Goal: Task Accomplishment & Management: Use online tool/utility

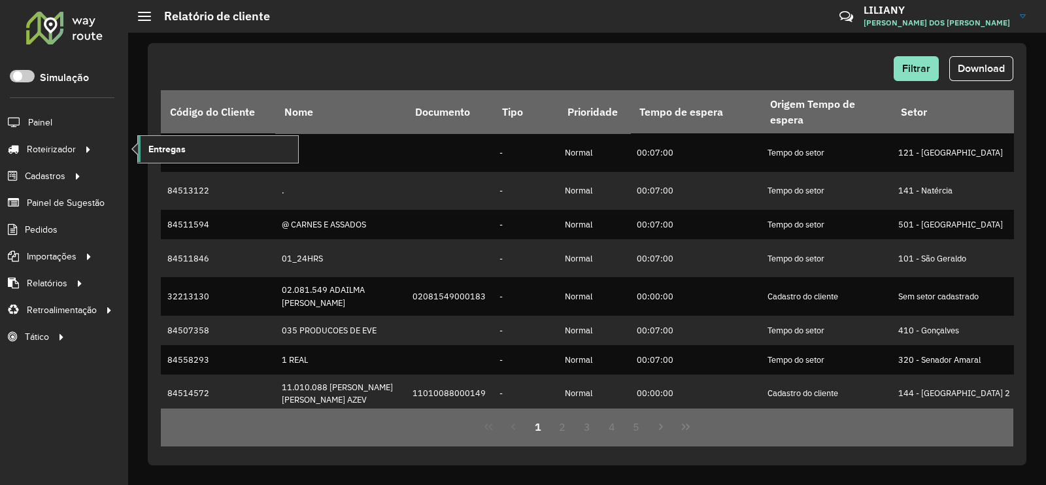
click at [170, 148] on span "Entregas" at bounding box center [166, 149] width 37 height 14
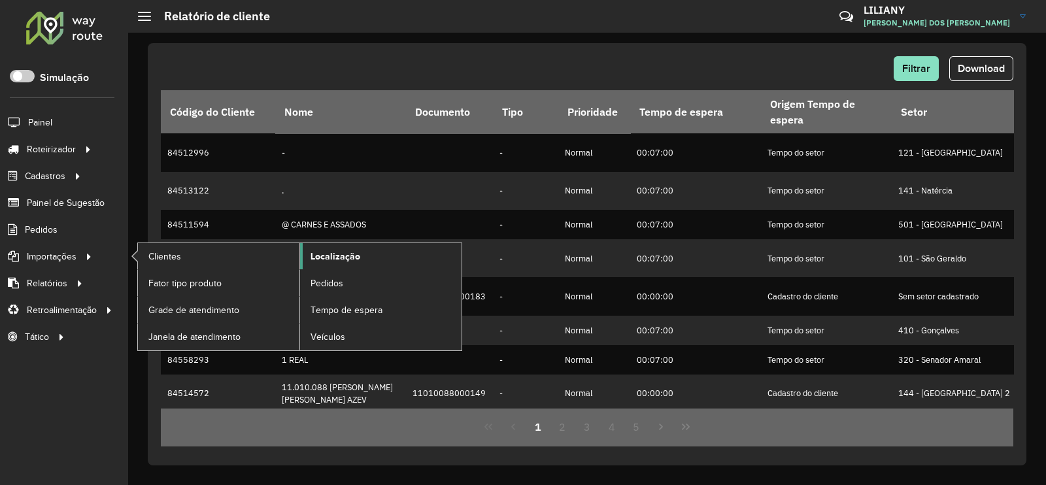
click at [340, 250] on span "Localização" at bounding box center [335, 257] width 50 height 14
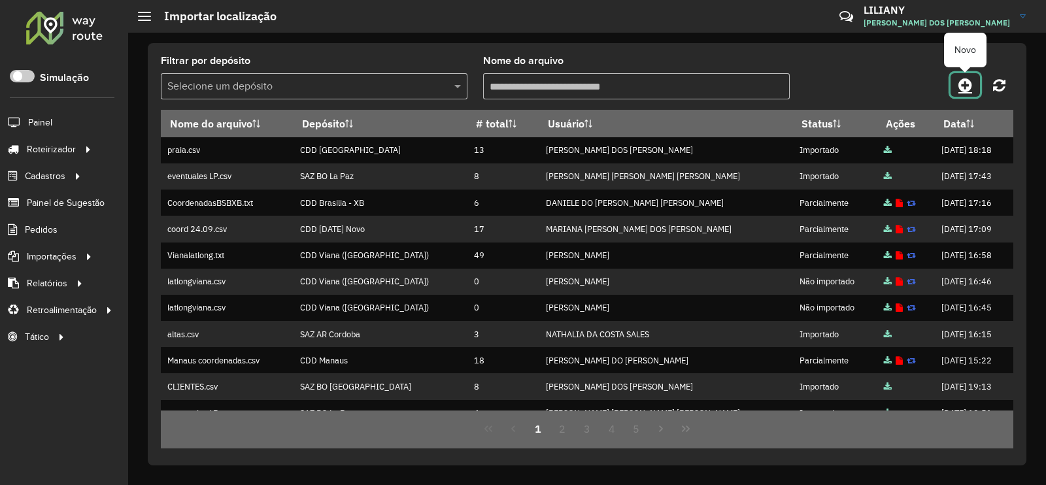
click at [962, 80] on icon at bounding box center [965, 85] width 14 height 16
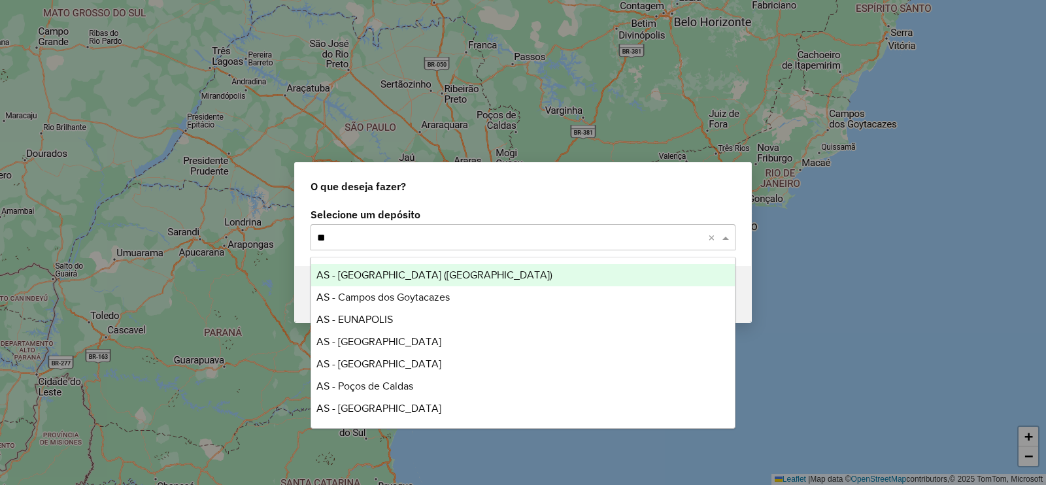
type input "***"
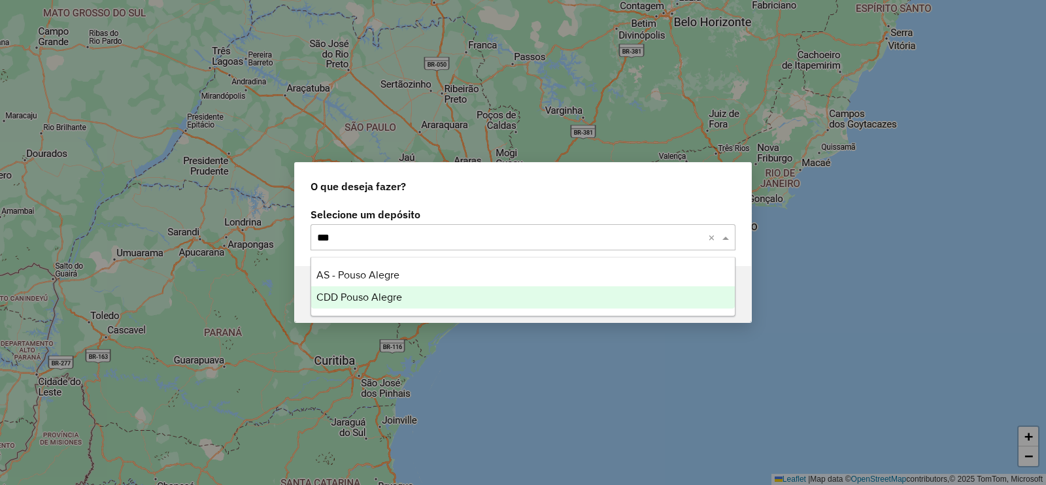
click at [350, 294] on span "CDD Pouso Alegre" at bounding box center [359, 296] width 86 height 11
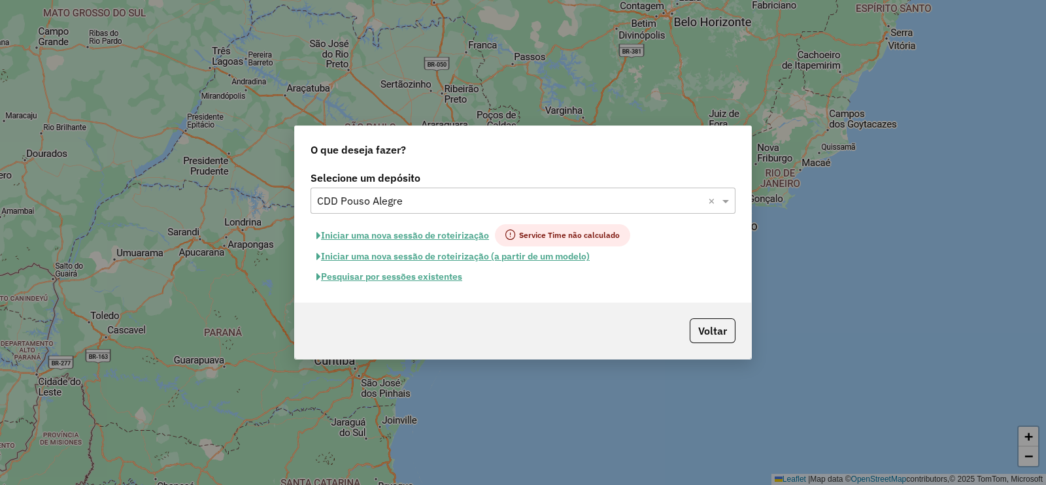
click at [379, 277] on button "Pesquisar por sessões existentes" at bounding box center [389, 277] width 158 height 20
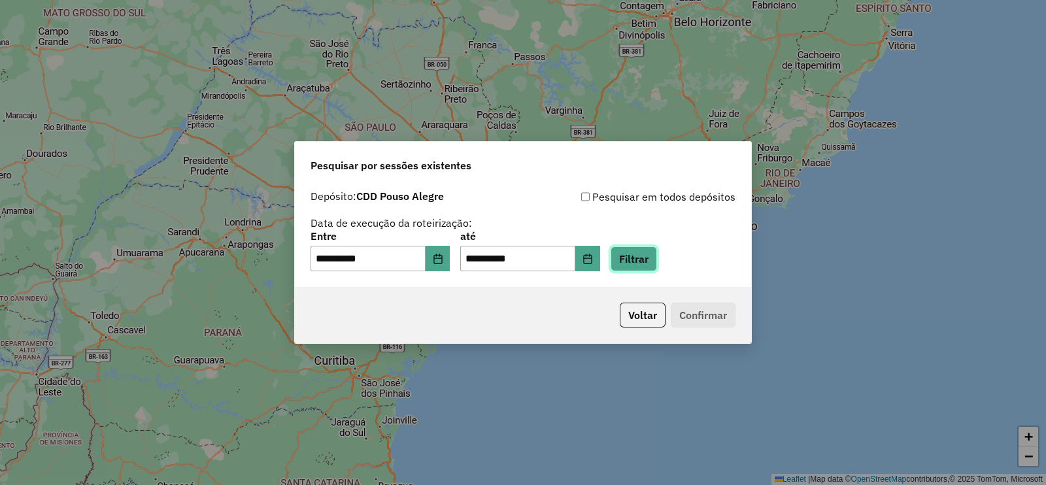
click at [657, 256] on button "Filtrar" at bounding box center [633, 258] width 46 height 25
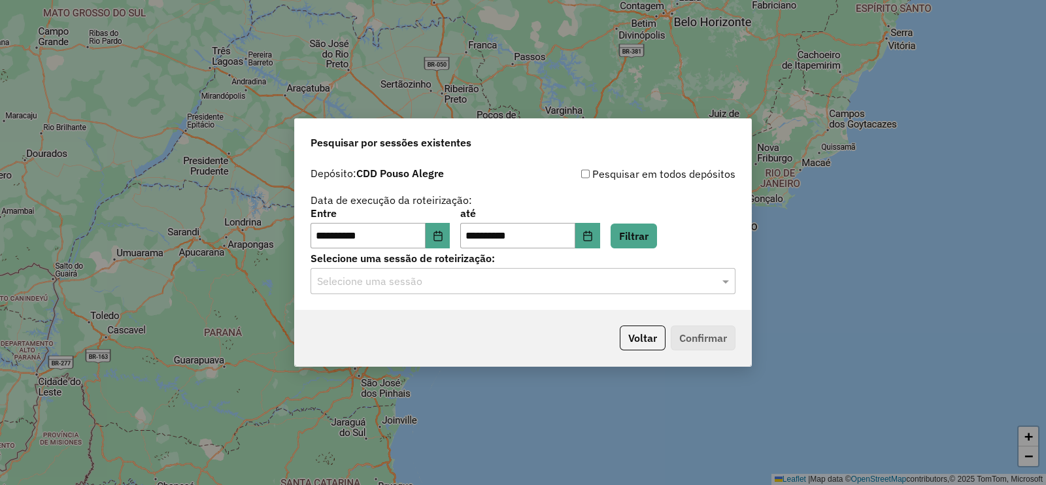
click at [381, 283] on input "text" at bounding box center [510, 282] width 386 height 16
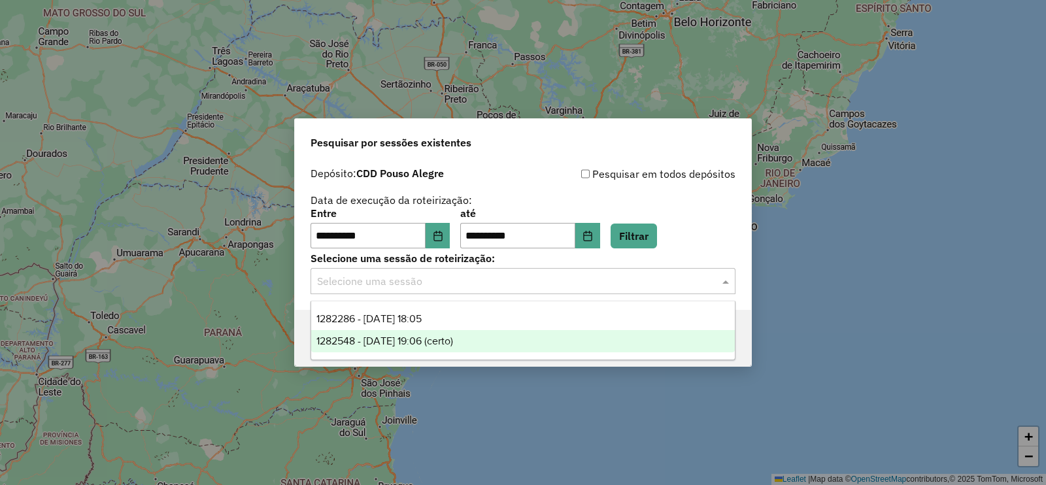
click at [380, 335] on span "1282548 - 25/09/2025 19:06 (certo)" at bounding box center [384, 340] width 137 height 11
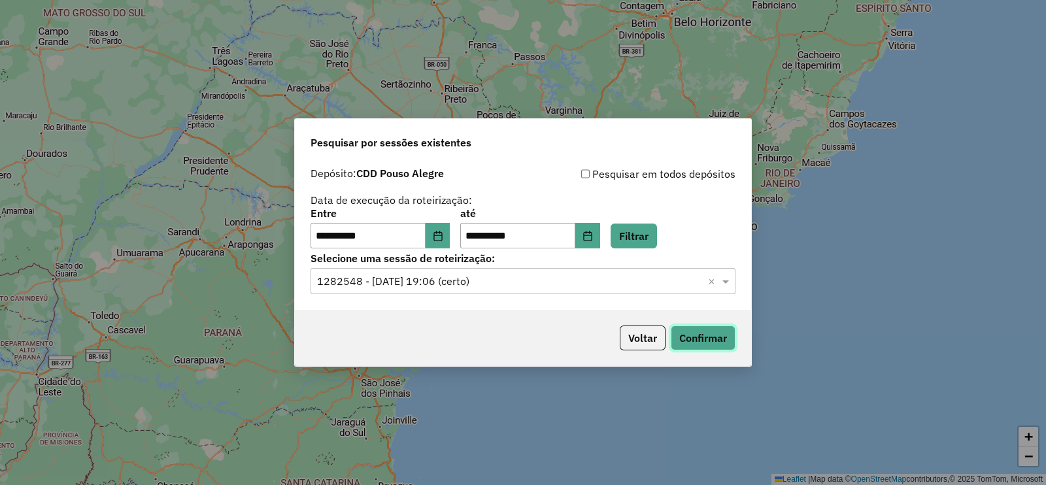
click at [703, 334] on button "Confirmar" at bounding box center [703, 337] width 65 height 25
click at [385, 283] on input "text" at bounding box center [510, 282] width 386 height 16
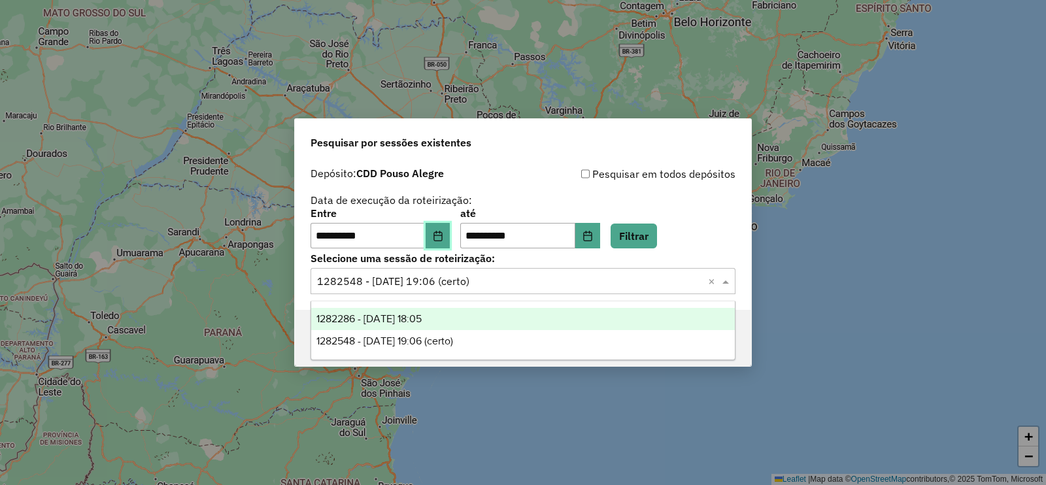
click at [442, 240] on icon "Choose Date" at bounding box center [437, 236] width 8 height 10
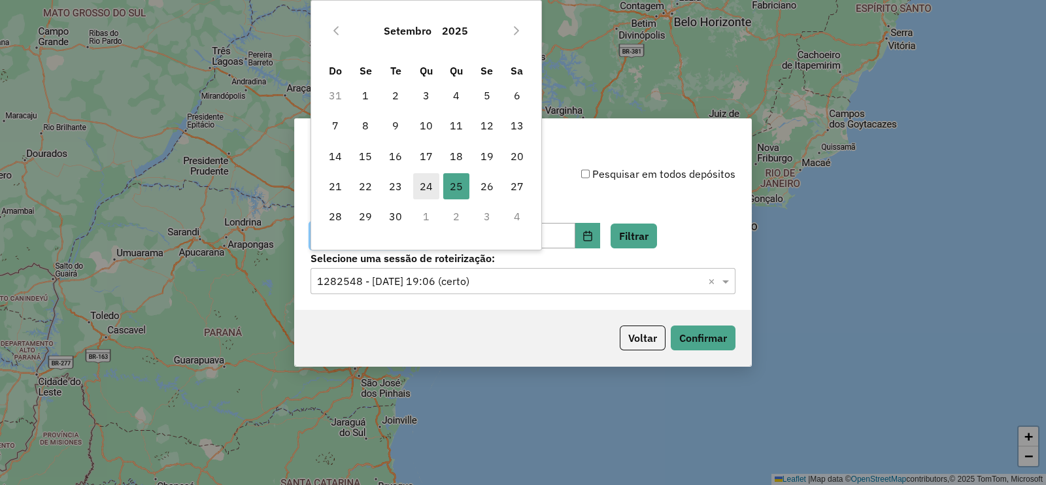
click at [423, 191] on span "24" at bounding box center [426, 186] width 26 height 26
type input "**********"
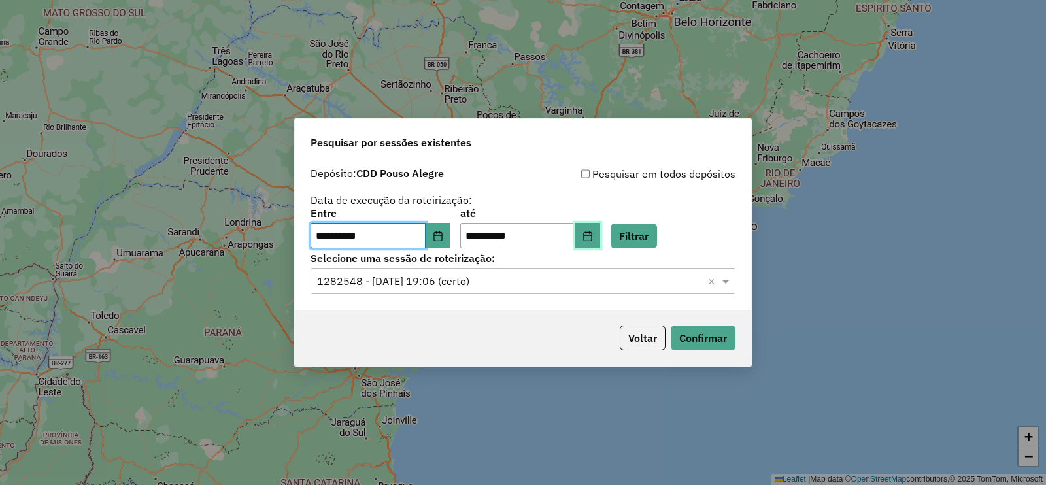
click at [600, 239] on button "Choose Date" at bounding box center [587, 236] width 25 height 26
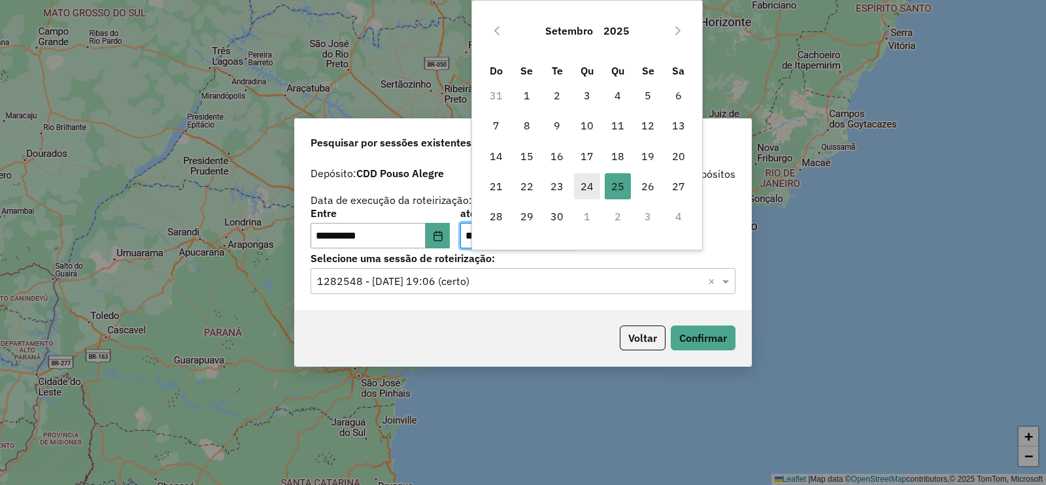
click at [588, 192] on span "24" at bounding box center [587, 186] width 26 height 26
type input "**********"
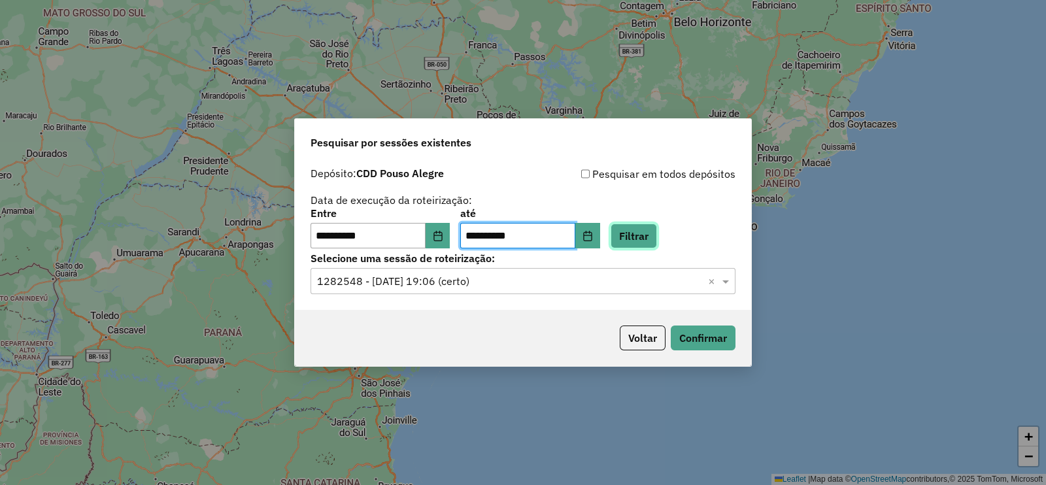
click at [657, 230] on button "Filtrar" at bounding box center [633, 236] width 46 height 25
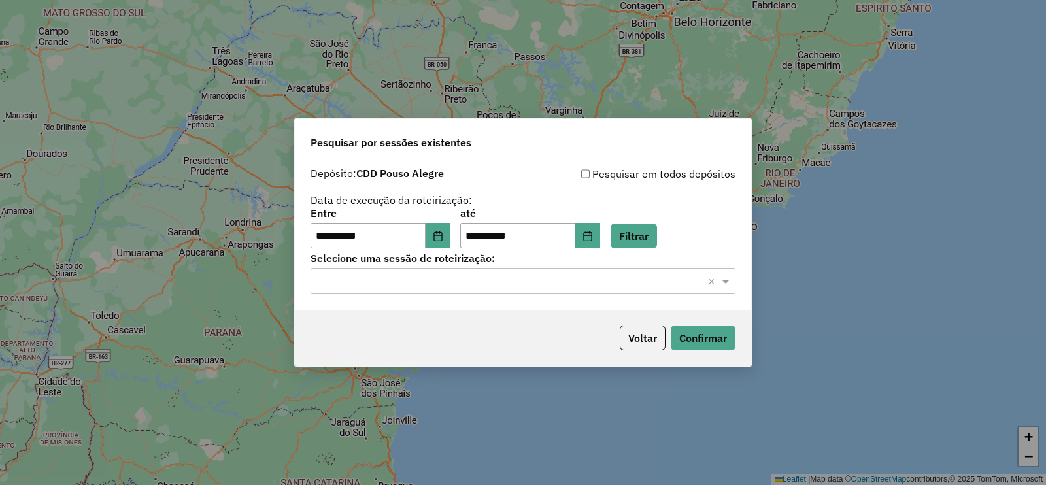
click at [401, 274] on input "text" at bounding box center [510, 282] width 386 height 16
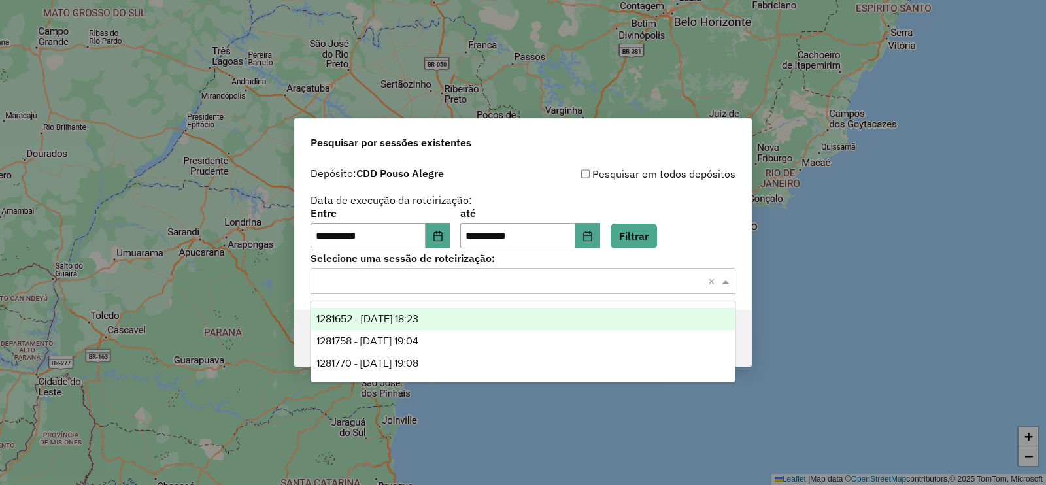
click at [418, 324] on span "1281652 - 24/09/2025 18:23" at bounding box center [367, 318] width 102 height 11
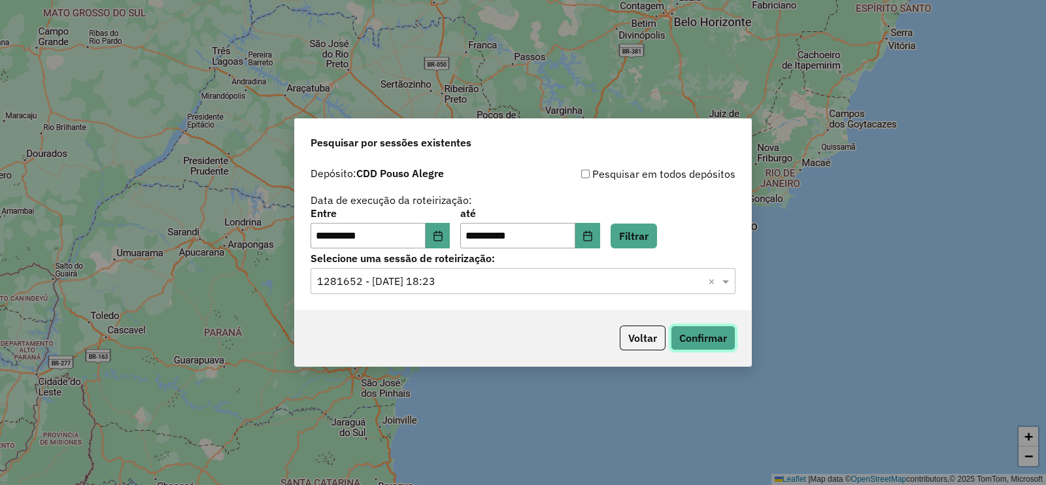
click at [718, 335] on button "Confirmar" at bounding box center [703, 337] width 65 height 25
click at [638, 341] on button "Voltar" at bounding box center [643, 337] width 46 height 25
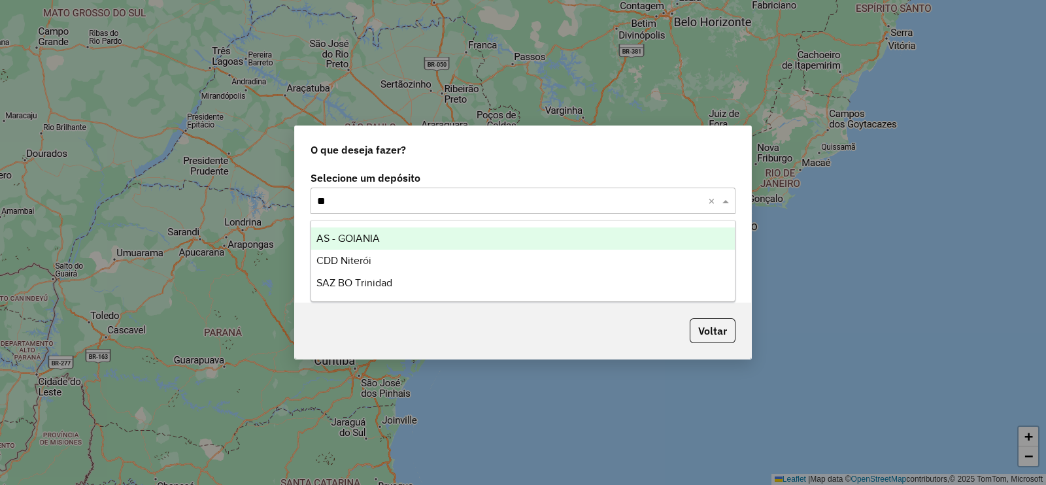
type input "***"
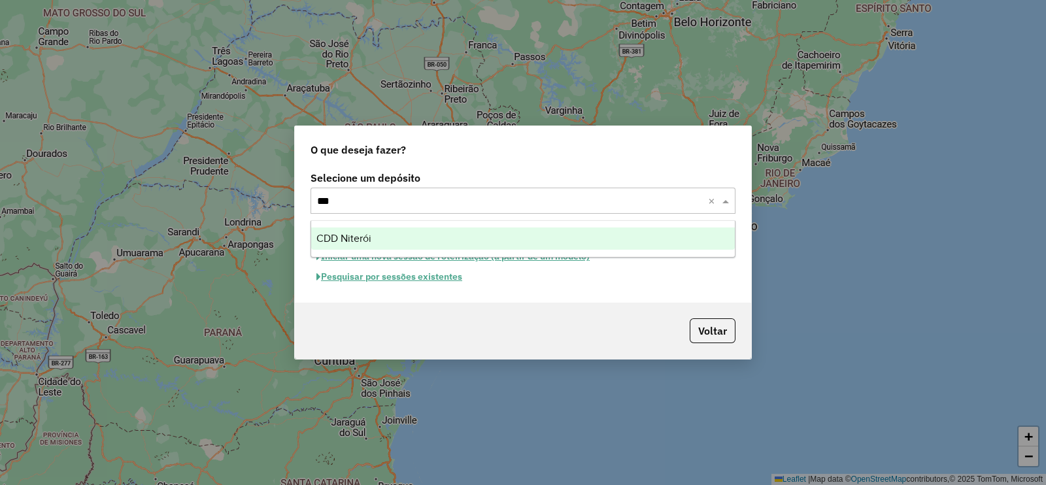
click at [363, 237] on span "CDD Niterói" at bounding box center [343, 238] width 55 height 11
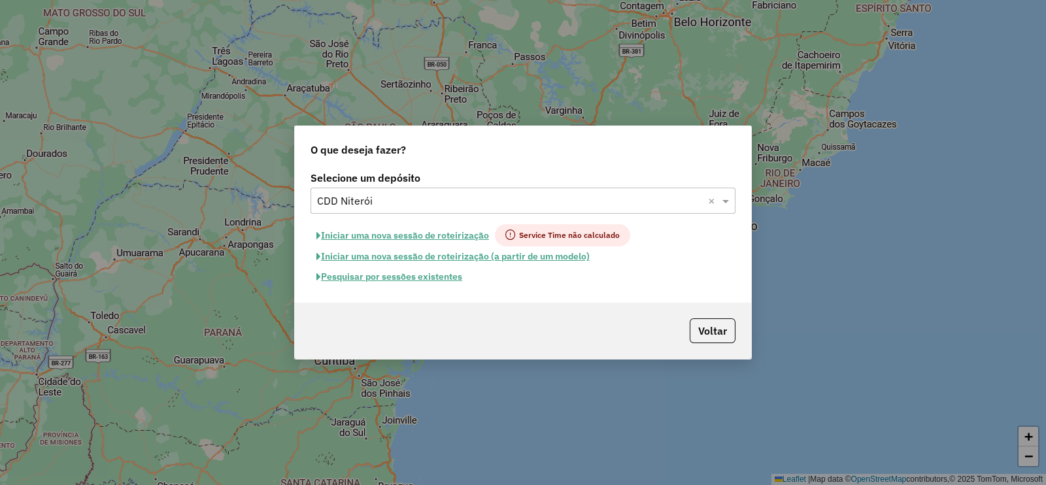
click at [428, 280] on button "Pesquisar por sessões existentes" at bounding box center [389, 277] width 158 height 20
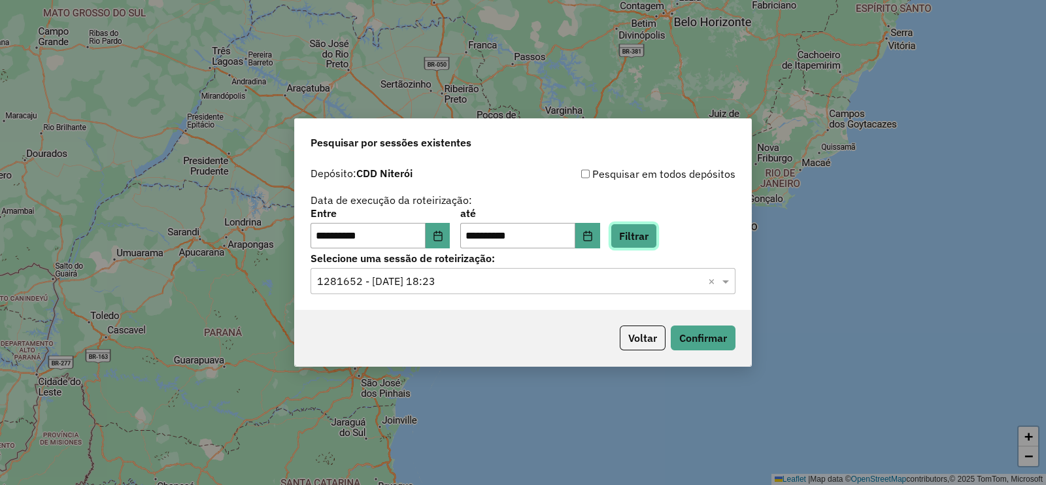
click at [656, 237] on button "Filtrar" at bounding box center [633, 236] width 46 height 25
click at [437, 282] on input "text" at bounding box center [510, 282] width 386 height 16
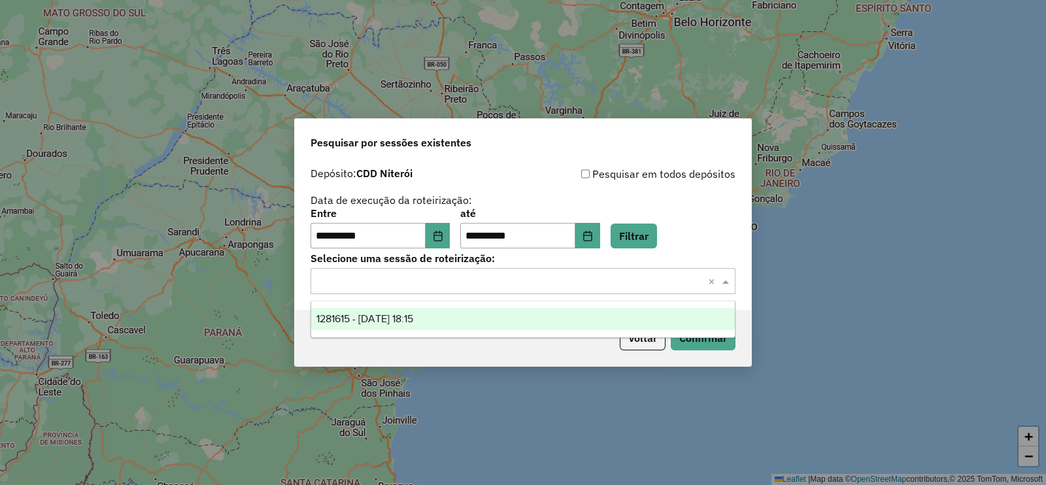
click at [413, 313] on span "1281615 - 24/09/2025 18:15" at bounding box center [364, 318] width 97 height 11
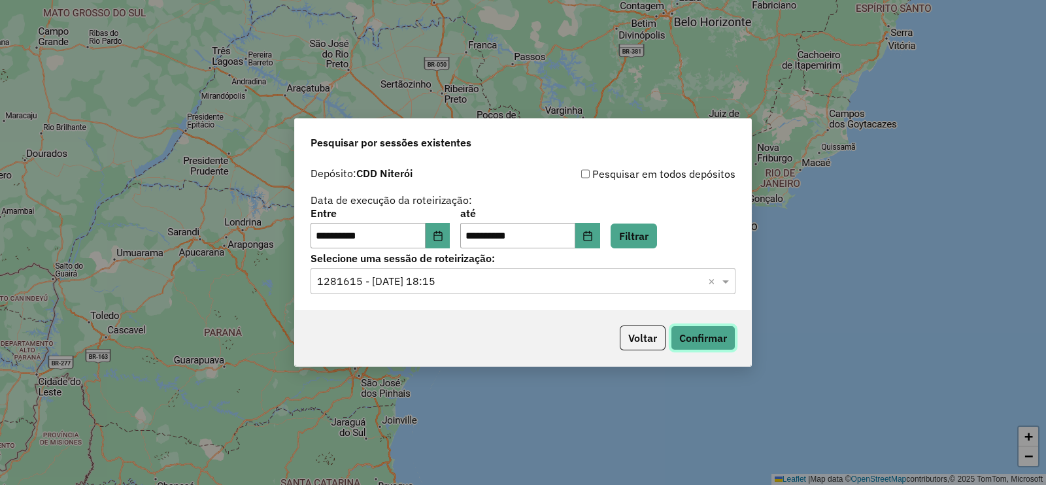
click at [706, 329] on button "Confirmar" at bounding box center [703, 337] width 65 height 25
click at [442, 231] on icon "Choose Date" at bounding box center [437, 236] width 8 height 10
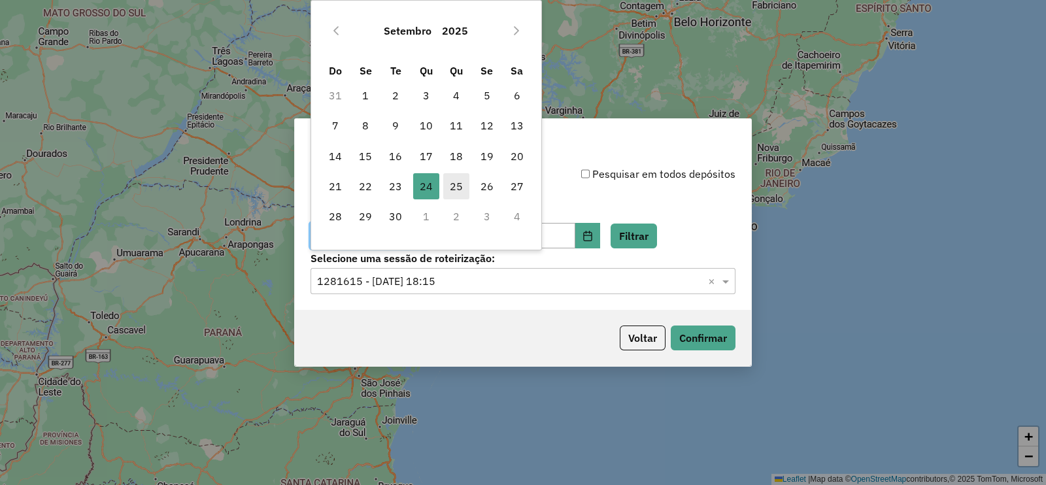
click at [456, 188] on span "25" at bounding box center [456, 186] width 26 height 26
type input "**********"
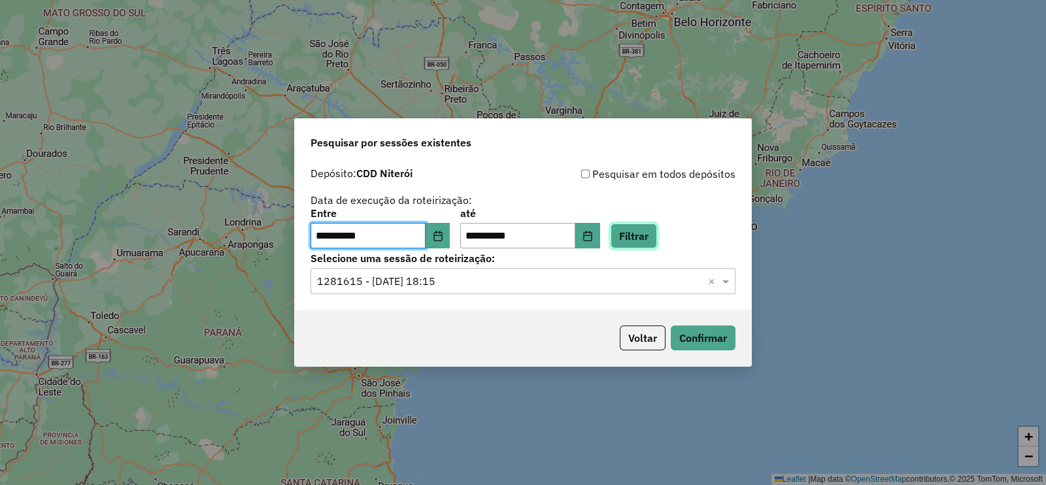
click at [656, 235] on button "Filtrar" at bounding box center [633, 236] width 46 height 25
click at [393, 280] on input "text" at bounding box center [510, 282] width 386 height 16
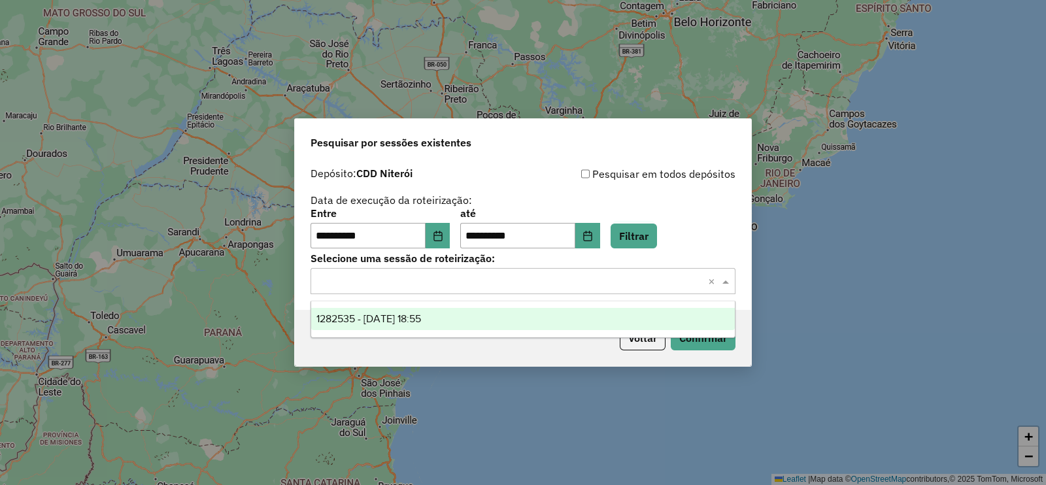
click at [388, 316] on span "1282535 - 25/09/2025 18:55" at bounding box center [368, 318] width 105 height 11
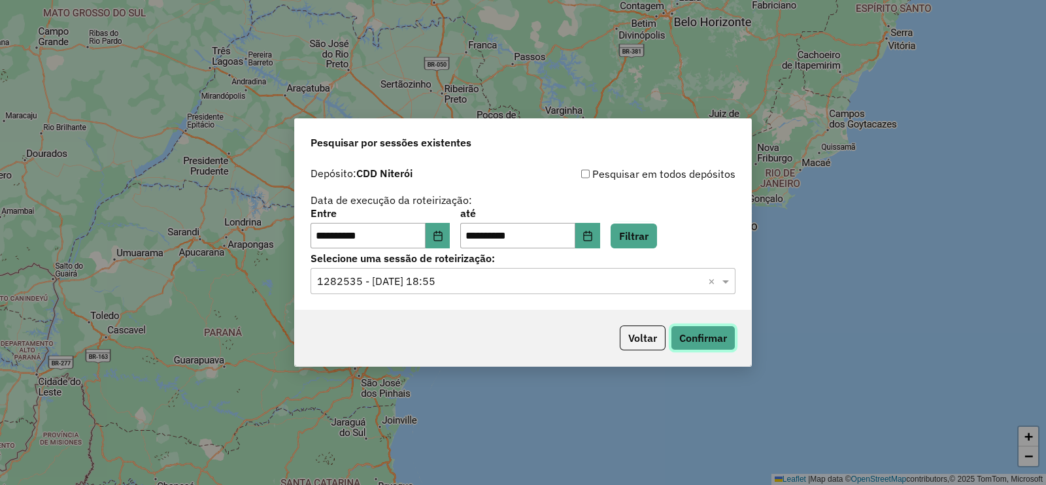
click at [699, 335] on button "Confirmar" at bounding box center [703, 337] width 65 height 25
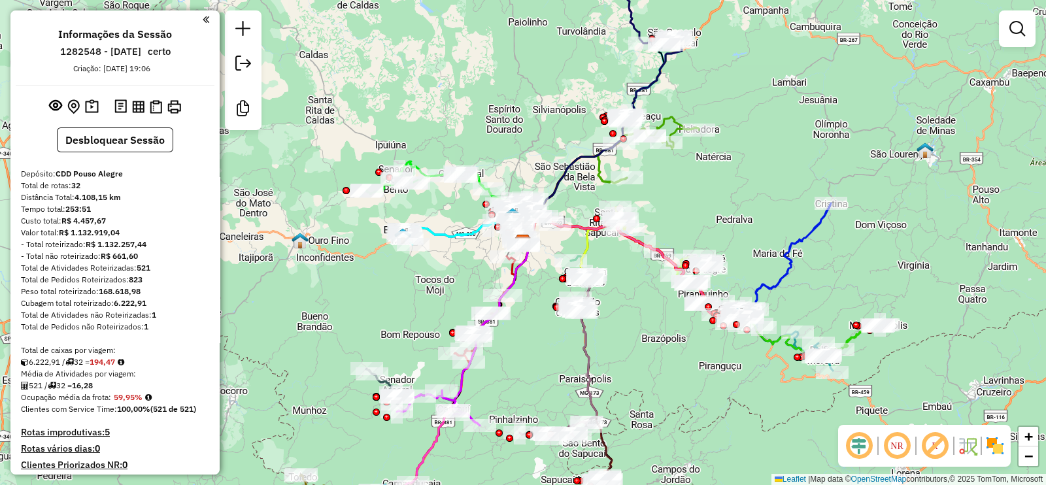
scroll to position [627, 0]
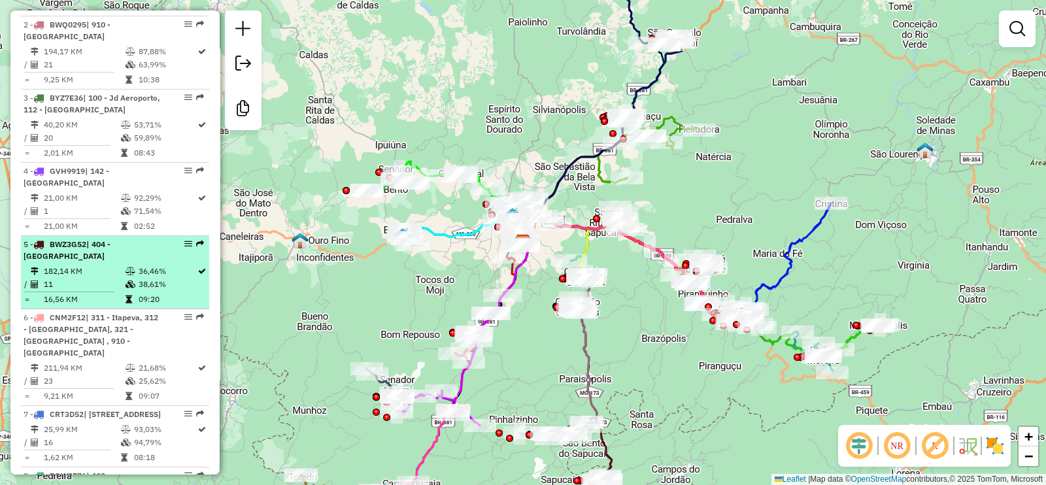
click at [139, 269] on td "36,46%" at bounding box center [167, 271] width 59 height 13
select select "**********"
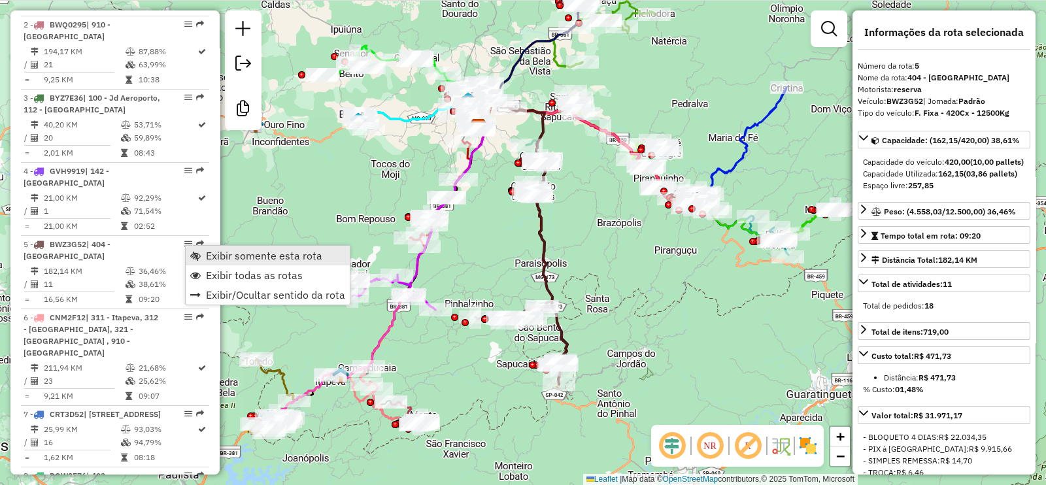
click at [225, 253] on span "Exibir somente esta rota" at bounding box center [264, 255] width 116 height 10
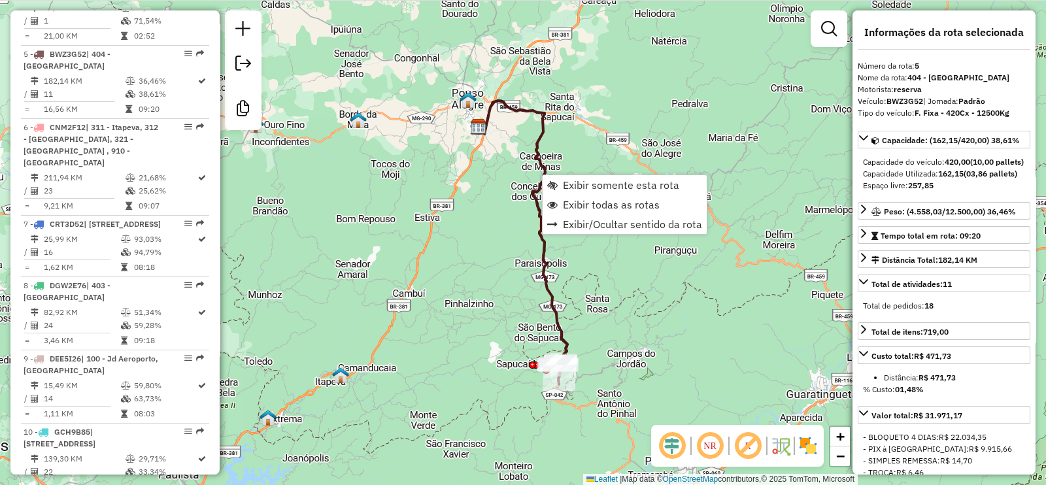
scroll to position [850, 0]
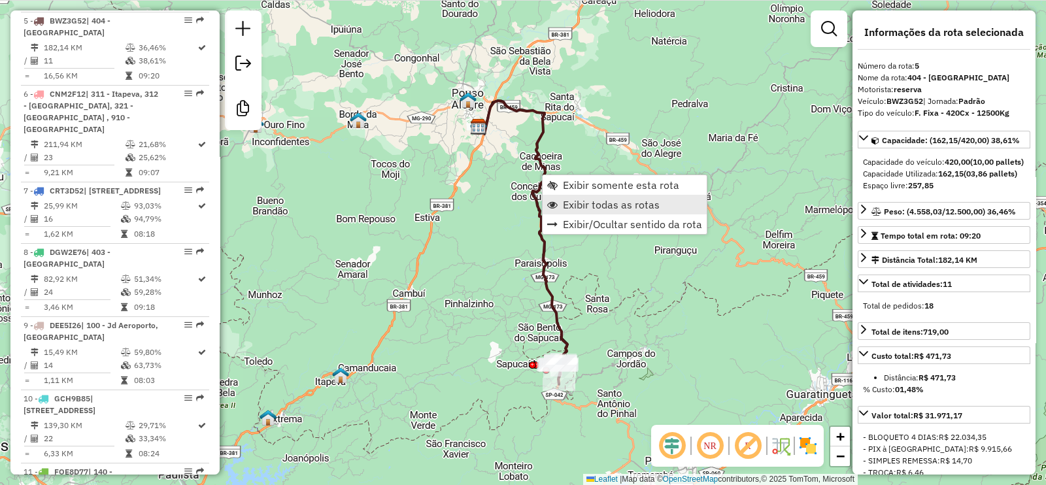
click at [641, 199] on span "Exibir todas as rotas" at bounding box center [611, 204] width 97 height 10
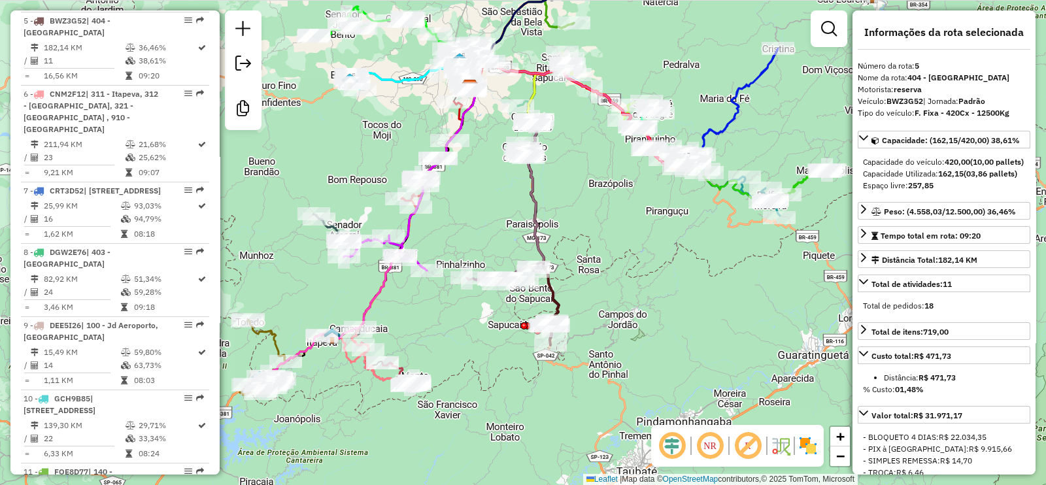
drag, startPoint x: 618, startPoint y: 268, endPoint x: 611, endPoint y: 235, distance: 34.0
click at [612, 237] on div "Janela de atendimento Grade de atendimento Capacidade Transportadoras Veículos …" at bounding box center [523, 242] width 1046 height 485
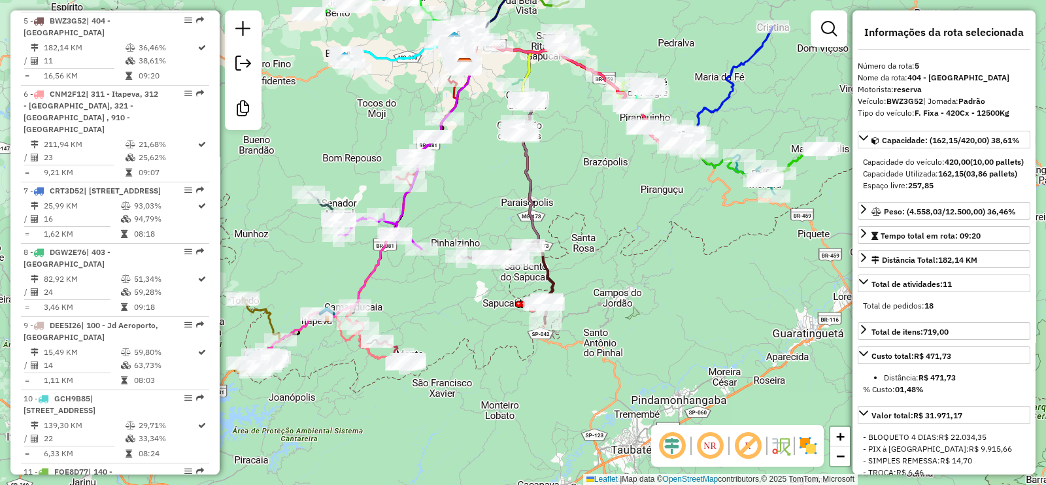
click at [742, 439] on em at bounding box center [747, 445] width 31 height 31
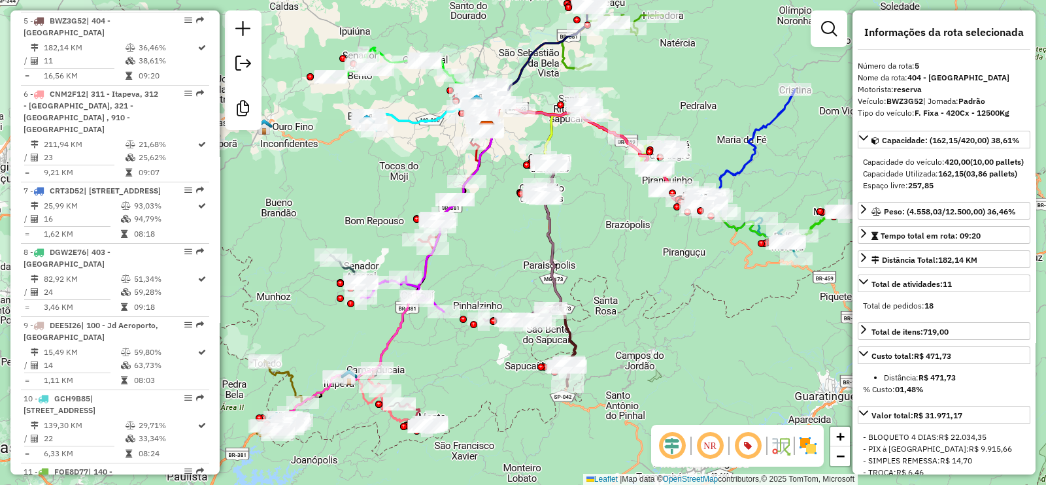
drag, startPoint x: 621, startPoint y: 220, endPoint x: 655, endPoint y: 302, distance: 88.5
click at [655, 302] on div "Janela de atendimento Grade de atendimento Capacidade Transportadoras Veículos …" at bounding box center [523, 242] width 1046 height 485
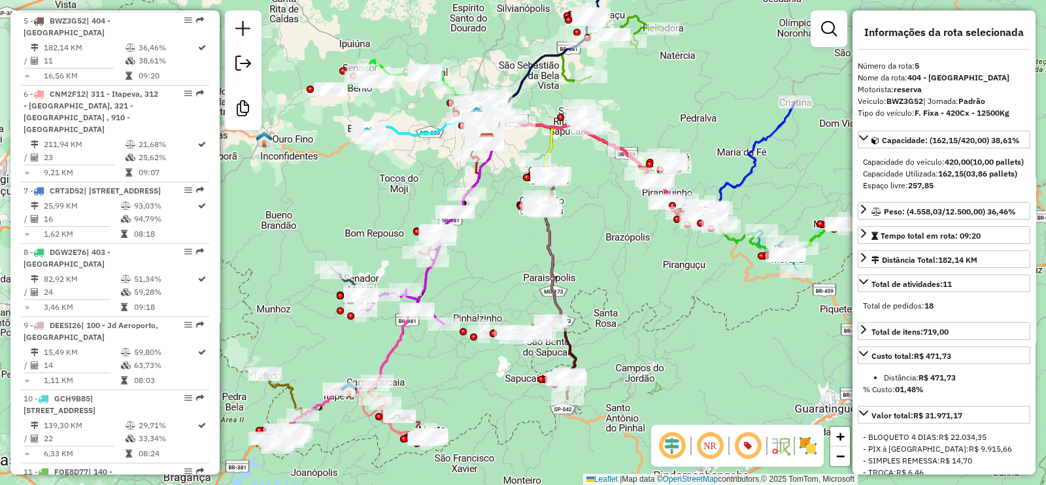
drag, startPoint x: 637, startPoint y: 197, endPoint x: 614, endPoint y: 184, distance: 26.7
click at [614, 184] on div "Janela de atendimento Grade de atendimento Capacidade Transportadoras Veículos …" at bounding box center [523, 242] width 1046 height 485
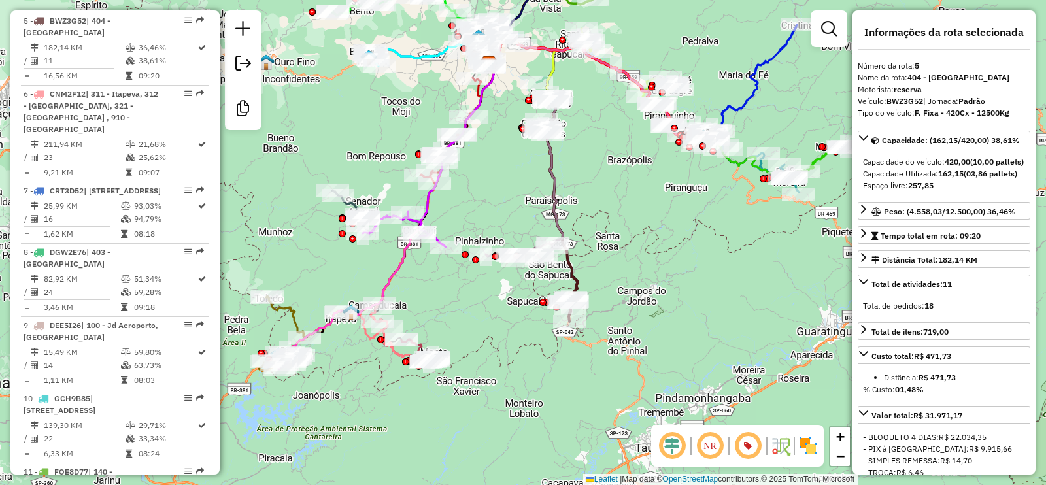
drag, startPoint x: 458, startPoint y: 292, endPoint x: 471, endPoint y: 222, distance: 71.1
click at [471, 222] on div "Janela de atendimento Grade de atendimento Capacidade Transportadoras Veículos …" at bounding box center [523, 242] width 1046 height 485
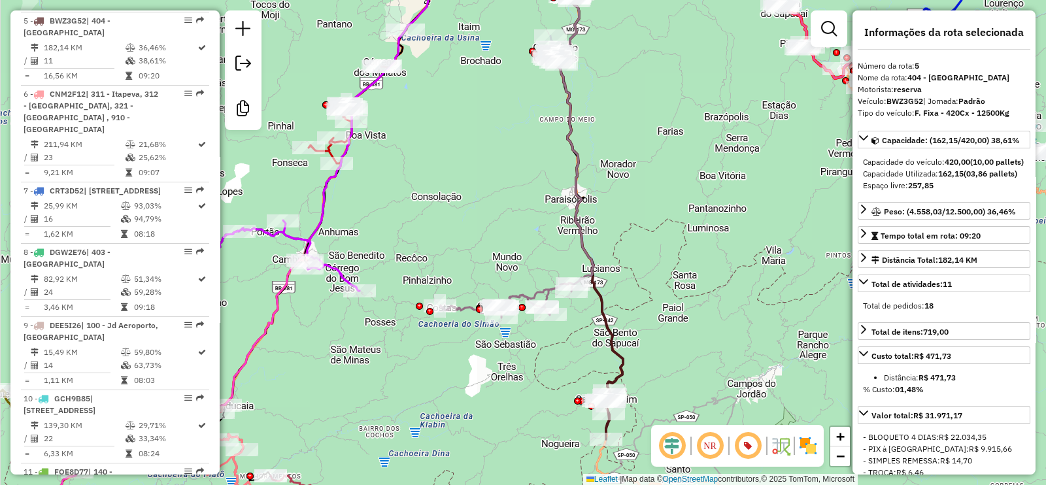
drag, startPoint x: 544, startPoint y: 175, endPoint x: 480, endPoint y: 195, distance: 67.8
click at [480, 195] on div "Janela de atendimento Grade de atendimento Capacidade Transportadoras Veículos …" at bounding box center [523, 242] width 1046 height 485
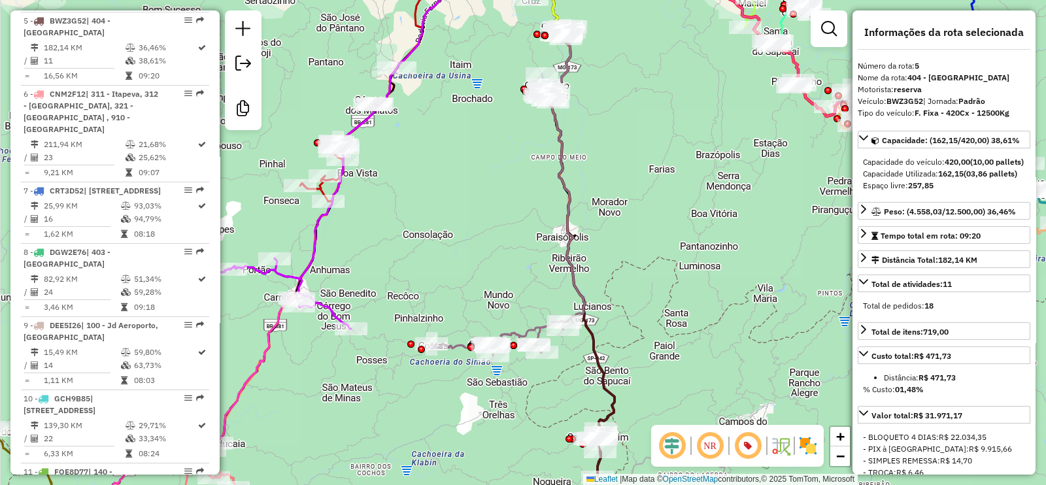
drag, startPoint x: 656, startPoint y: 241, endPoint x: 650, endPoint y: 278, distance: 38.5
click at [649, 276] on div "Janela de atendimento Grade de atendimento Capacidade Transportadoras Veículos …" at bounding box center [523, 242] width 1046 height 485
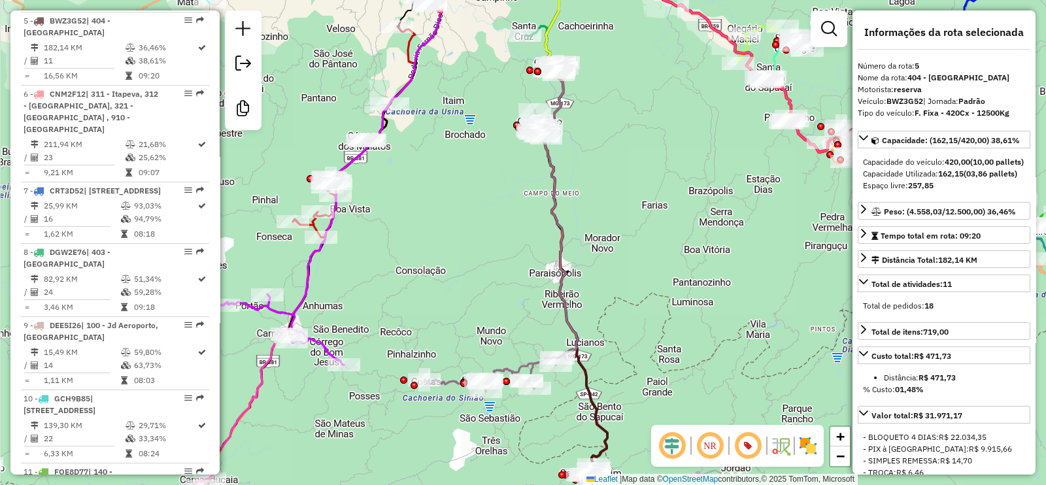
click at [784, 446] on img at bounding box center [780, 445] width 21 height 21
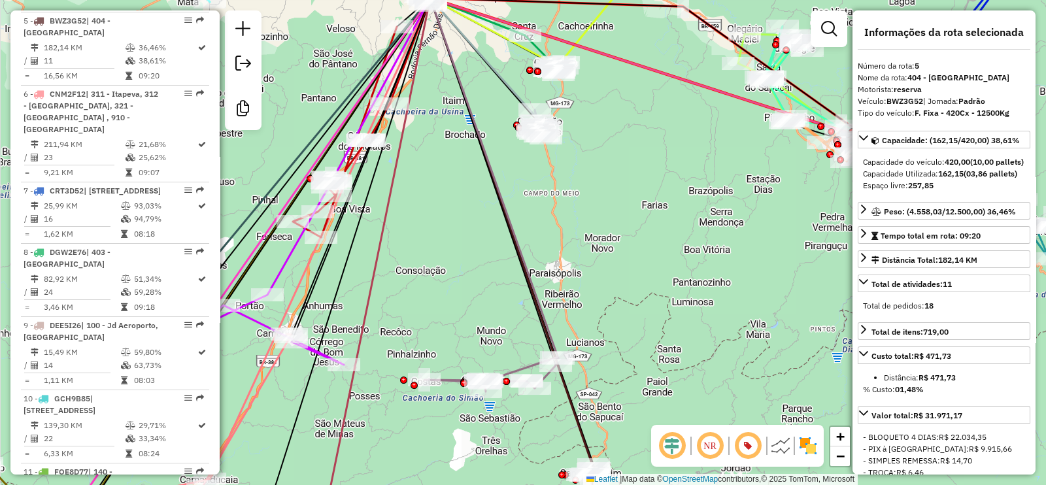
click at [673, 435] on em at bounding box center [671, 445] width 31 height 31
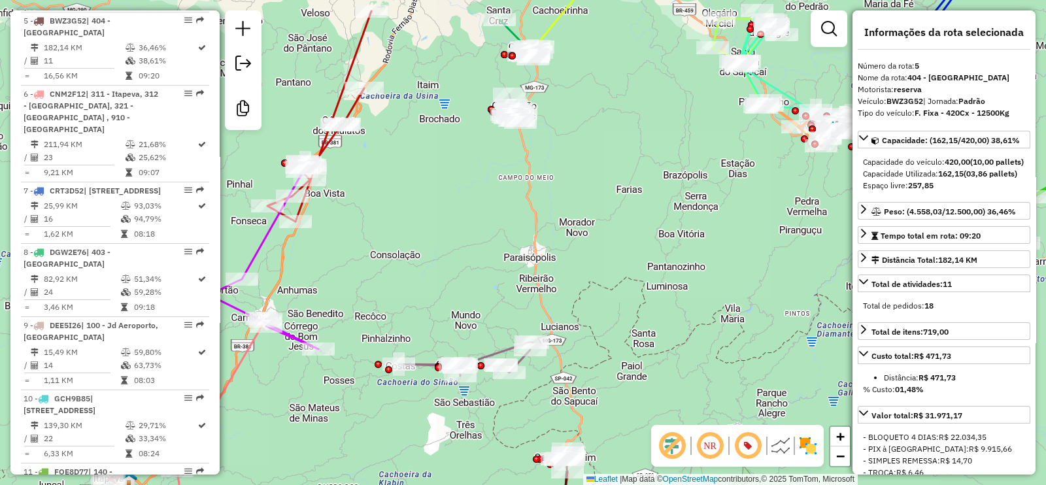
drag, startPoint x: 575, startPoint y: 203, endPoint x: 572, endPoint y: 193, distance: 10.3
click at [572, 193] on div "Janela de atendimento Grade de atendimento Capacidade Transportadoras Veículos …" at bounding box center [523, 242] width 1046 height 485
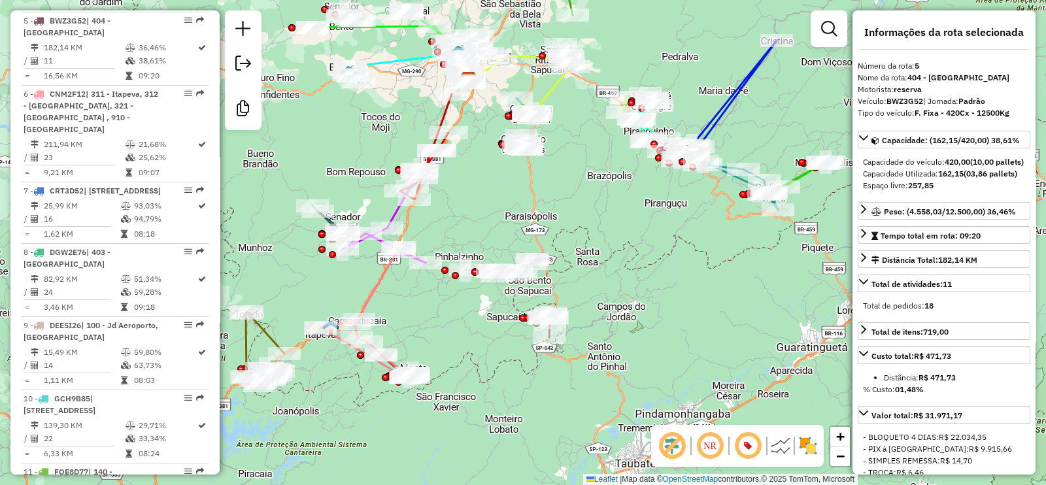
drag, startPoint x: 575, startPoint y: 193, endPoint x: 557, endPoint y: 190, distance: 18.7
click at [557, 190] on div "Janela de atendimento Grade de atendimento Capacidade Transportadoras Veículos …" at bounding box center [523, 242] width 1046 height 485
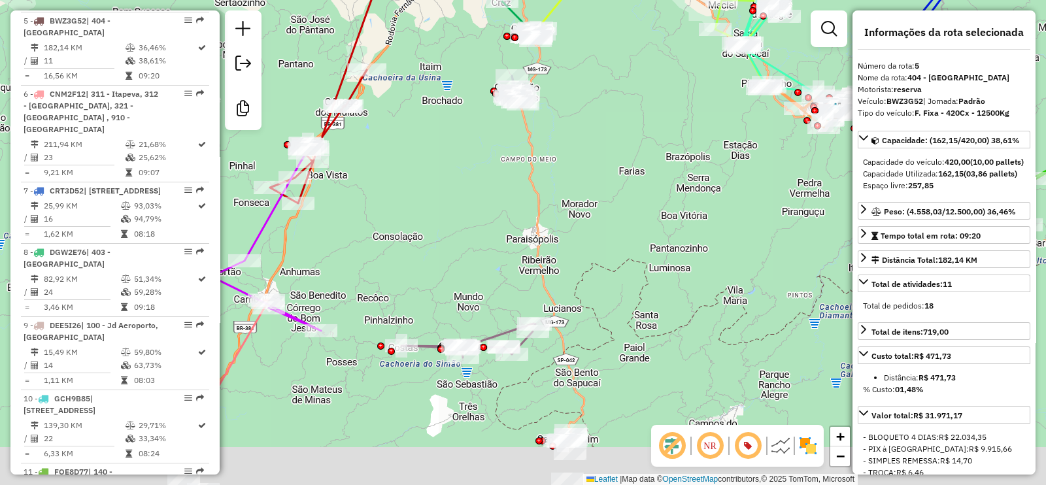
drag, startPoint x: 592, startPoint y: 110, endPoint x: 599, endPoint y: 50, distance: 59.8
click at [599, 50] on div "Janela de atendimento Grade de atendimento Capacidade Transportadoras Veículos …" at bounding box center [523, 242] width 1046 height 485
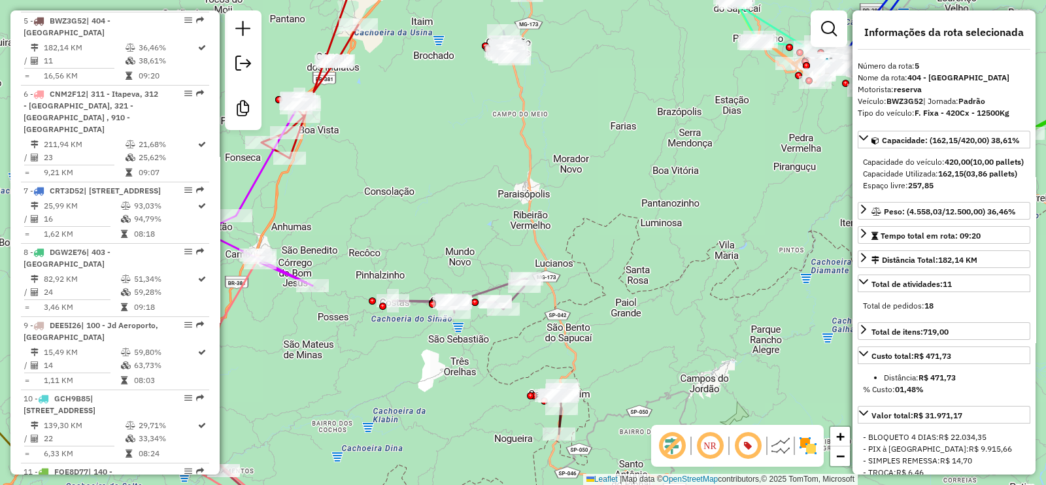
drag, startPoint x: 616, startPoint y: 237, endPoint x: 604, endPoint y: 253, distance: 20.5
click at [605, 253] on div "Janela de atendimento Grade de atendimento Capacidade Transportadoras Veículos …" at bounding box center [523, 242] width 1046 height 485
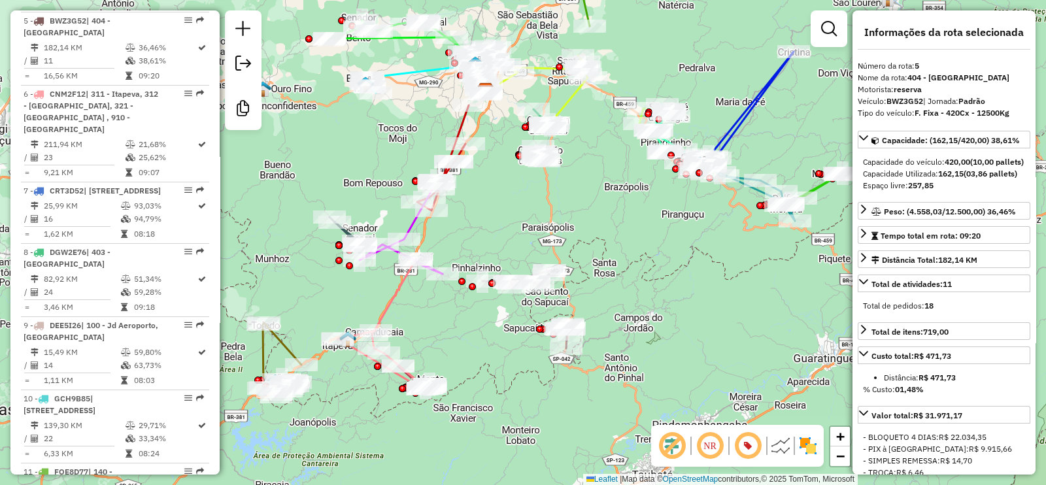
drag, startPoint x: 610, startPoint y: 215, endPoint x: 581, endPoint y: 221, distance: 30.0
click at [581, 221] on div "Janela de atendimento Grade de atendimento Capacidade Transportadoras Veículos …" at bounding box center [523, 242] width 1046 height 485
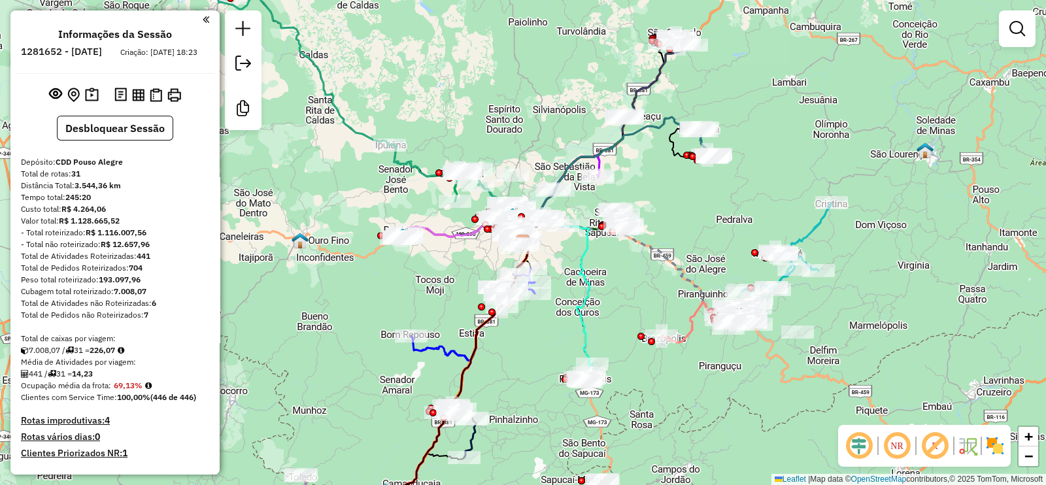
scroll to position [1186, 0]
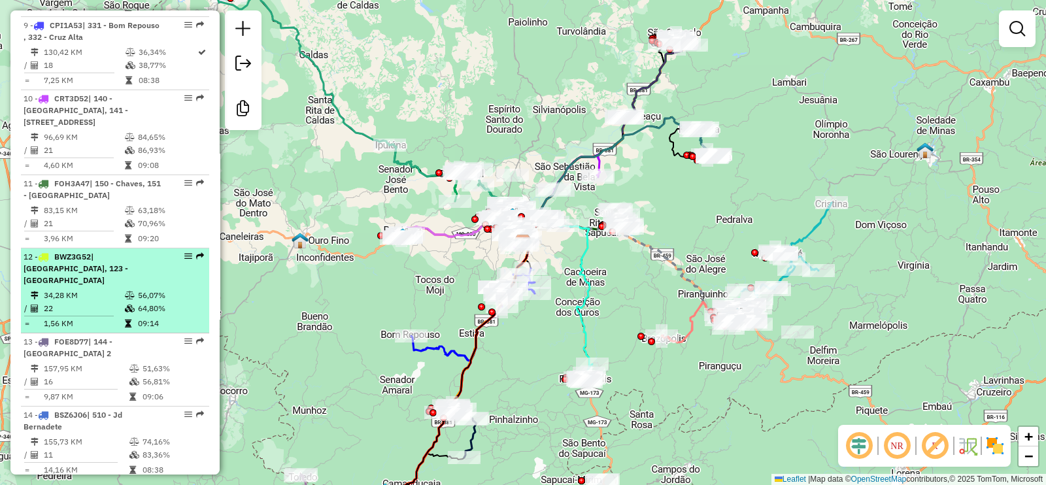
click at [127, 256] on div "12 - BWZ3G52 | 121 - Jardim América, 123 - Congonhal" at bounding box center [93, 268] width 139 height 35
select select "**********"
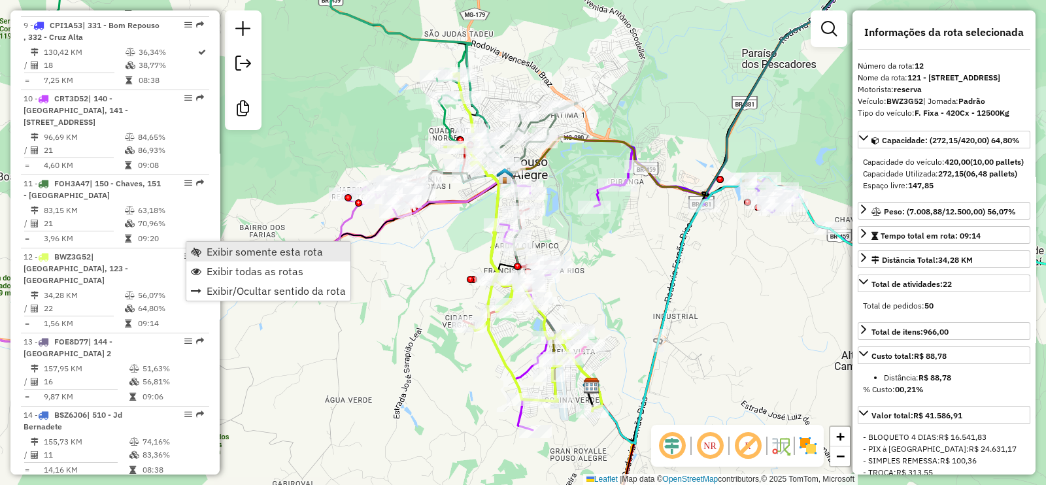
click at [255, 252] on span "Exibir somente esta rota" at bounding box center [265, 251] width 116 height 10
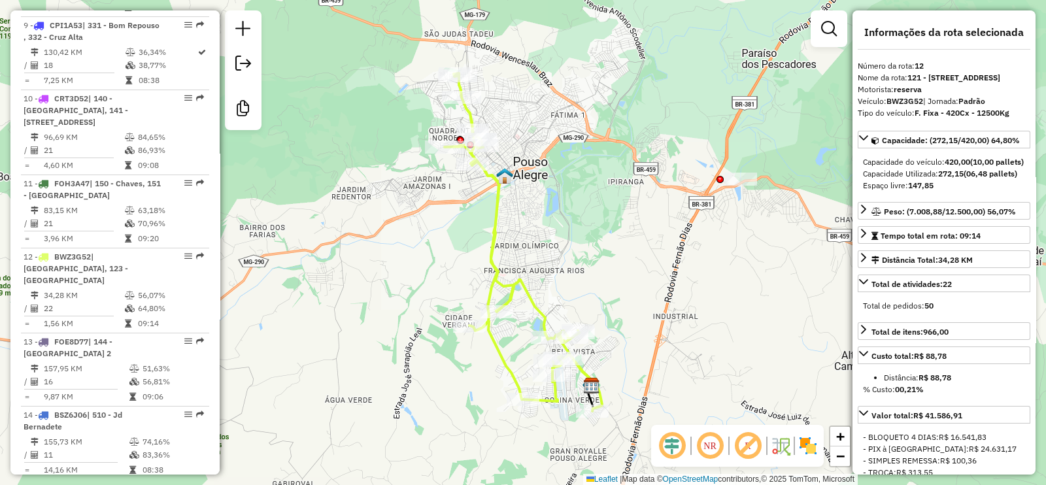
click at [745, 440] on em at bounding box center [747, 445] width 31 height 31
click at [665, 444] on em at bounding box center [671, 445] width 31 height 31
click at [778, 441] on img at bounding box center [780, 445] width 21 height 21
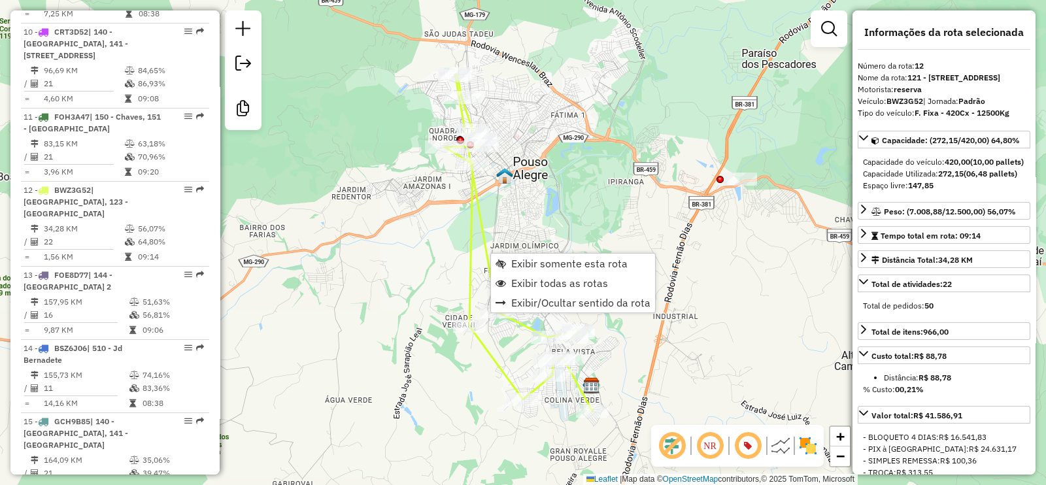
scroll to position [1408, 0]
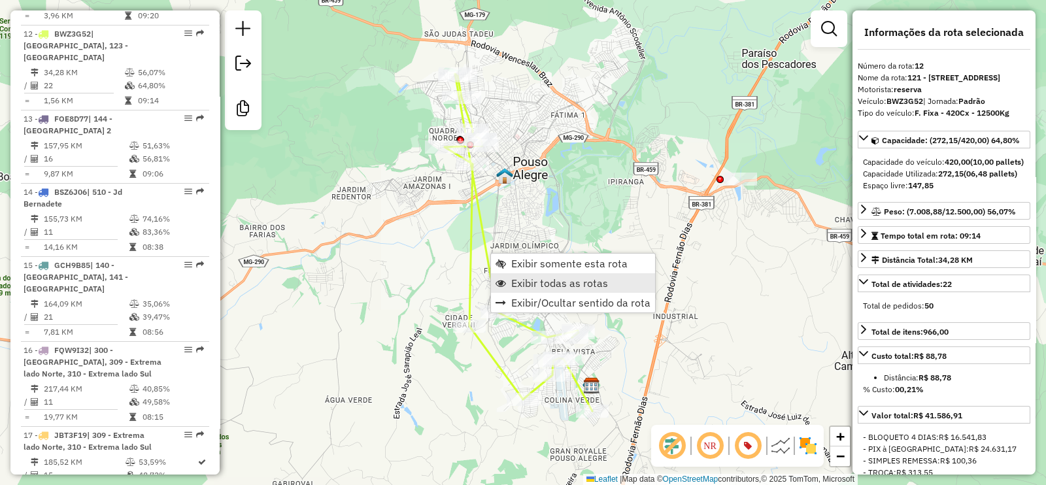
click at [595, 284] on span "Exibir todas as rotas" at bounding box center [559, 283] width 97 height 10
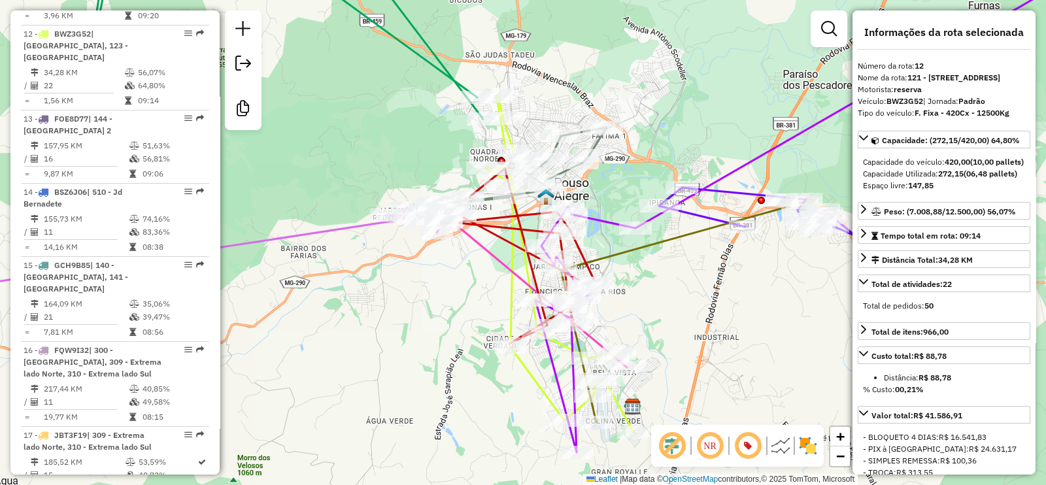
drag, startPoint x: 425, startPoint y: 261, endPoint x: 483, endPoint y: 292, distance: 66.1
click at [483, 292] on div "Janela de atendimento Grade de atendimento Capacidade Transportadoras Veículos …" at bounding box center [523, 242] width 1046 height 485
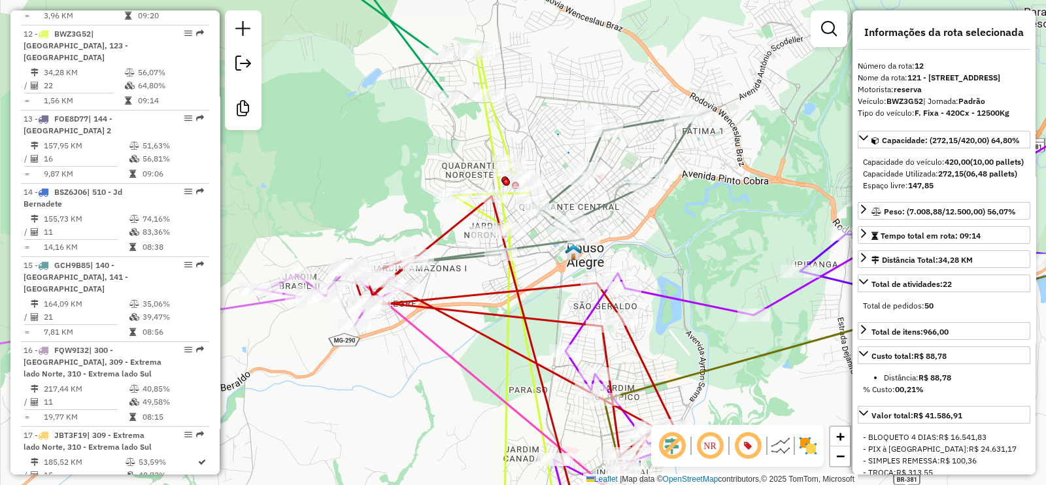
click at [432, 72] on icon at bounding box center [371, 24] width 152 height 145
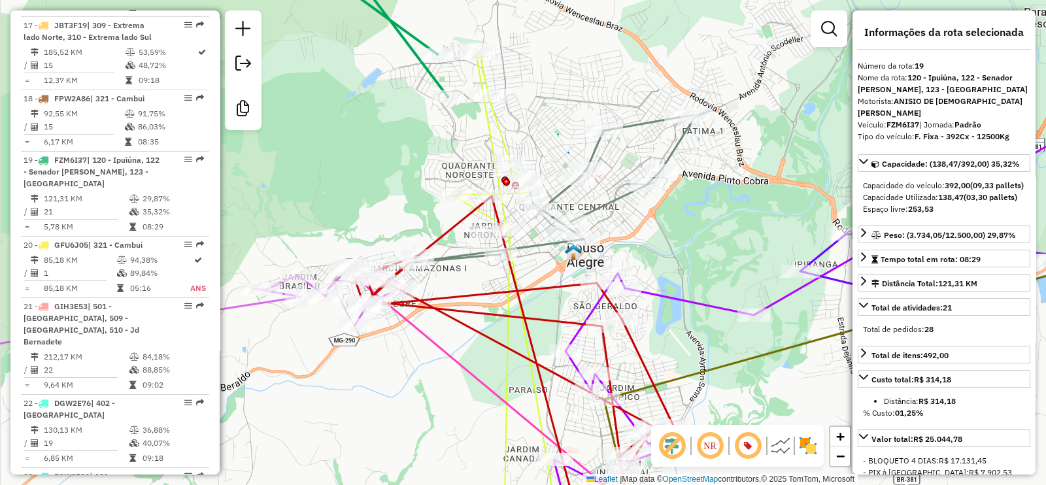
scroll to position [1921, 0]
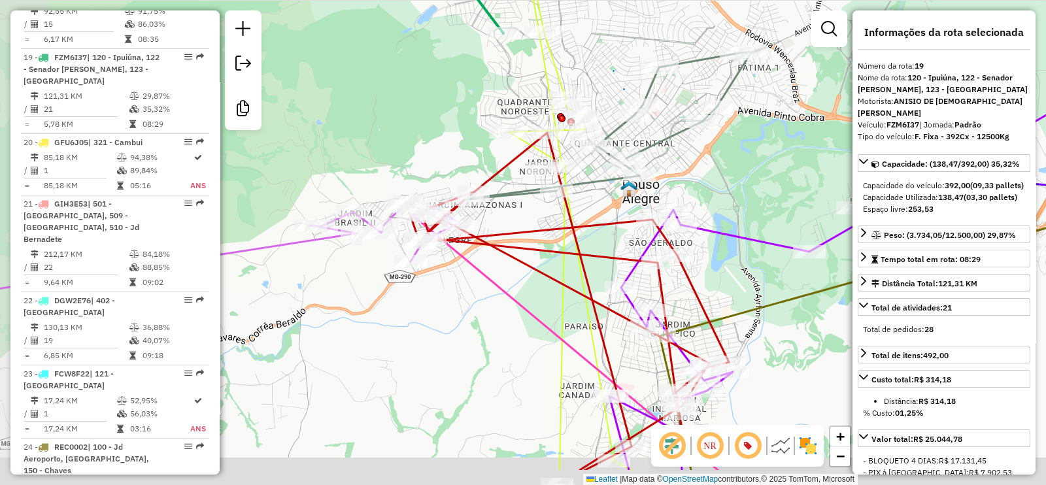
drag, startPoint x: 429, startPoint y: 170, endPoint x: 458, endPoint y: 126, distance: 52.4
click at [458, 126] on div "Janela de atendimento Grade de atendimento Capacidade Transportadoras Veículos …" at bounding box center [523, 242] width 1046 height 485
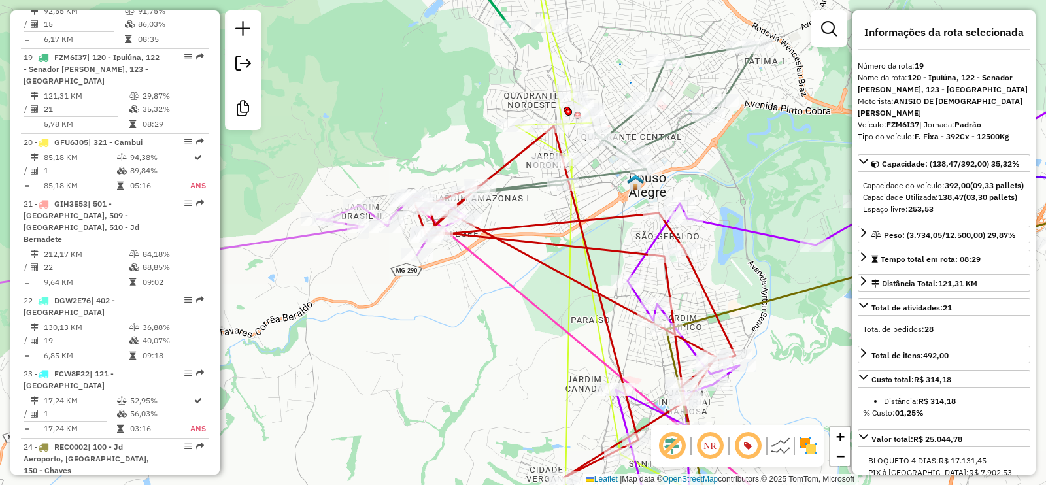
click at [309, 234] on icon at bounding box center [180, 246] width 570 height 103
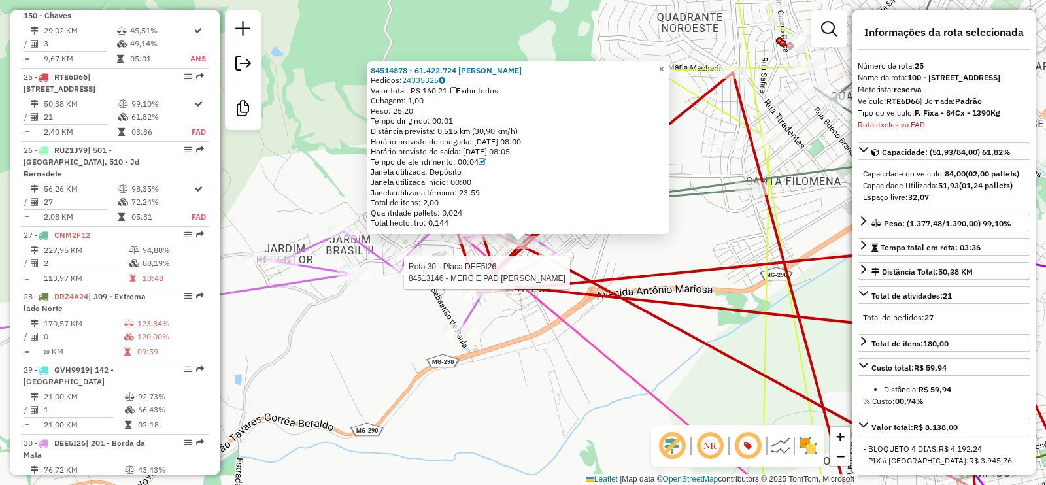
scroll to position [2370, 0]
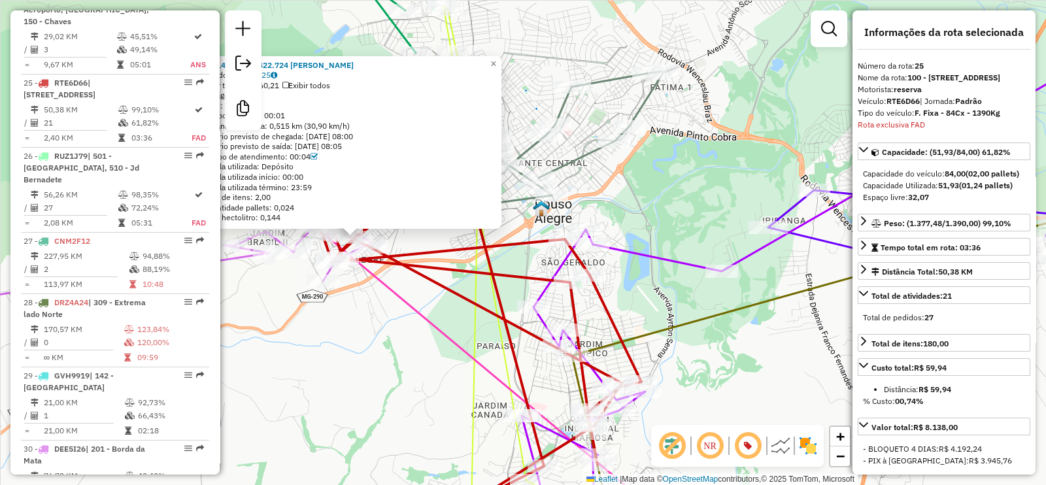
click at [600, 296] on icon at bounding box center [479, 328] width 323 height 352
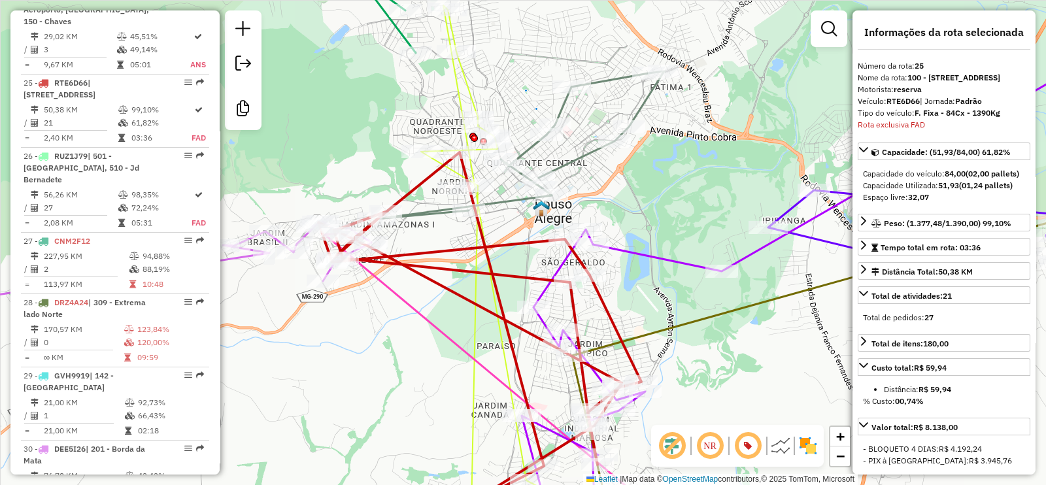
click at [465, 88] on icon at bounding box center [555, 269] width 268 height 528
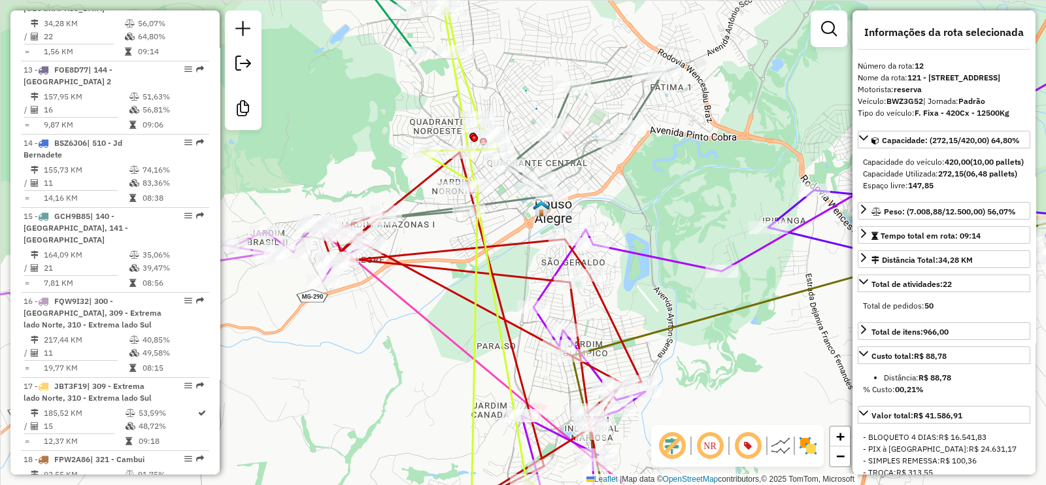
scroll to position [1408, 0]
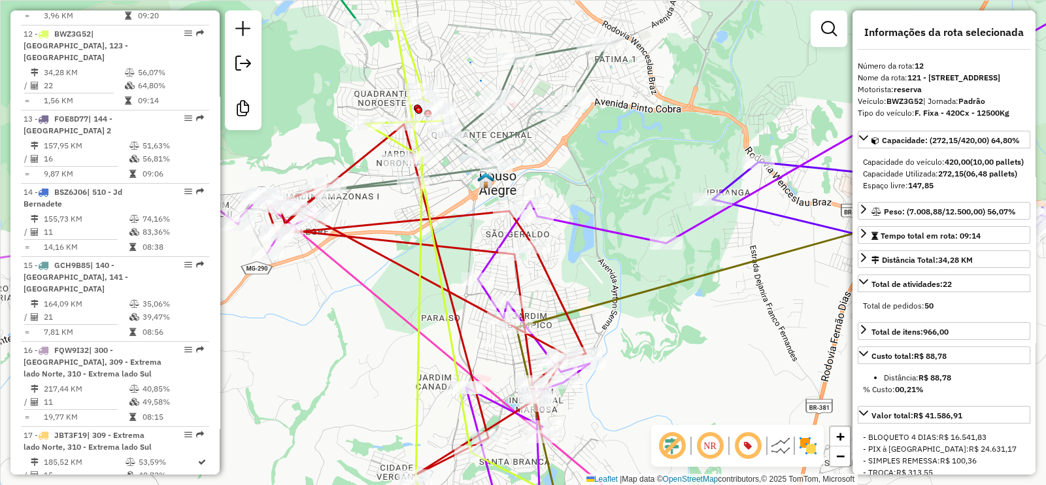
drag, startPoint x: 465, startPoint y: 88, endPoint x: 399, endPoint y: 54, distance: 74.5
click at [399, 54] on icon at bounding box center [499, 241] width 268 height 528
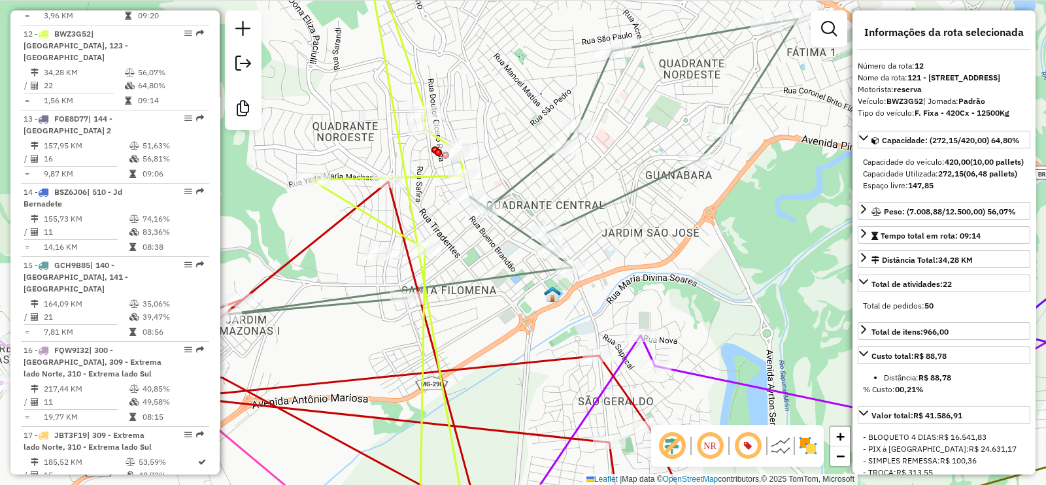
click at [578, 104] on div "Rota 31 - Placa GFQ7J93 84505607 - IMPERIAL PARMA Janela de atendimento Grade d…" at bounding box center [523, 242] width 1046 height 485
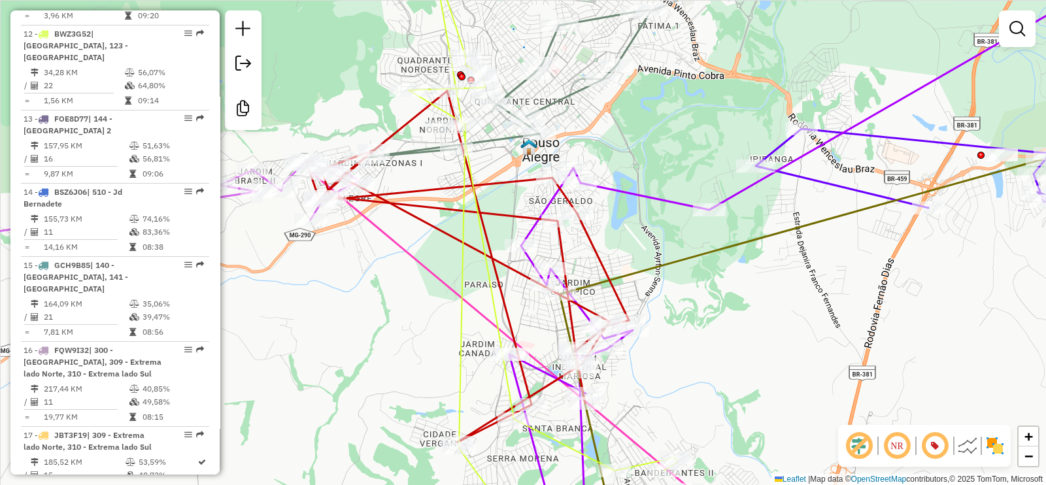
click at [637, 272] on icon at bounding box center [800, 346] width 482 height 374
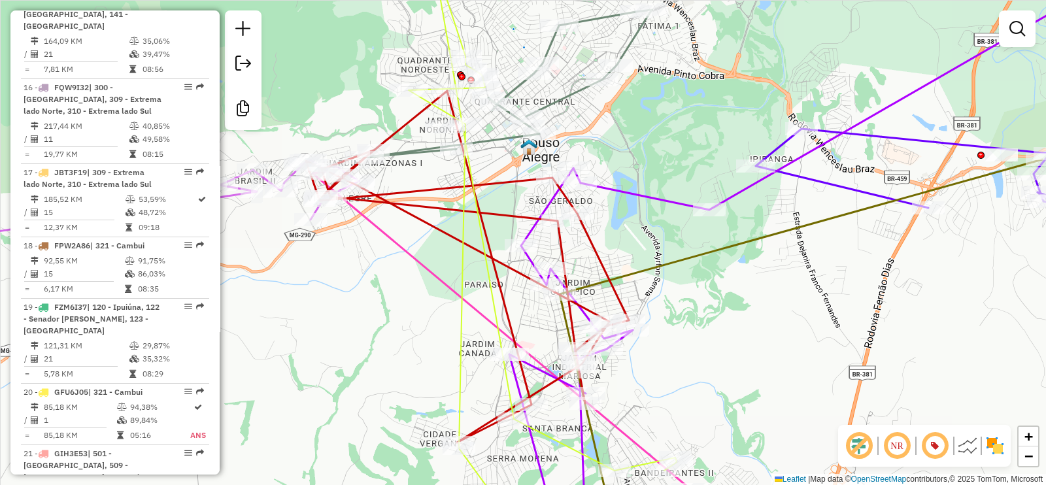
select select "**********"
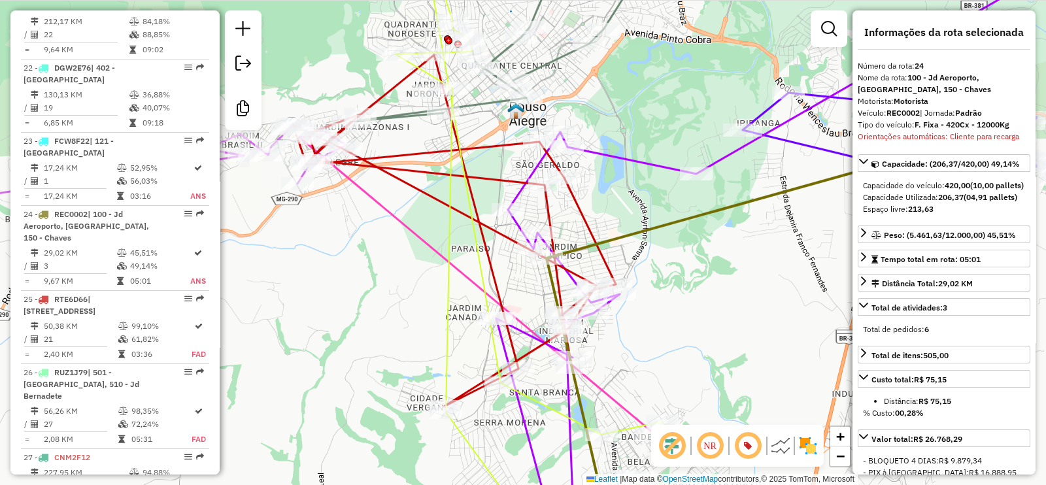
scroll to position [2285, 0]
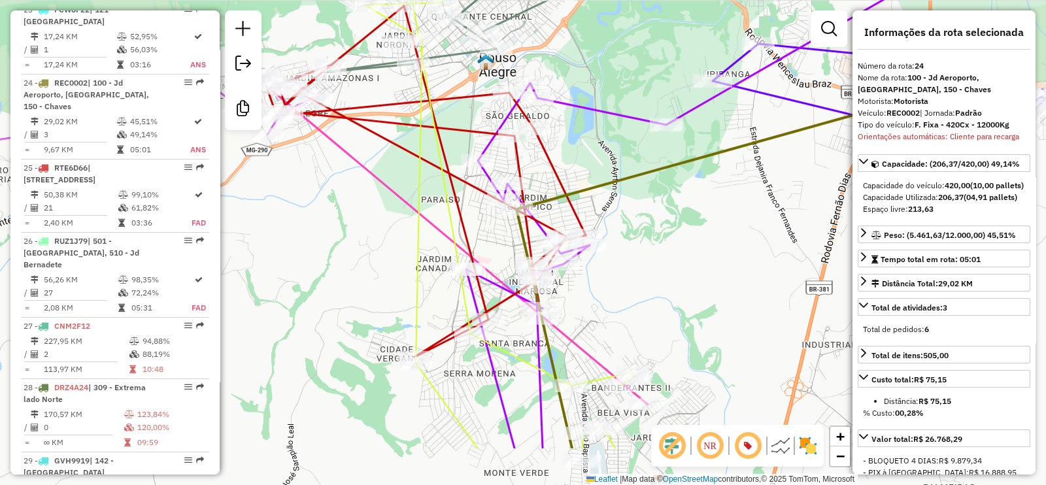
drag, startPoint x: 635, startPoint y: 233, endPoint x: 605, endPoint y: 184, distance: 57.5
click at [605, 184] on icon at bounding box center [757, 262] width 482 height 374
click at [487, 146] on icon at bounding box center [716, 243] width 501 height 582
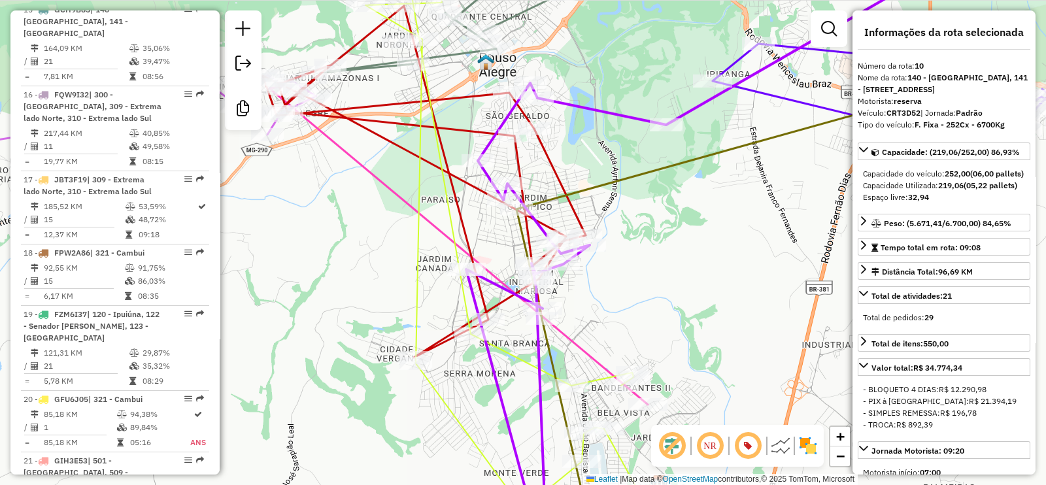
scroll to position [1251, 0]
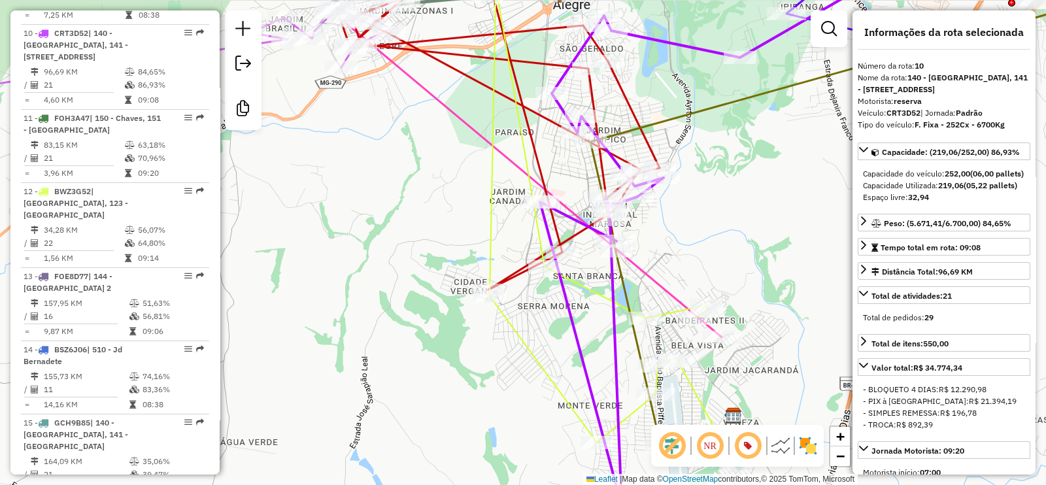
click at [595, 292] on icon at bounding box center [598, 209] width 273 height 514
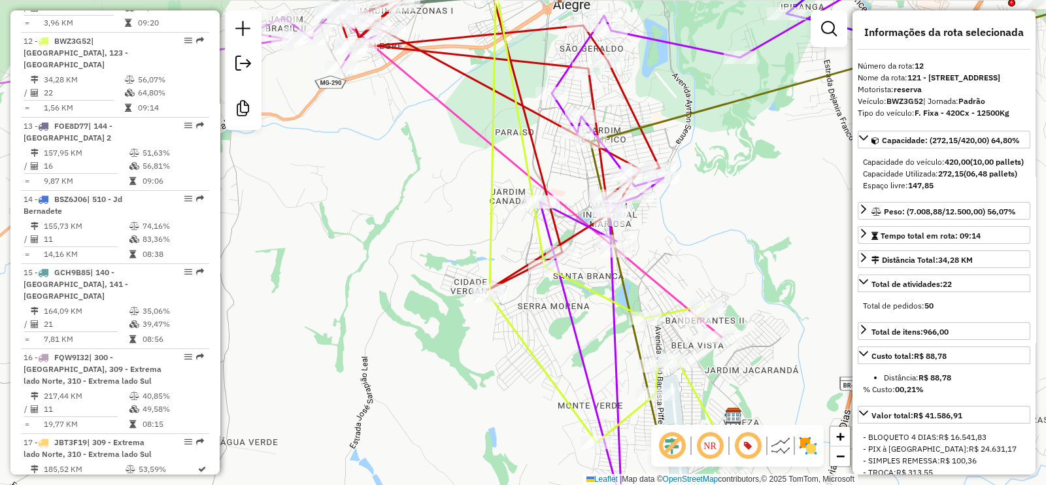
scroll to position [1408, 0]
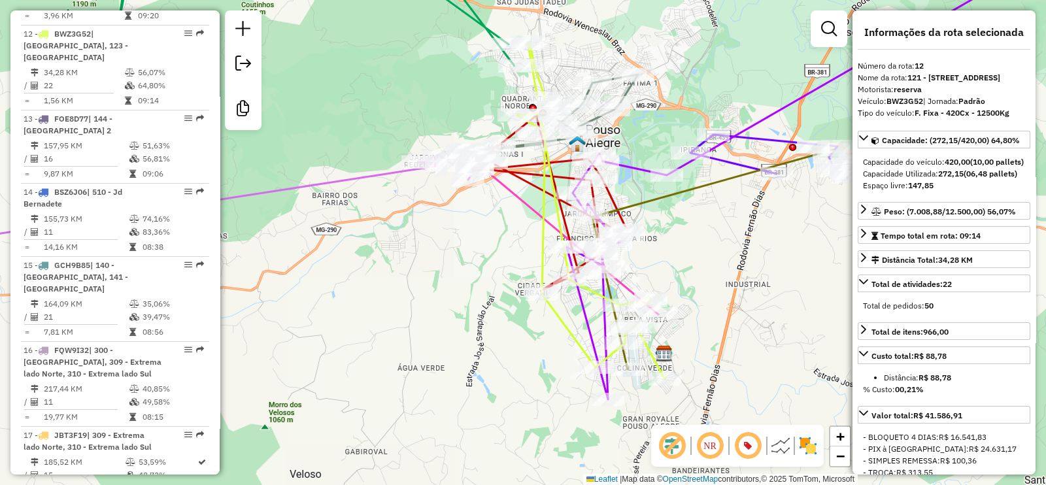
click at [595, 292] on icon at bounding box center [591, 210] width 148 height 337
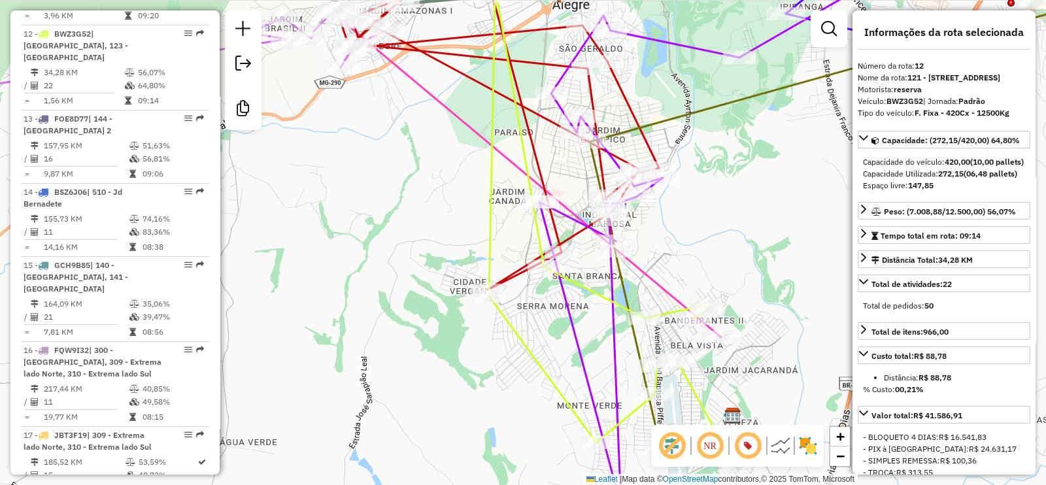
click at [573, 235] on icon at bounding box center [497, 121] width 323 height 339
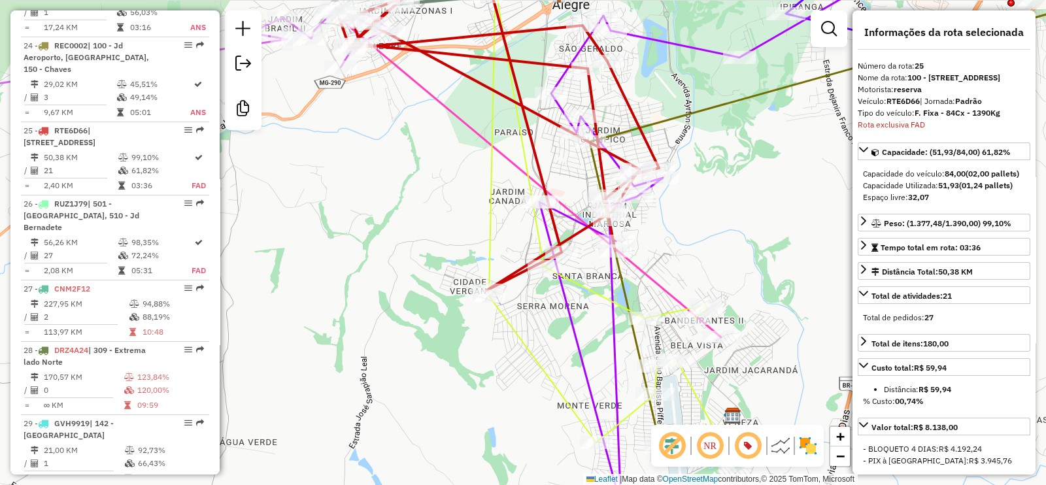
scroll to position [2370, 0]
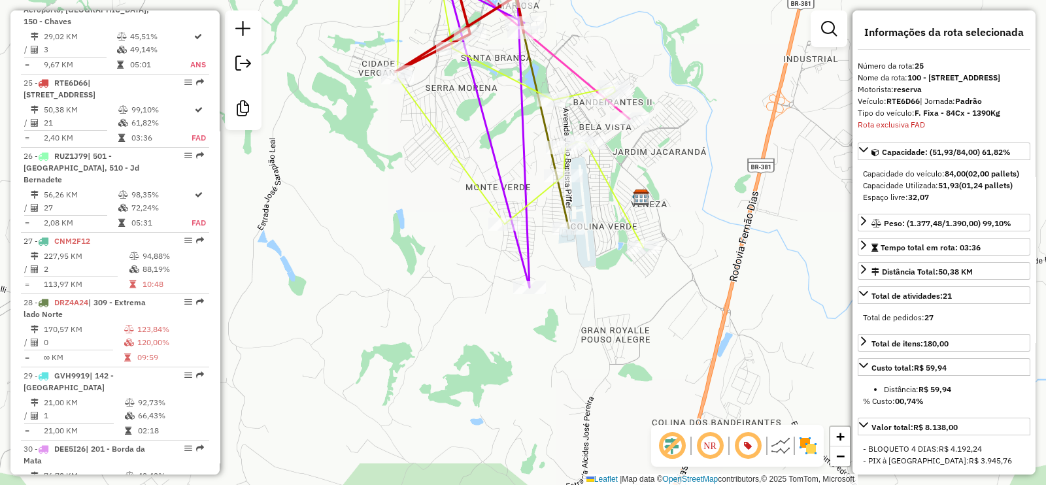
click at [618, 208] on icon at bounding box center [520, 100] width 246 height 296
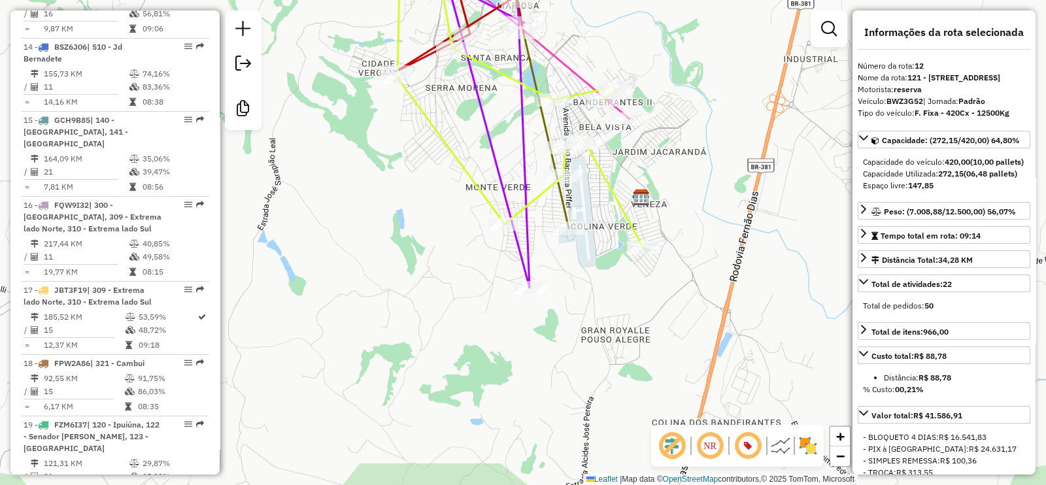
scroll to position [1408, 0]
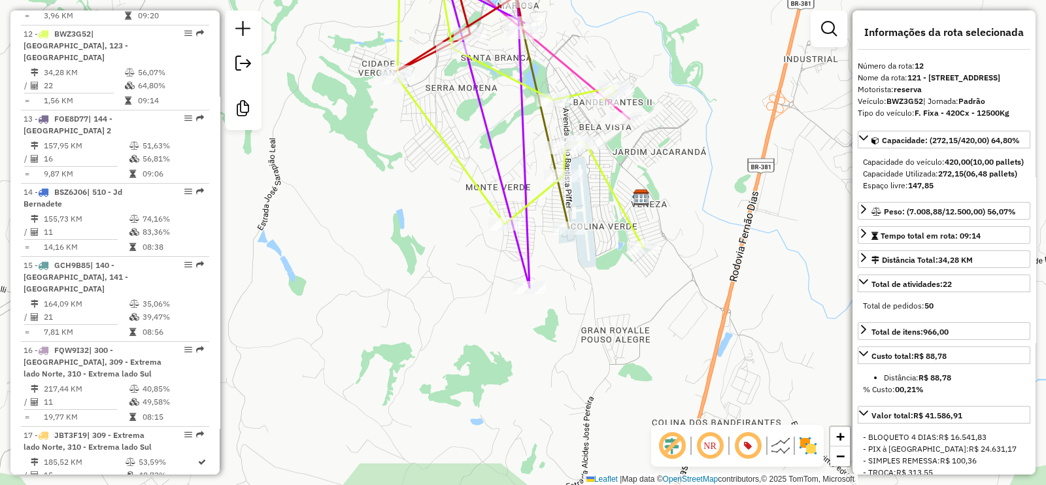
drag, startPoint x: 601, startPoint y: 189, endPoint x: 589, endPoint y: 308, distance: 120.2
click at [589, 248] on icon at bounding box center [520, 100] width 246 height 296
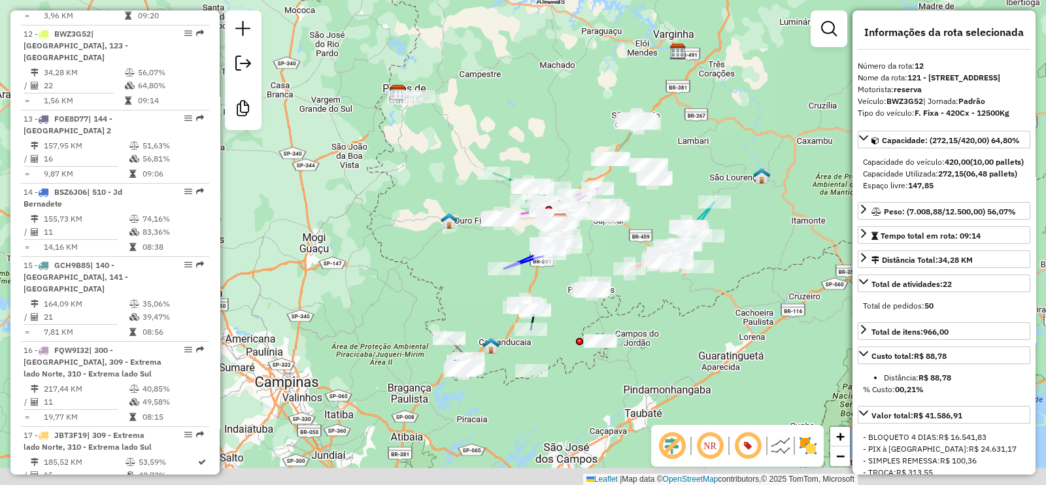
drag, startPoint x: 637, startPoint y: 328, endPoint x: 612, endPoint y: 231, distance: 99.9
click at [612, 231] on div "Rota 11 - Placa FOH3A47 84510801 - BEER HOUSE Rota 11 - Placa FOH3A47 84513411 …" at bounding box center [523, 242] width 1046 height 485
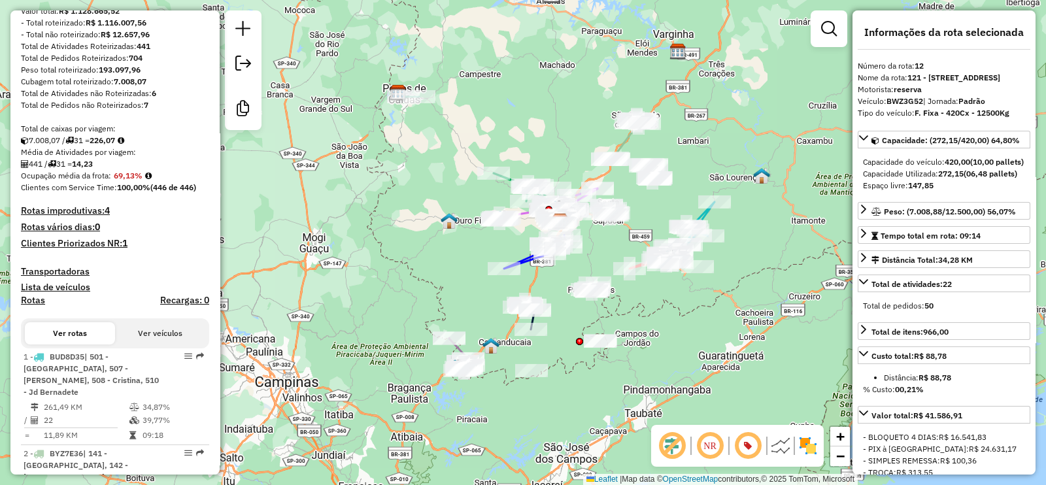
scroll to position [0, 0]
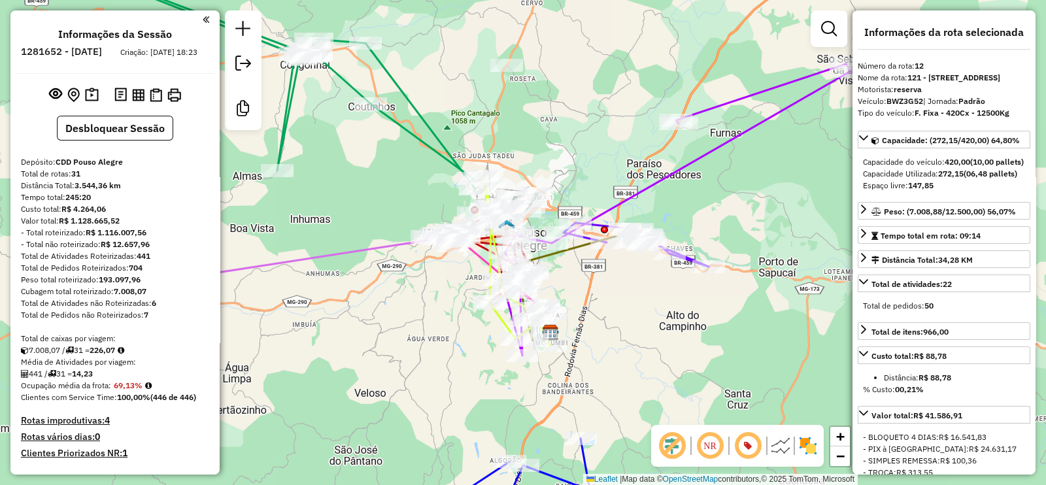
click at [442, 158] on icon at bounding box center [255, 70] width 440 height 237
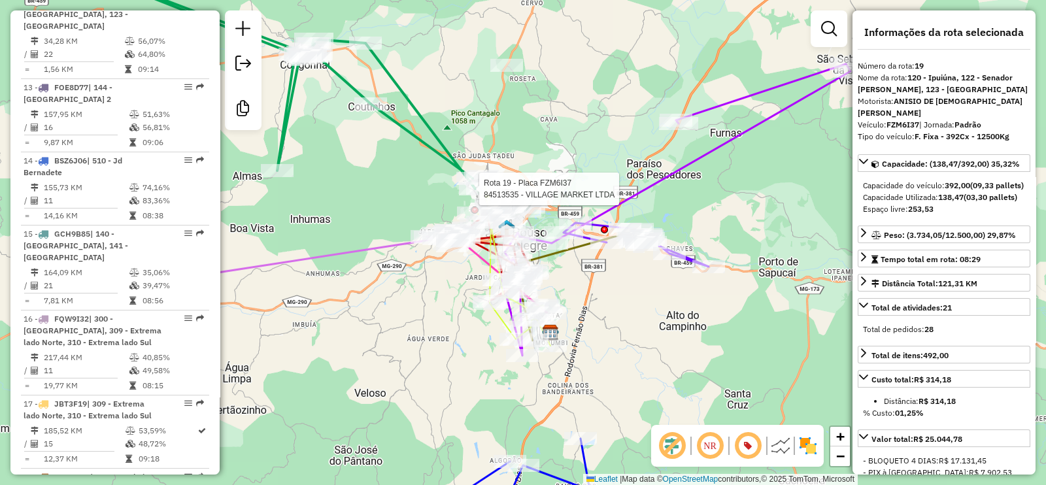
scroll to position [1921, 0]
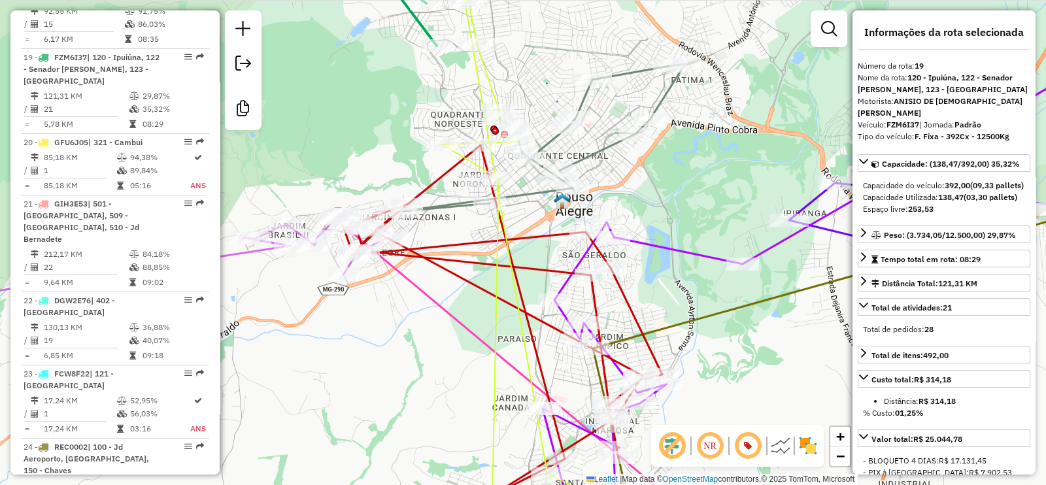
click at [594, 153] on icon at bounding box center [541, 138] width 288 height 148
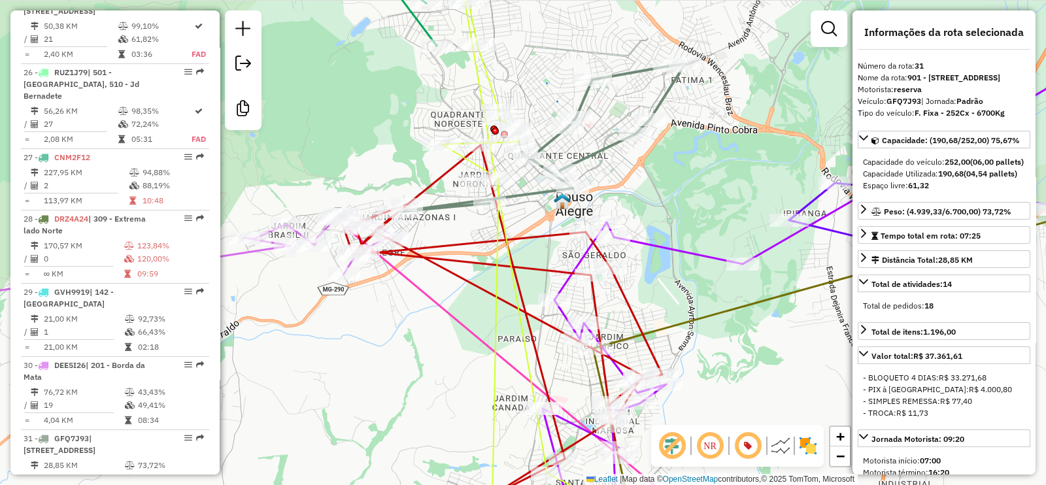
scroll to position [2669, 0]
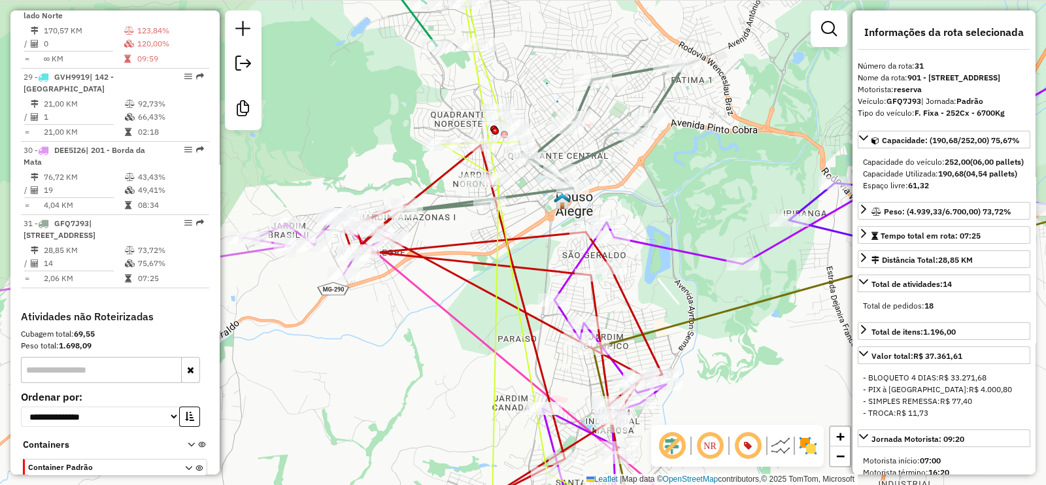
click at [490, 82] on icon at bounding box center [576, 265] width 268 height 535
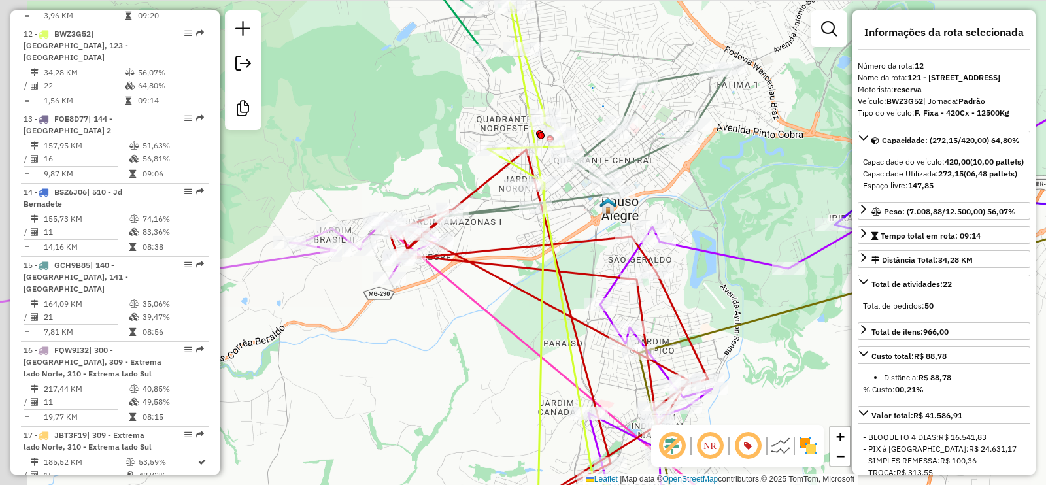
drag, startPoint x: 538, startPoint y: 97, endPoint x: 574, endPoint y: 192, distance: 102.0
click at [563, 97] on div "Janela de atendimento Grade de atendimento Capacidade Transportadoras Veículos …" at bounding box center [523, 242] width 1046 height 485
click at [575, 201] on icon at bounding box center [588, 143] width 288 height 148
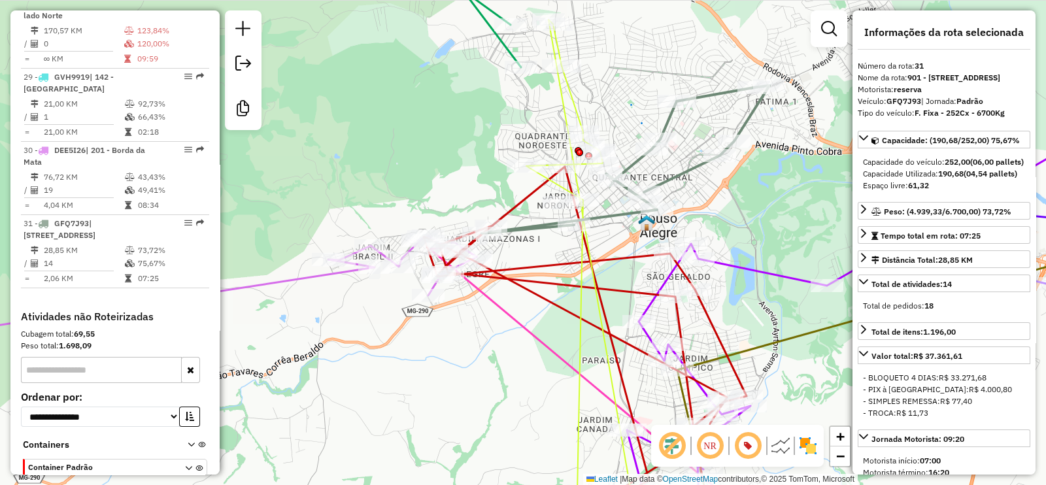
drag, startPoint x: 575, startPoint y: 201, endPoint x: 614, endPoint y: 218, distance: 42.7
click at [614, 218] on icon at bounding box center [626, 160] width 288 height 148
click at [748, 124] on icon at bounding box center [627, 160] width 288 height 148
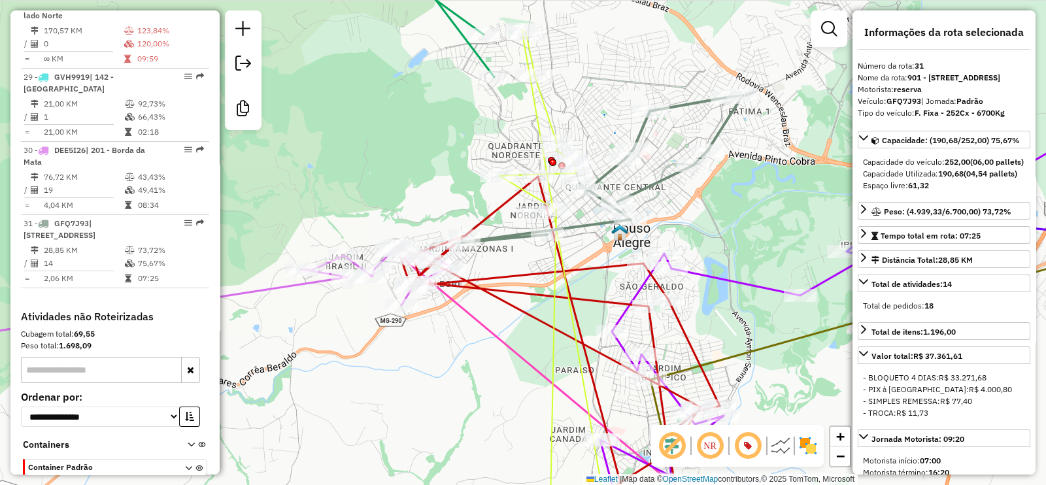
drag, startPoint x: 707, startPoint y: 129, endPoint x: 667, endPoint y: 142, distance: 42.0
click at [667, 142] on div "Janela de atendimento Grade de atendimento Capacidade Transportadoras Veículos …" at bounding box center [523, 242] width 1046 height 485
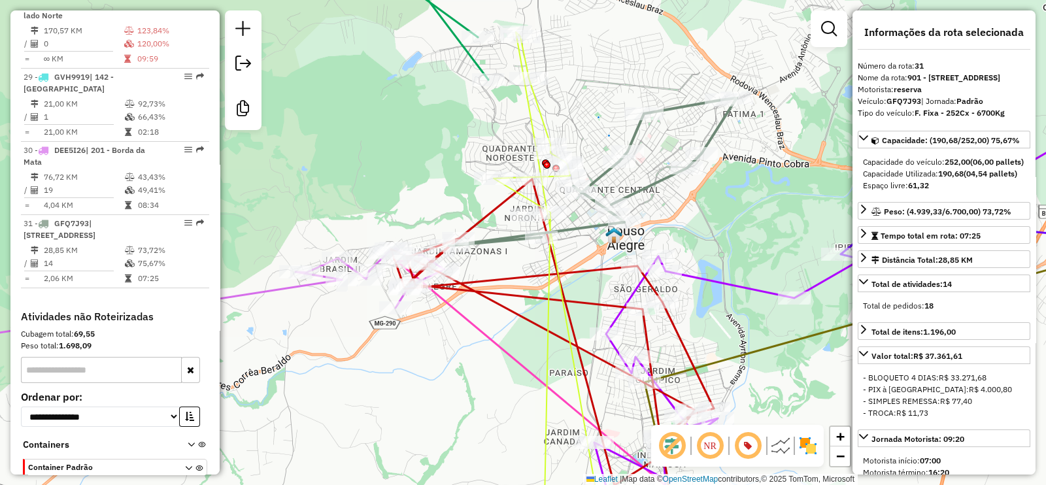
drag, startPoint x: 399, startPoint y: 376, endPoint x: 477, endPoint y: 325, distance: 92.6
click at [477, 330] on div "Janela de atendimento Grade de atendimento Capacidade Transportadoras Veículos …" at bounding box center [523, 242] width 1046 height 485
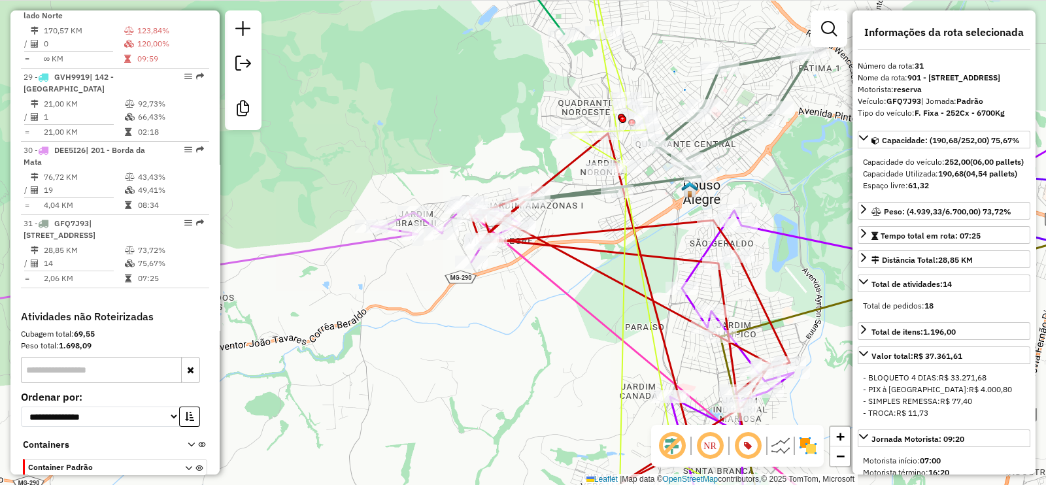
click at [366, 243] on icon at bounding box center [207, 259] width 624 height 112
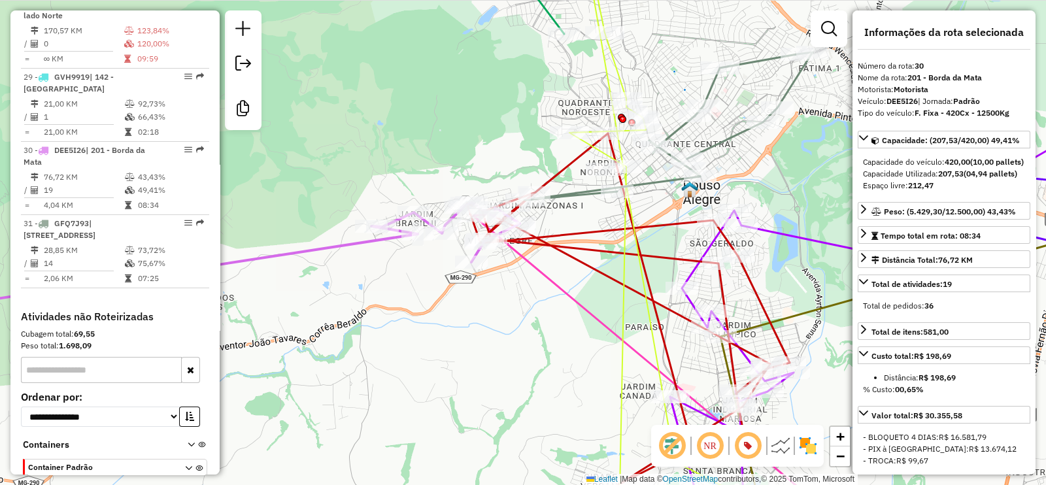
click at [608, 328] on icon at bounding box center [662, 373] width 378 height 318
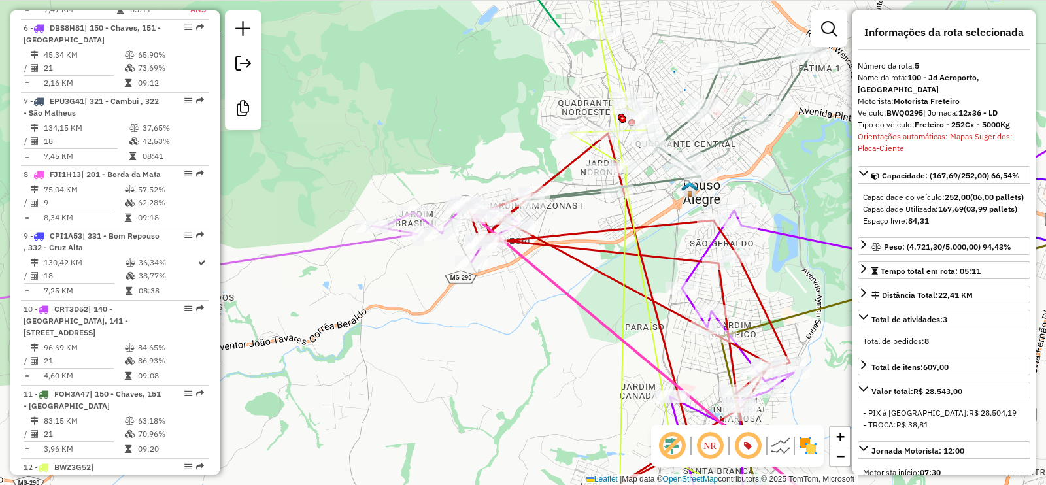
scroll to position [886, 0]
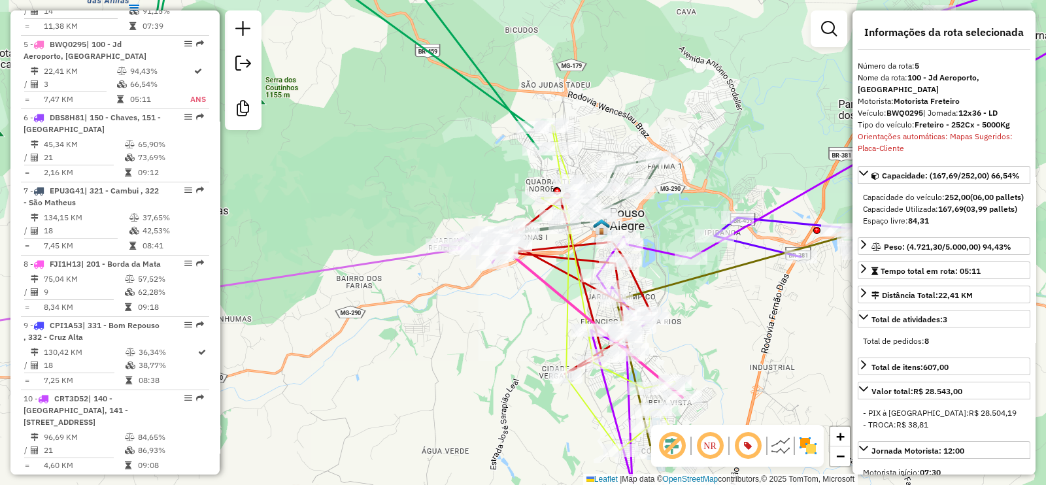
drag, startPoint x: 578, startPoint y: 341, endPoint x: 502, endPoint y: 281, distance: 96.8
click at [502, 281] on div "Janela de atendimento Grade de atendimento Capacidade Transportadoras Veículos …" at bounding box center [523, 242] width 1046 height 485
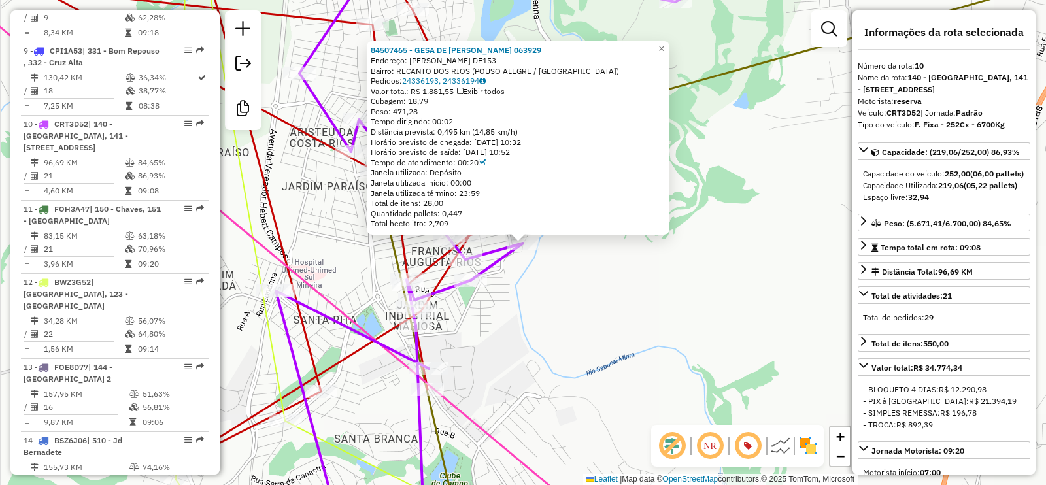
scroll to position [1251, 0]
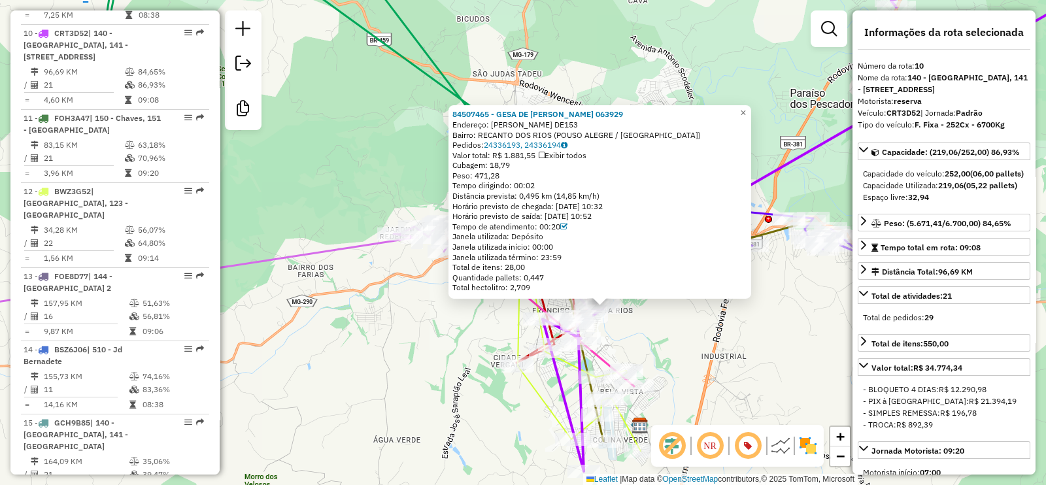
click at [628, 346] on div "84507465 - GESA DE PAULA 063929 Endereço: MONSENHOR BENEDITO MARCÍLIO DE153 Bai…" at bounding box center [523, 242] width 1046 height 485
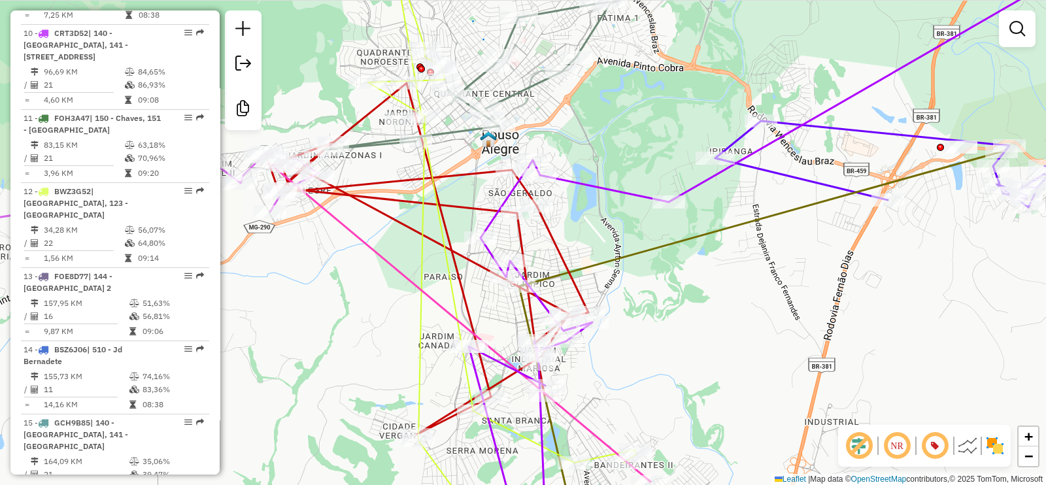
click at [614, 264] on icon at bounding box center [760, 343] width 482 height 382
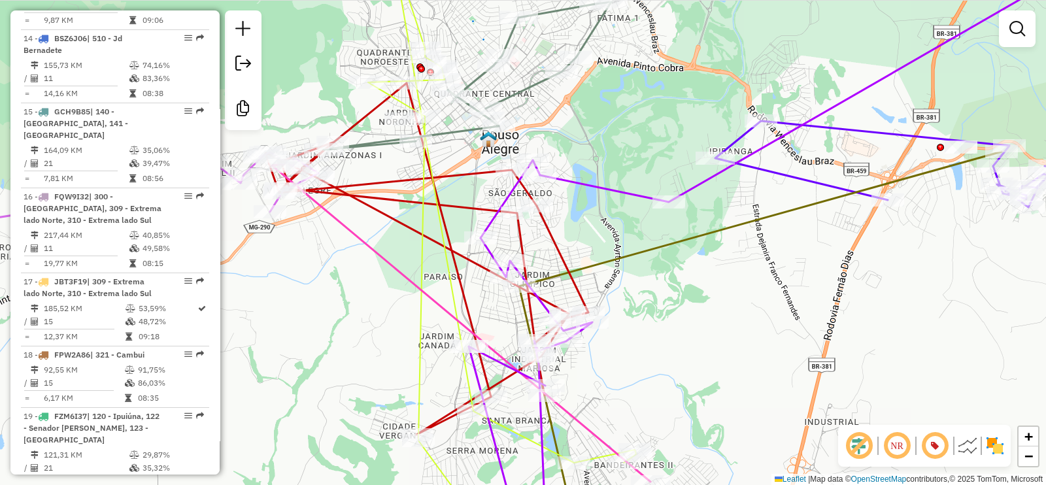
select select "**********"
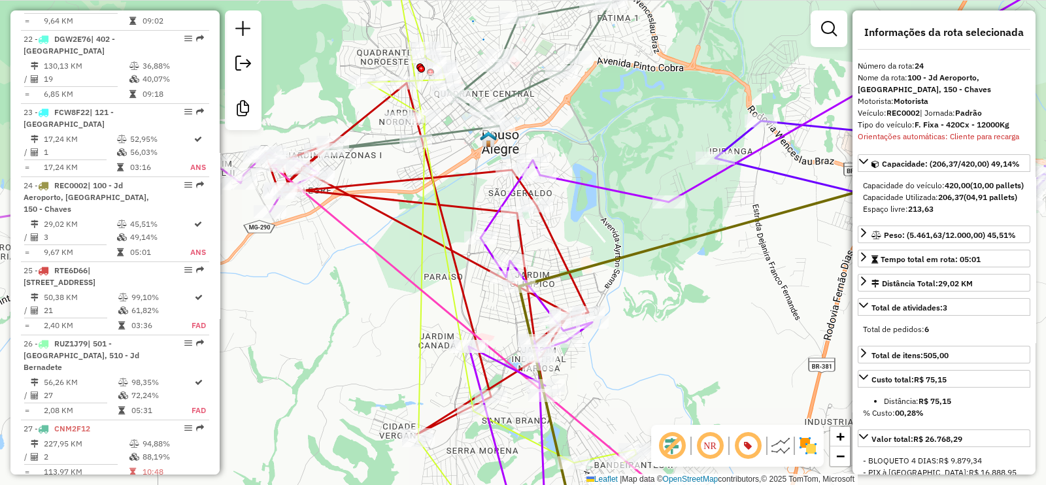
scroll to position [2285, 0]
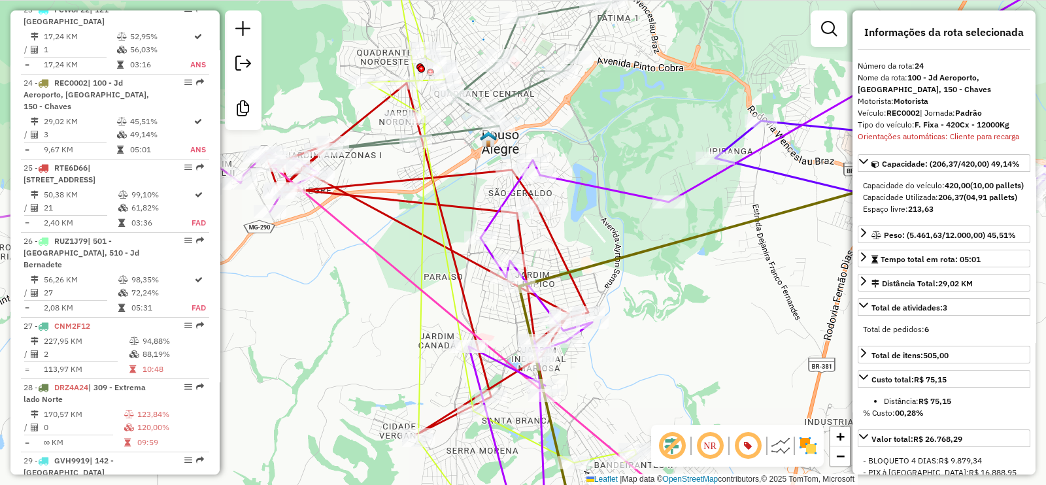
drag, startPoint x: 608, startPoint y: 241, endPoint x: 541, endPoint y: 290, distance: 82.4
click at [541, 290] on div "Janela de atendimento Grade de atendimento Capacidade Transportadoras Veículos …" at bounding box center [523, 242] width 1046 height 485
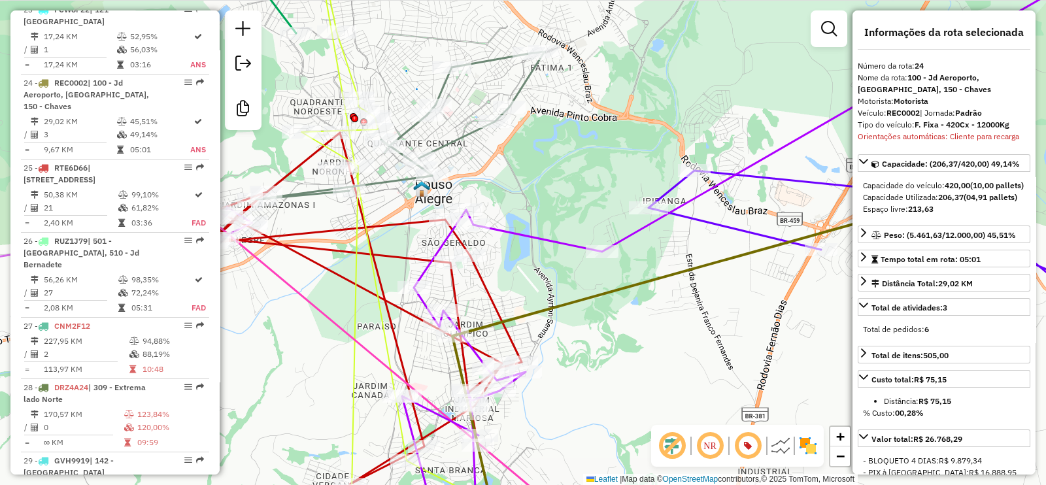
click at [554, 238] on icon at bounding box center [762, 243] width 720 height 582
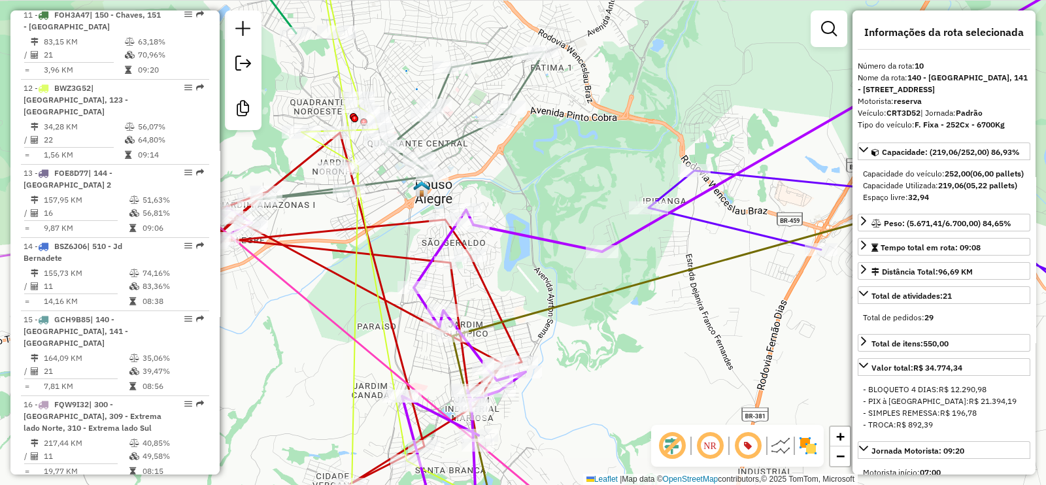
scroll to position [1251, 0]
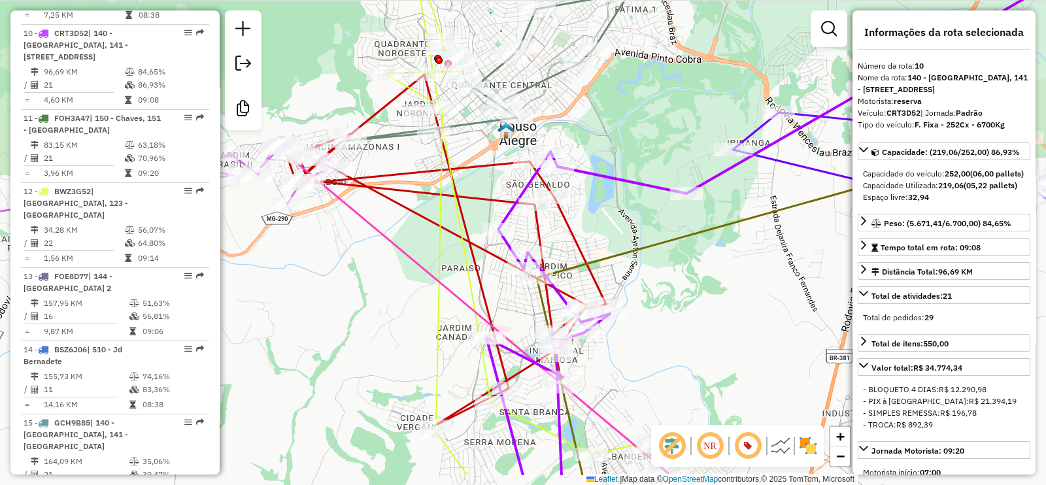
drag, startPoint x: 512, startPoint y: 280, endPoint x: 598, endPoint y: 208, distance: 111.4
click at [598, 208] on div "Janela de atendimento Grade de atendimento Capacidade Transportadoras Veículos …" at bounding box center [523, 242] width 1046 height 485
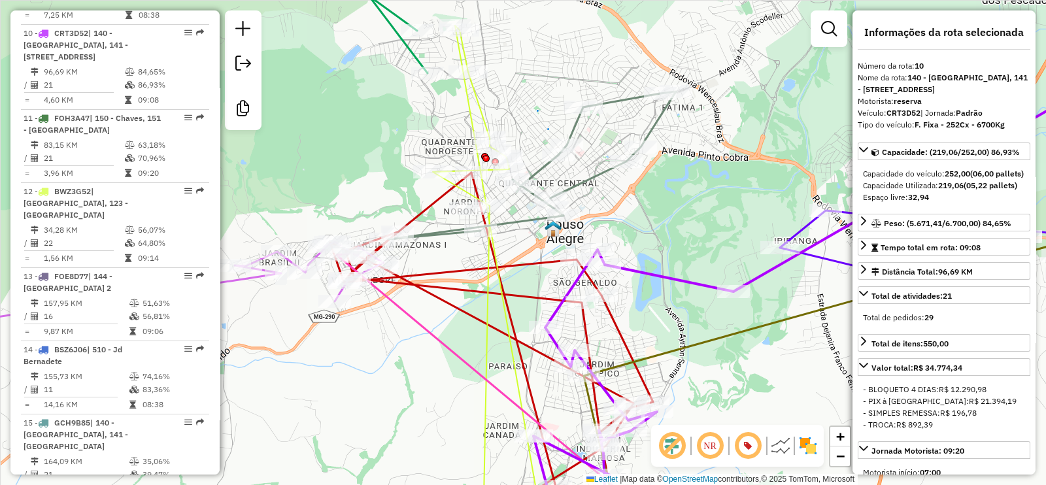
click at [573, 125] on icon at bounding box center [532, 166] width 288 height 148
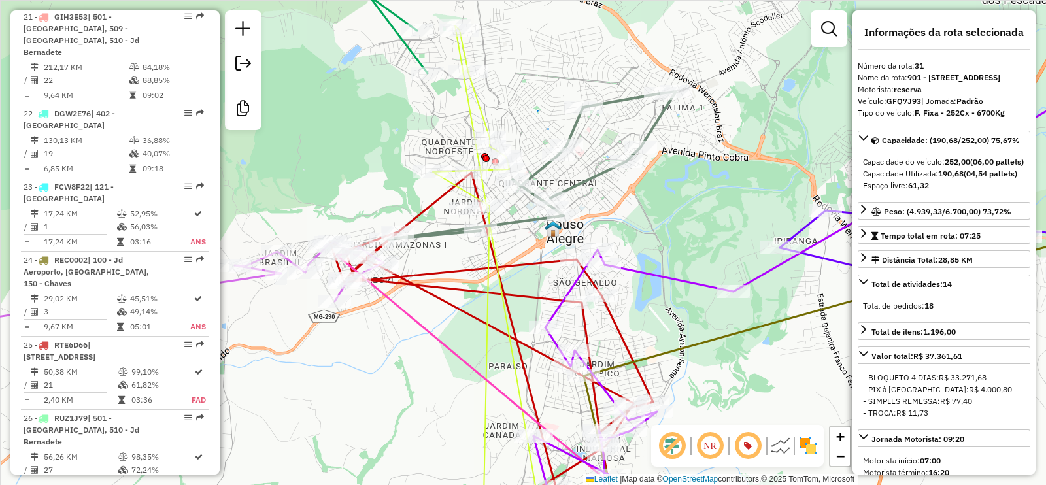
scroll to position [2669, 0]
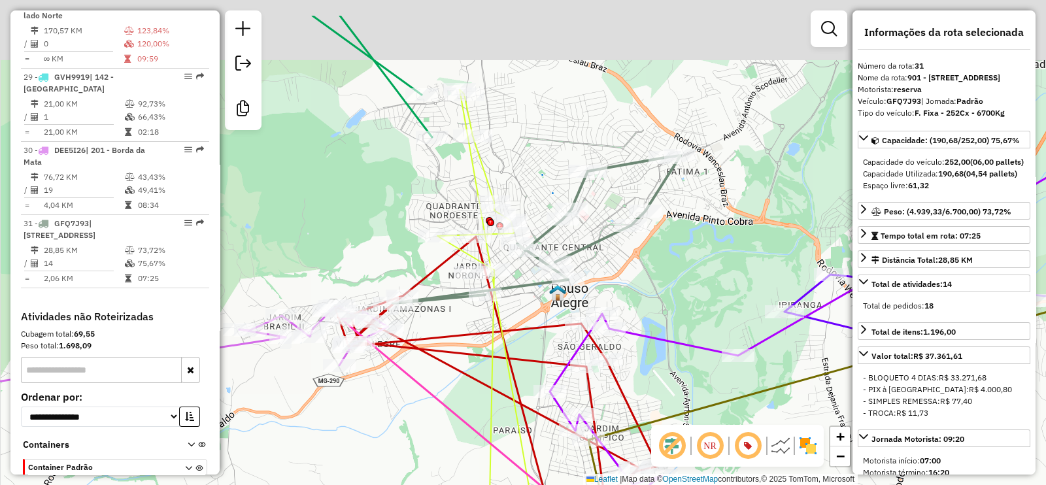
drag, startPoint x: 485, startPoint y: 33, endPoint x: 490, endPoint y: 97, distance: 64.3
click at [490, 97] on div "Janela de atendimento Grade de atendimento Capacidade Transportadoras Veículos …" at bounding box center [523, 242] width 1046 height 485
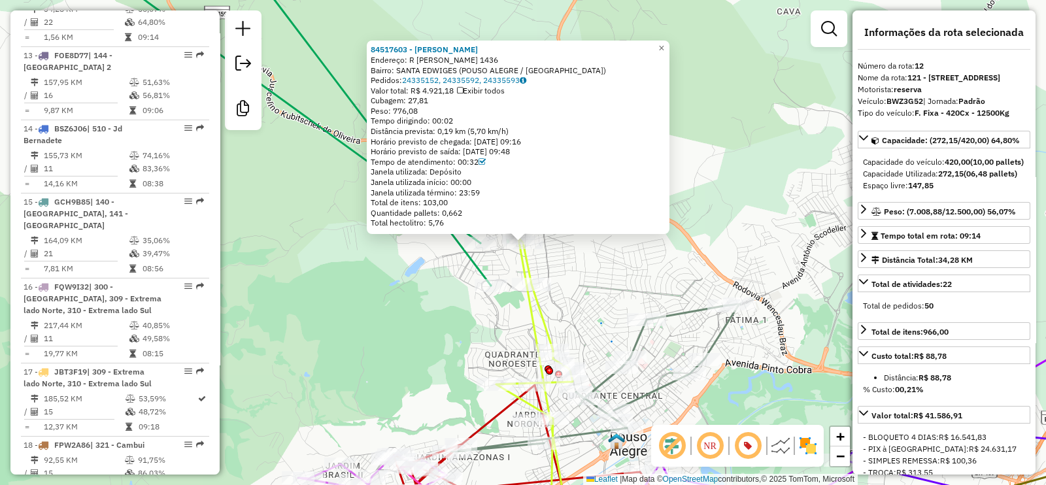
scroll to position [1408, 0]
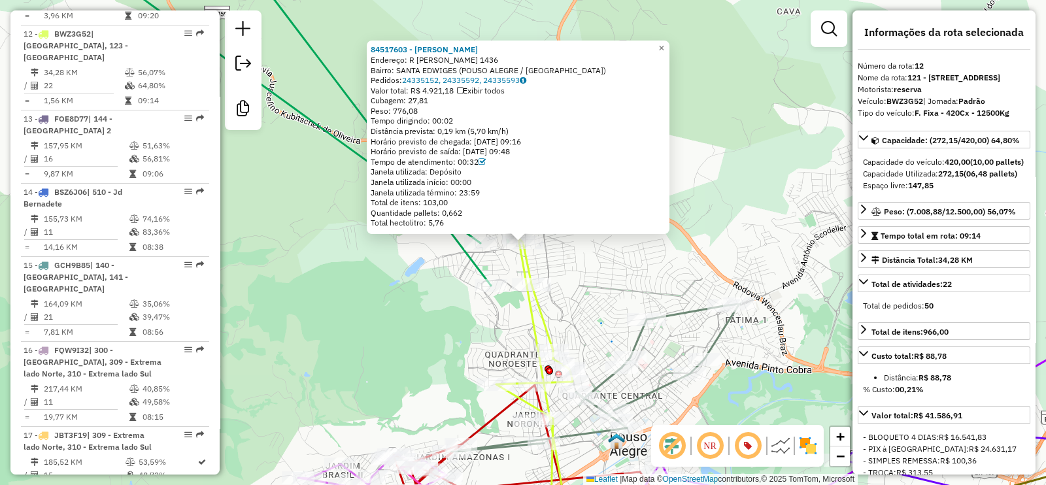
click at [643, 342] on icon at bounding box center [596, 378] width 288 height 148
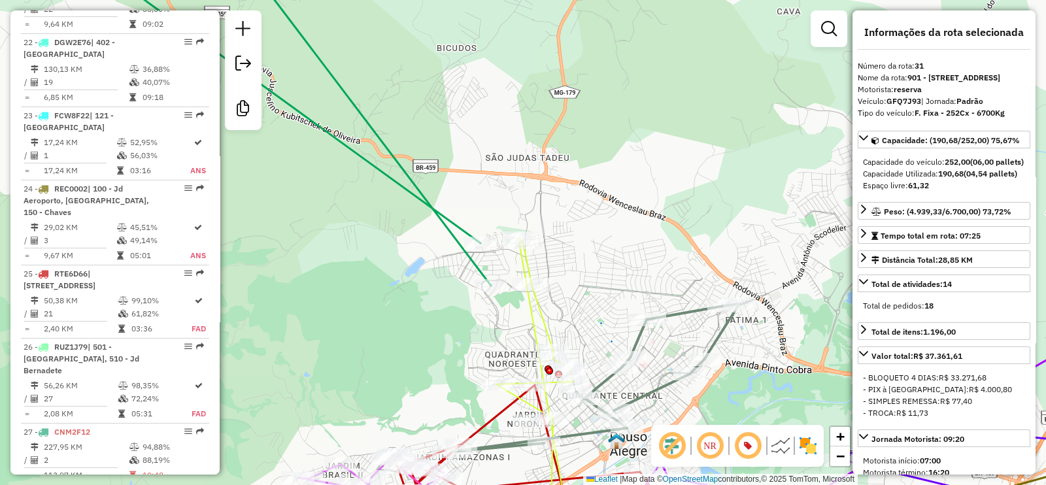
scroll to position [2669, 0]
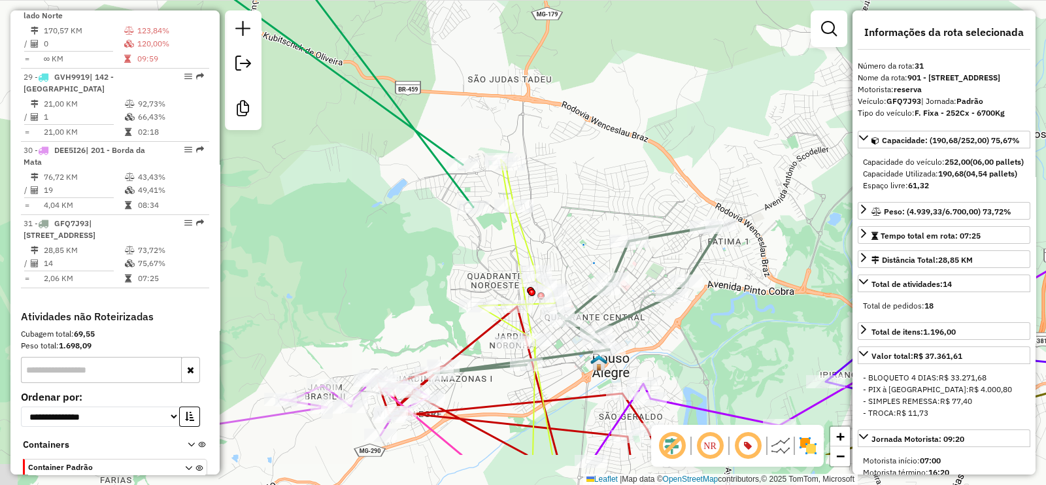
drag, startPoint x: 617, startPoint y: 282, endPoint x: 605, endPoint y: 197, distance: 85.9
click at [605, 225] on icon at bounding box center [578, 299] width 288 height 148
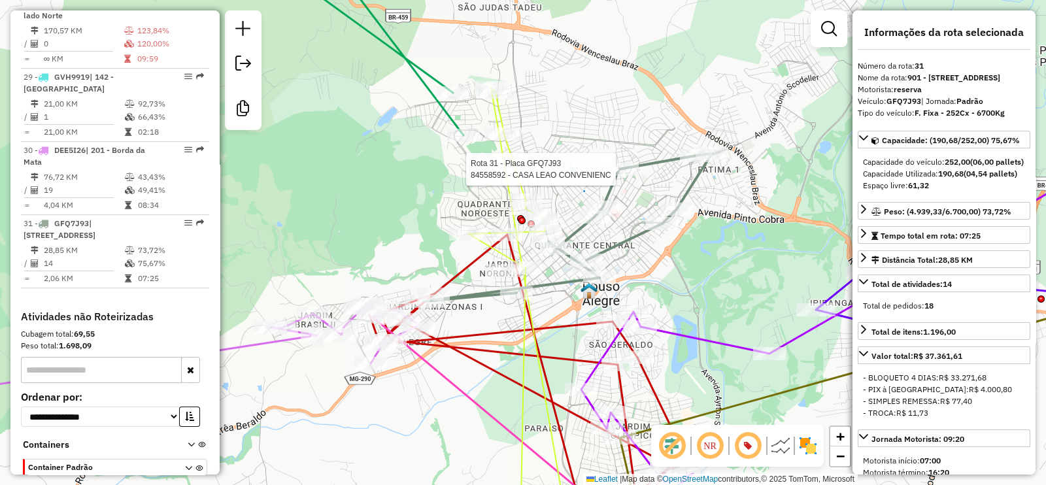
click at [405, 212] on div "Rota 31 - Placa GFQ7J93 84558592 - CASA LEAO CONVENIENC Janela de atendimento G…" at bounding box center [523, 242] width 1046 height 485
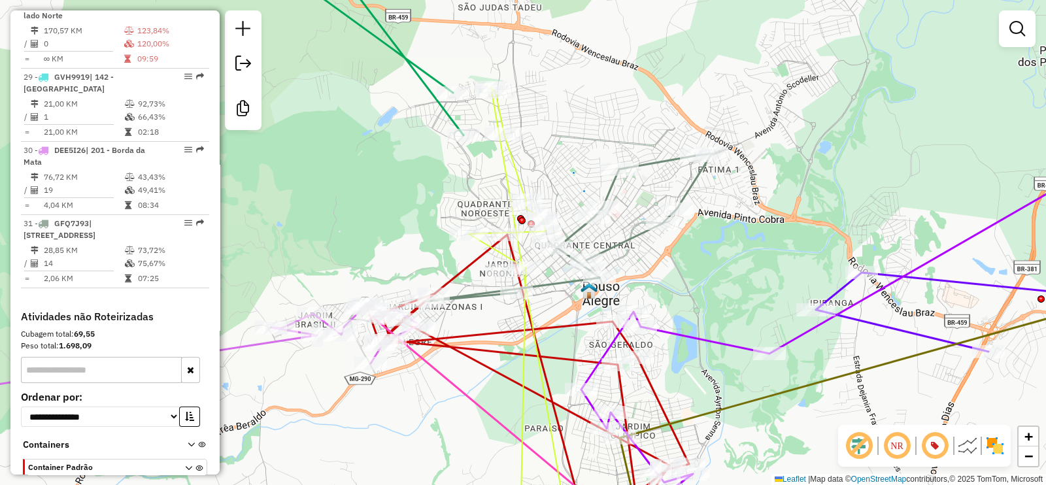
click at [512, 154] on icon at bounding box center [519, 311] width 100 height 446
select select "**********"
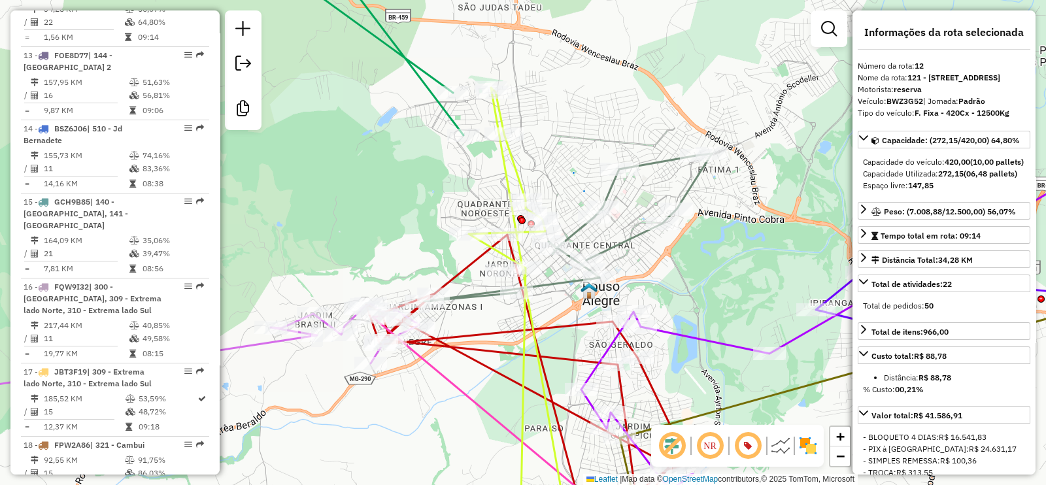
scroll to position [1408, 0]
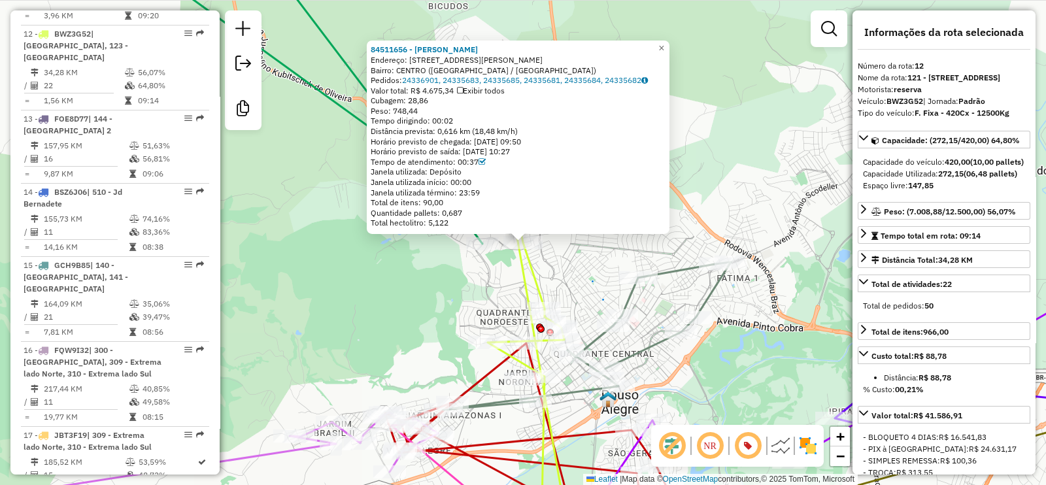
click at [500, 288] on div "84511656 - GIOVANNI APARECIDO S Endereço: RUA ALBERTO PACIULI 1405 Bairro: CENT…" at bounding box center [523, 242] width 1046 height 485
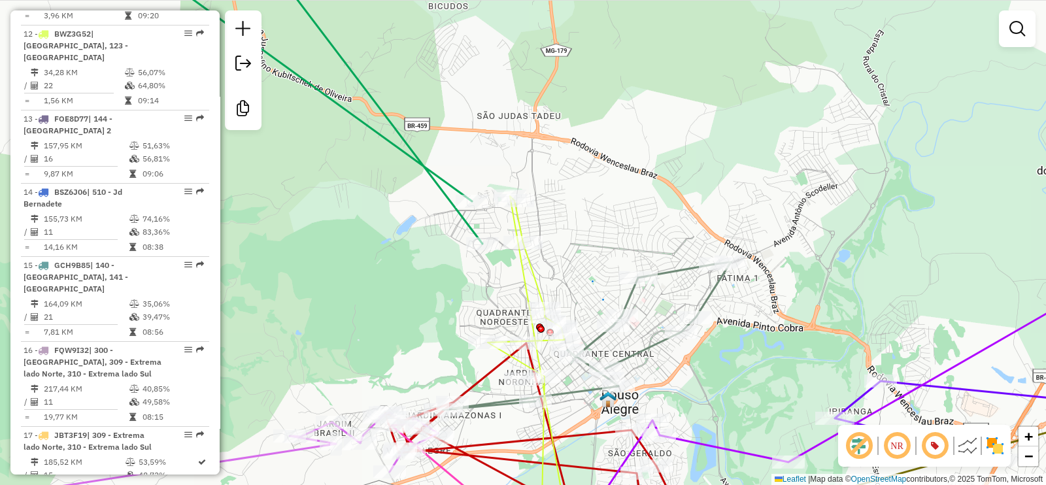
click at [518, 214] on icon at bounding box center [528, 364] width 81 height 337
select select "**********"
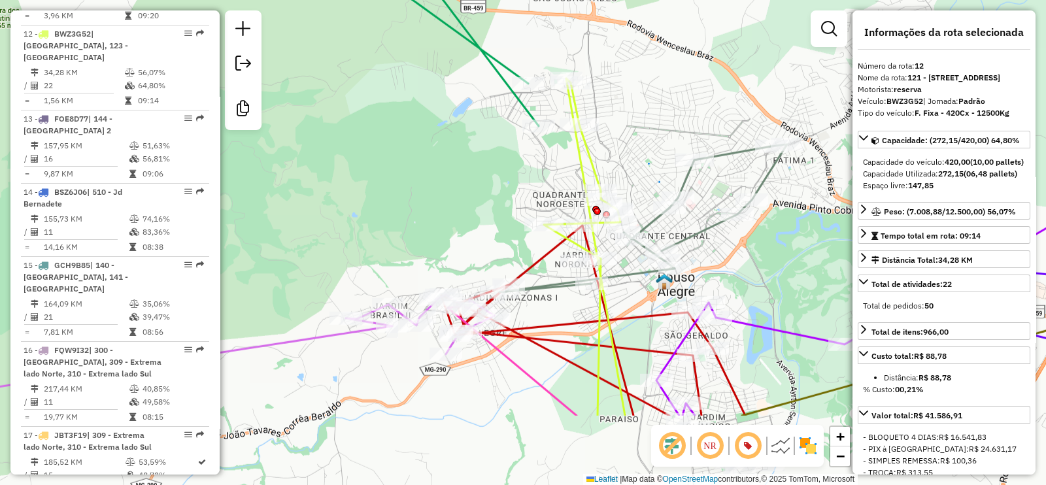
drag, startPoint x: 654, startPoint y: 172, endPoint x: 704, endPoint y: 57, distance: 125.3
click at [704, 57] on div "Janela de atendimento Grade de atendimento Capacidade Transportadoras Veículos …" at bounding box center [523, 242] width 1046 height 485
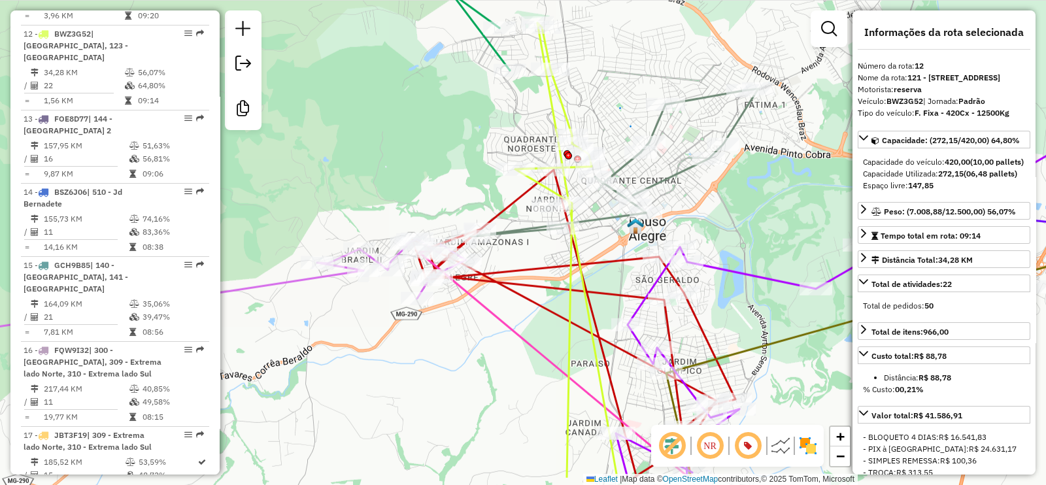
drag, startPoint x: 790, startPoint y: 276, endPoint x: 761, endPoint y: 220, distance: 62.6
click at [761, 220] on div "Janela de atendimento Grade de atendimento Capacidade Transportadoras Veículos …" at bounding box center [523, 242] width 1046 height 485
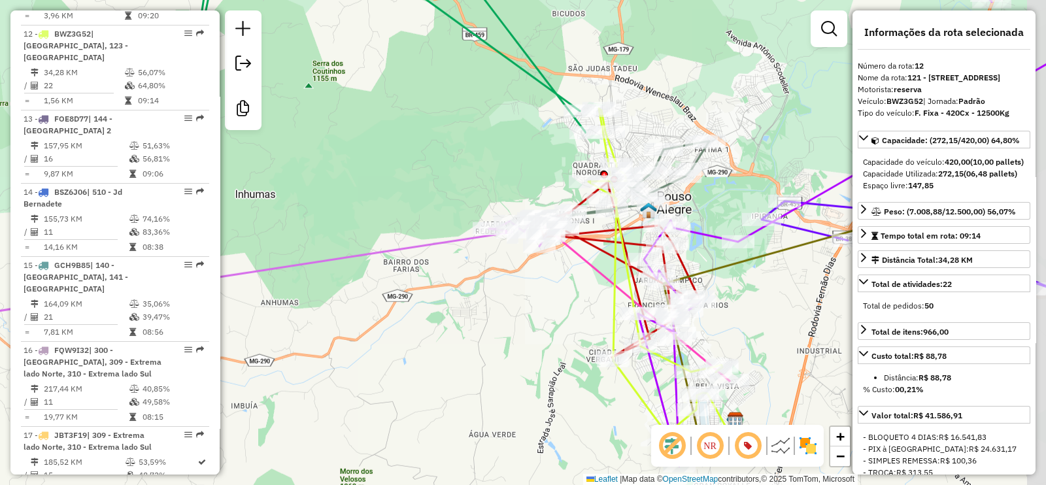
drag, startPoint x: 765, startPoint y: 220, endPoint x: 714, endPoint y: 207, distance: 52.6
click at [714, 207] on div "Janela de atendimento Grade de atendimento Capacidade Transportadoras Veículos …" at bounding box center [523, 242] width 1046 height 485
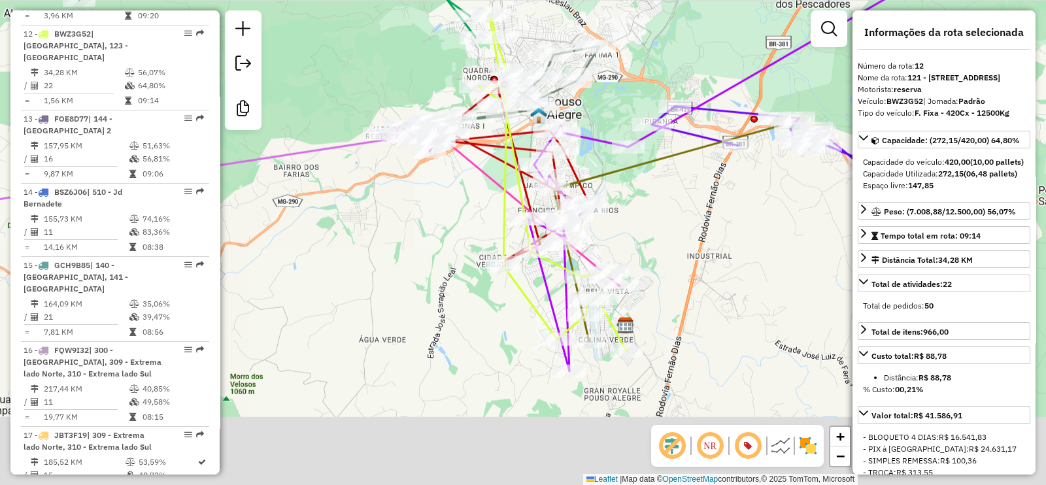
drag, startPoint x: 518, startPoint y: 361, endPoint x: 306, endPoint y: 148, distance: 300.4
click at [307, 149] on div "Janela de atendimento Grade de atendimento Capacidade Transportadoras Veículos …" at bounding box center [523, 242] width 1046 height 485
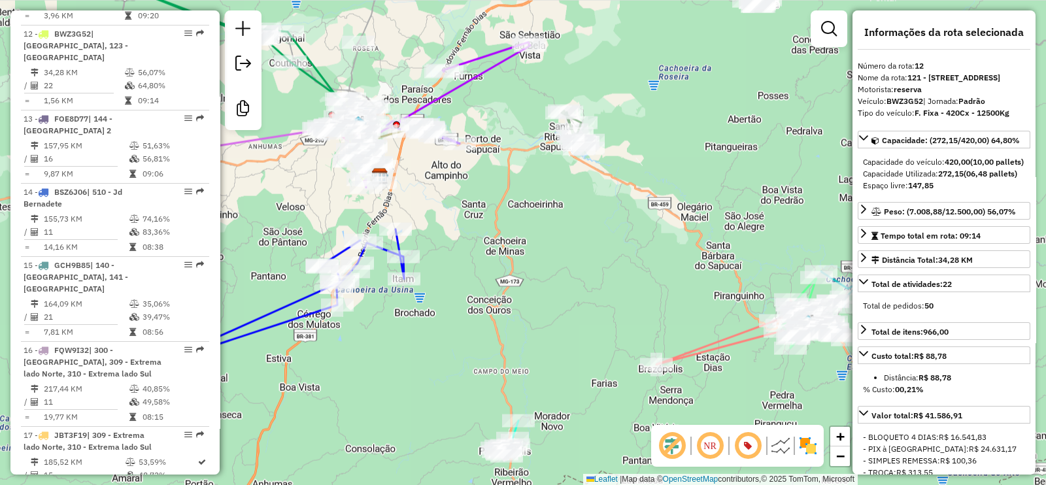
click at [486, 211] on div "Janela de atendimento Grade de atendimento Capacidade Transportadoras Veículos …" at bounding box center [523, 242] width 1046 height 485
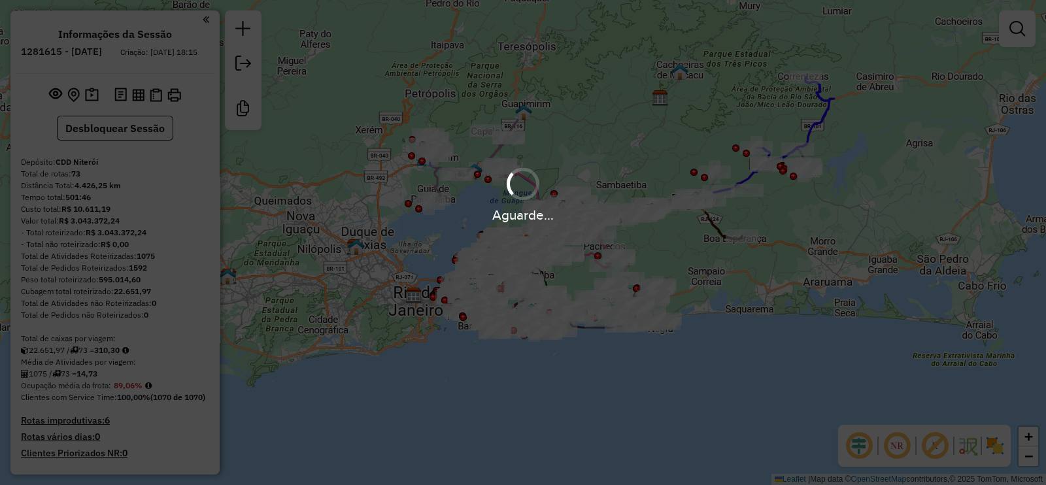
click at [931, 442] on em at bounding box center [934, 445] width 31 height 31
click at [858, 442] on em at bounding box center [858, 445] width 31 height 31
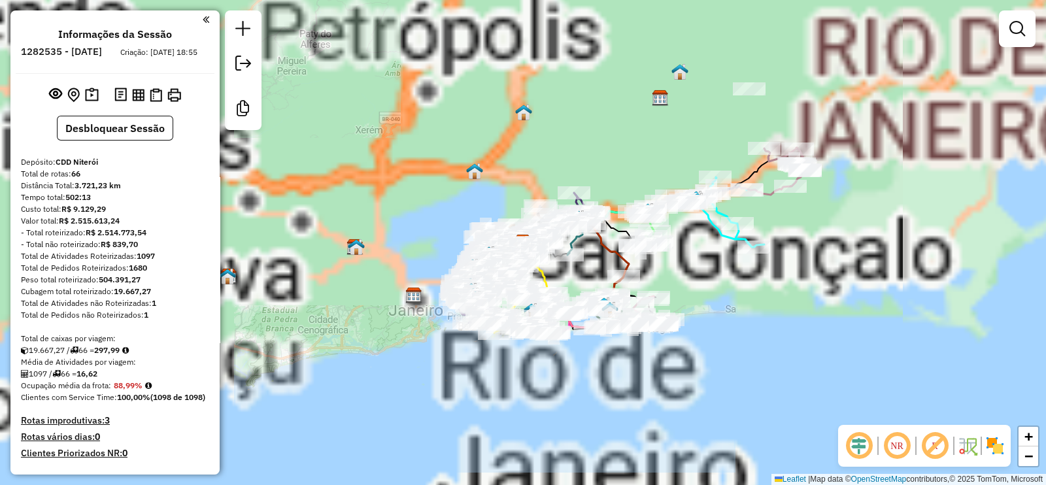
click at [936, 445] on em at bounding box center [934, 445] width 31 height 31
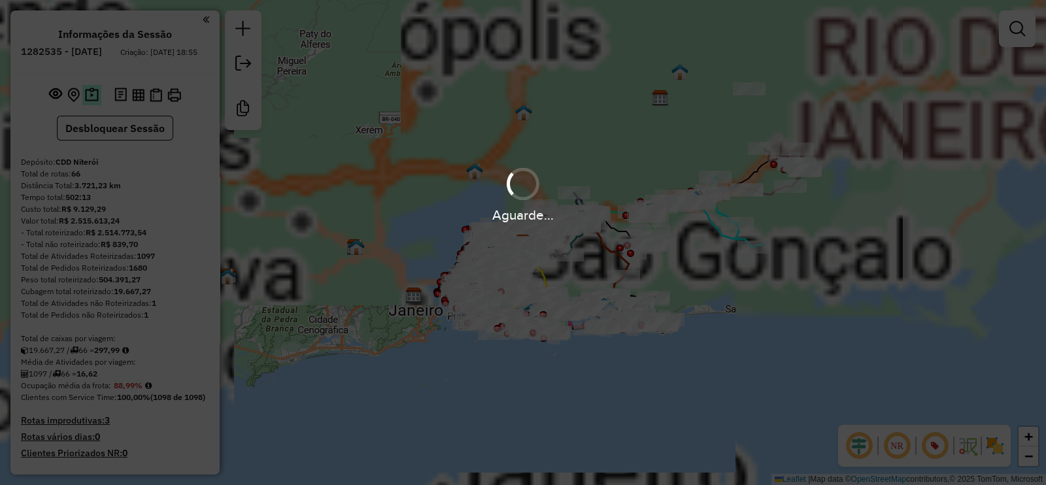
click at [90, 103] on img at bounding box center [92, 95] width 14 height 15
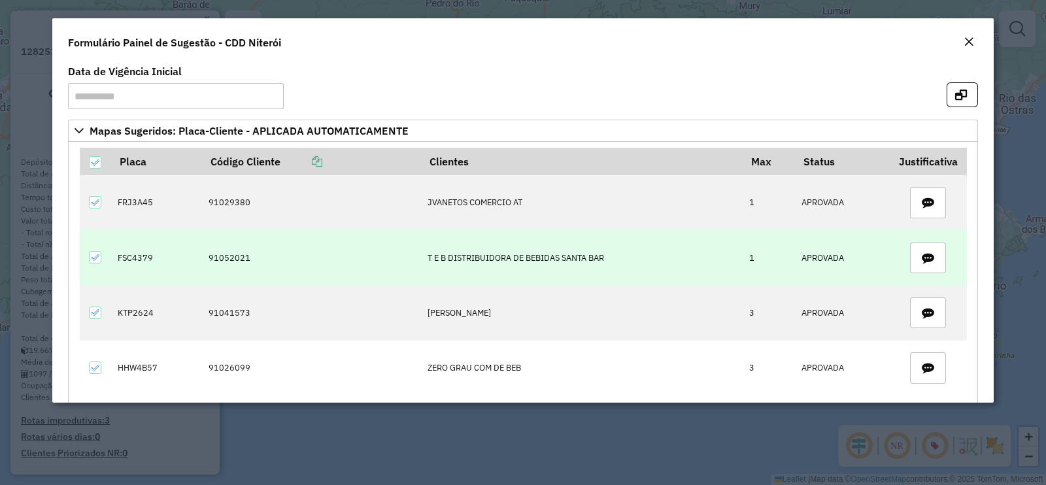
scroll to position [81, 0]
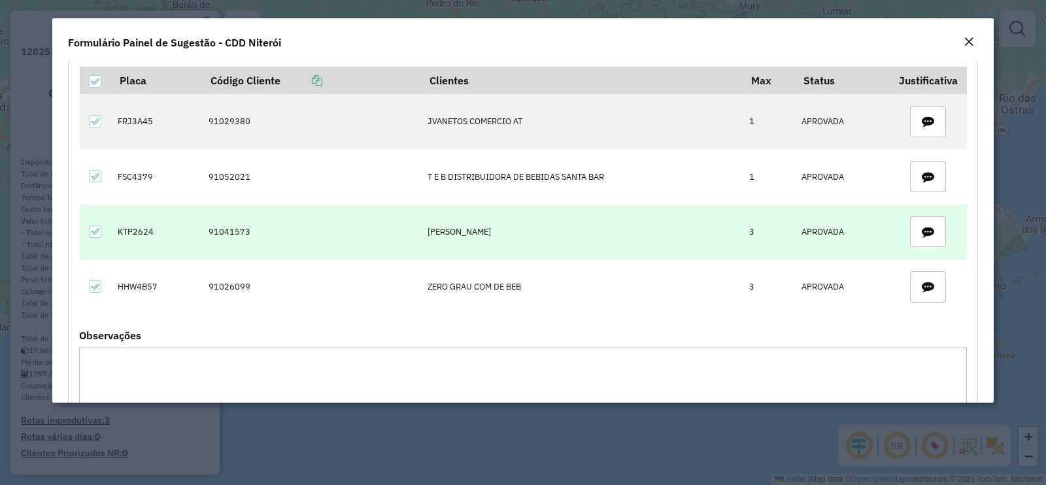
drag, startPoint x: 160, startPoint y: 227, endPoint x: 142, endPoint y: 237, distance: 20.2
click at [105, 233] on tr "KTP2624 91041573 [PERSON_NAME] MERCADI 3 APROVADA" at bounding box center [523, 232] width 887 height 55
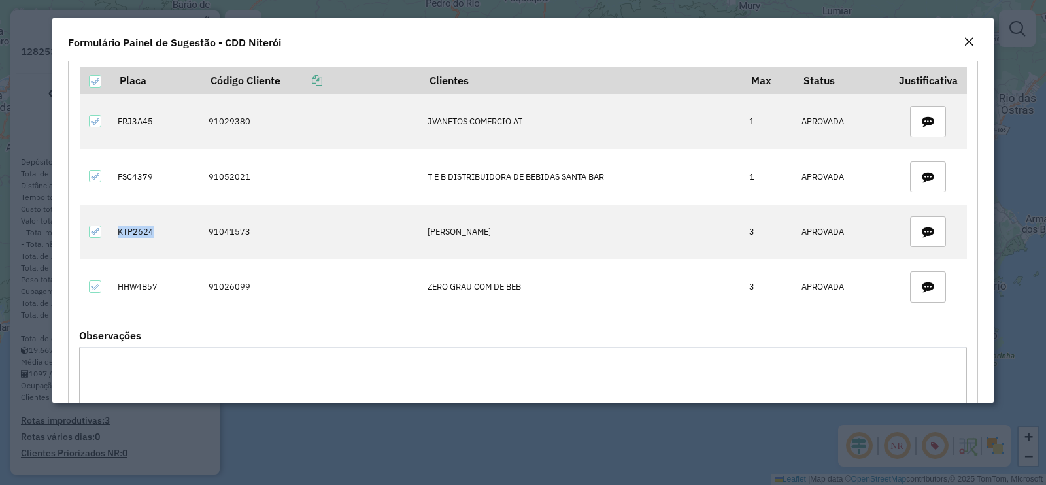
click at [971, 44] on em "Close" at bounding box center [968, 42] width 10 height 10
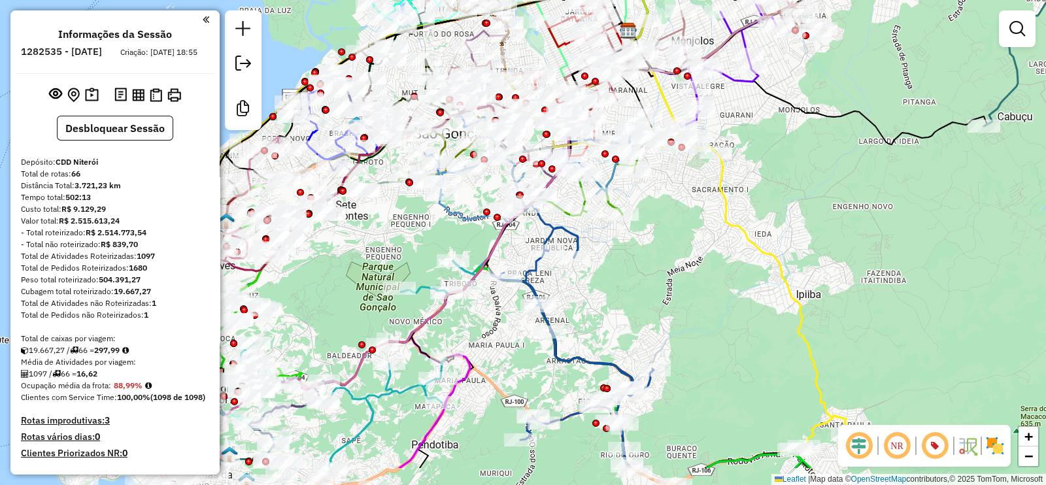
drag, startPoint x: 679, startPoint y: 347, endPoint x: 659, endPoint y: 267, distance: 82.1
click at [660, 267] on div "Janela de atendimento Grade de atendimento Capacidade Transportadoras Veículos …" at bounding box center [523, 242] width 1046 height 485
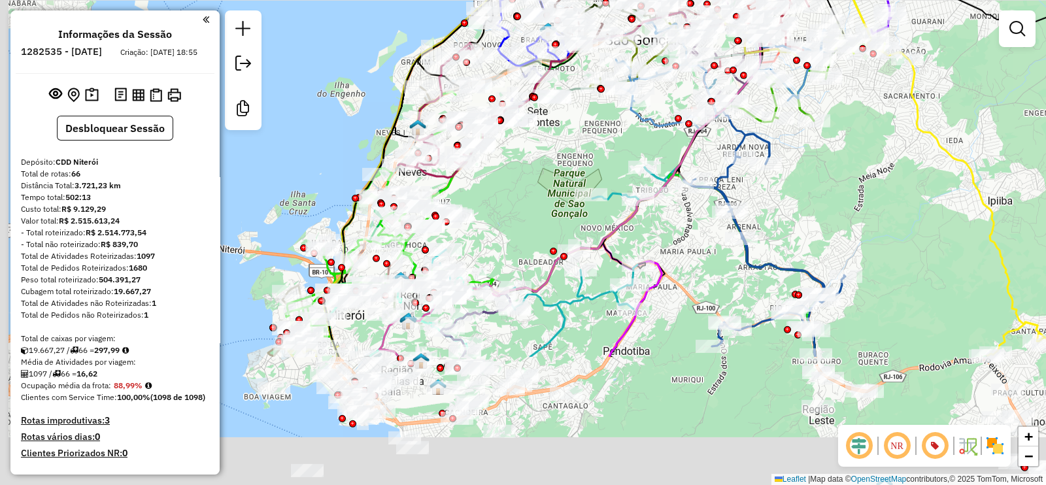
drag, startPoint x: 514, startPoint y: 250, endPoint x: 536, endPoint y: 217, distance: 39.2
click at [541, 218] on div "Janela de atendimento Grade de atendimento Capacidade Transportadoras Veículos …" at bounding box center [523, 242] width 1046 height 485
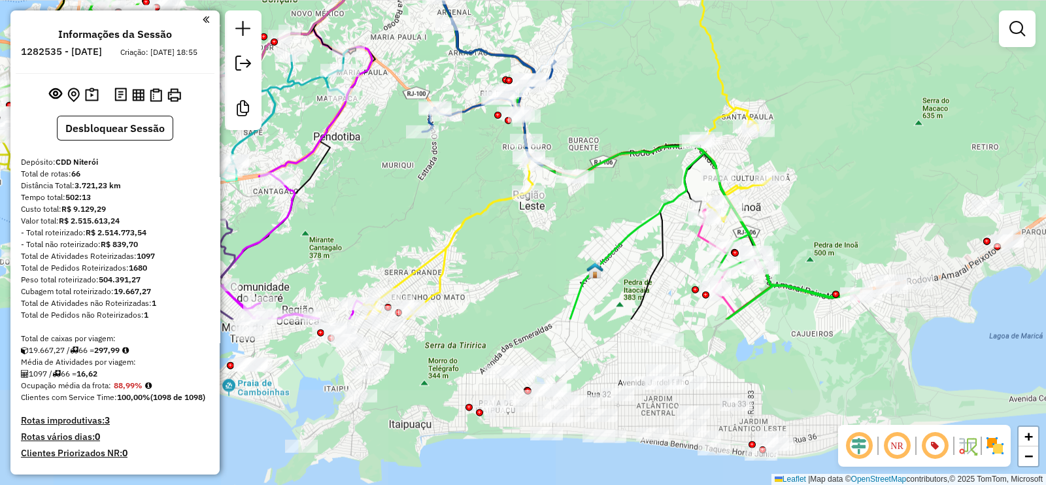
drag, startPoint x: 439, startPoint y: 192, endPoint x: 536, endPoint y: 307, distance: 150.3
click at [348, 106] on div "Janela de atendimento Grade de atendimento Capacidade Transportadoras Veículos …" at bounding box center [523, 242] width 1046 height 485
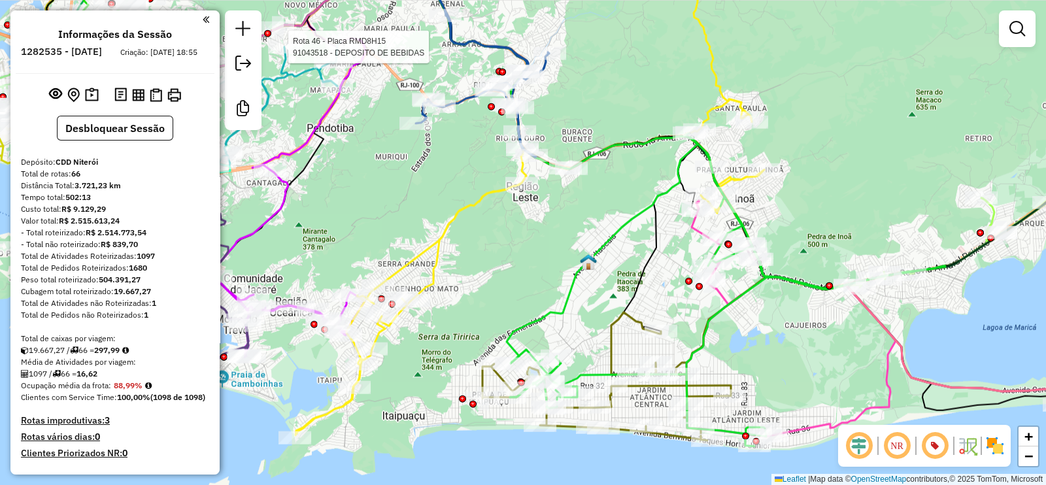
drag, startPoint x: 693, startPoint y: 331, endPoint x: 568, endPoint y: 341, distance: 125.3
click at [550, 341] on div "Rota 46 - Placa RMD8H15 91043518 - DEPOSITO DE BEBIDAS Janela de atendimento Gr…" at bounding box center [523, 242] width 1046 height 485
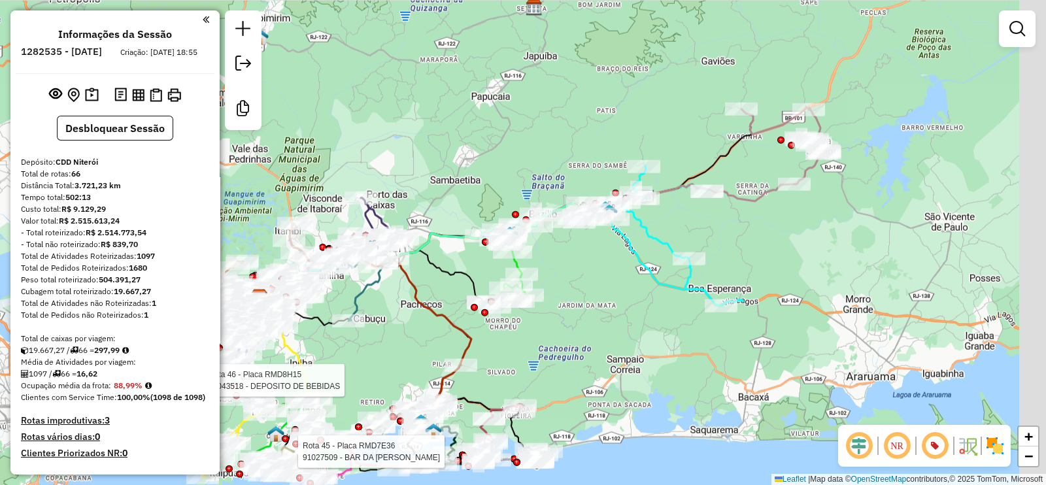
drag, startPoint x: 663, startPoint y: 158, endPoint x: 439, endPoint y: 145, distance: 224.6
click at [439, 145] on div "Rota 46 - Placa RMD8H15 91043518 - DEPOSITO DE BEBIDAS Rota 45 - Placa RMD7E36 …" at bounding box center [523, 242] width 1046 height 485
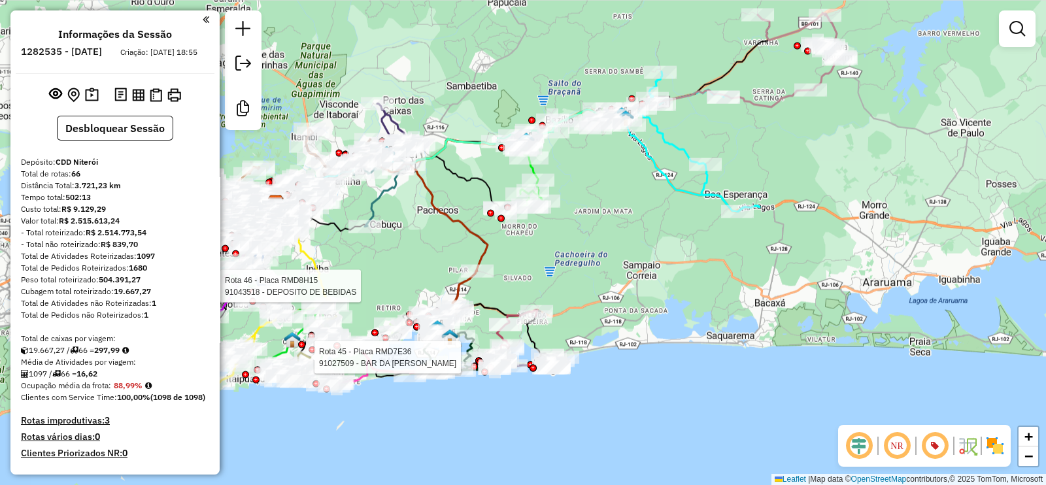
drag, startPoint x: 595, startPoint y: 310, endPoint x: 633, endPoint y: 252, distance: 69.8
click at [633, 253] on div "Rota 46 - Placa RMD8H15 91043518 - DEPOSITO DE BEBIDAS Rota 45 - Placa RMD7E36 …" at bounding box center [523, 242] width 1046 height 485
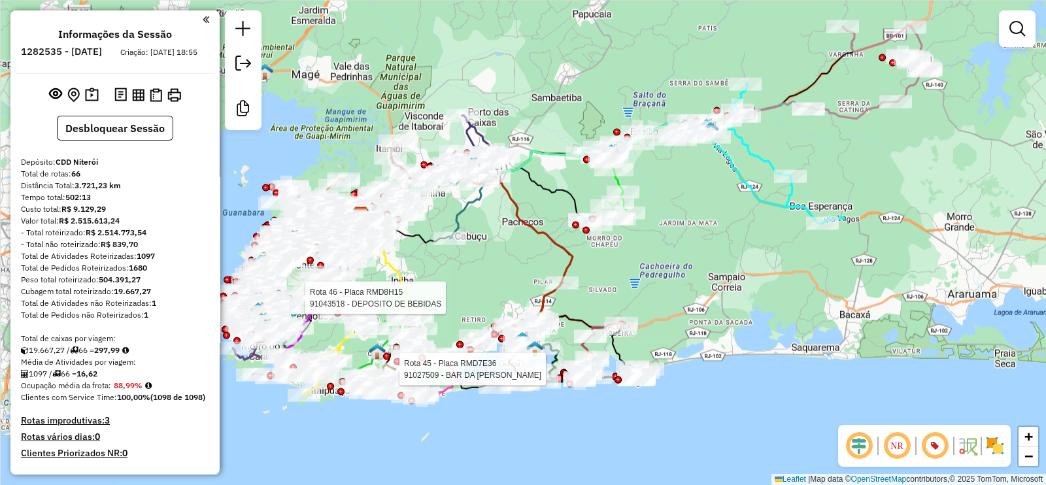
drag, startPoint x: 598, startPoint y: 258, endPoint x: 681, endPoint y: 277, distance: 85.3
click at [681, 277] on div "Rota 46 - Placa RMD8H15 91043518 - DEPOSITO DE BEBIDAS Rota 45 - Placa RMD7E36 …" at bounding box center [523, 242] width 1046 height 485
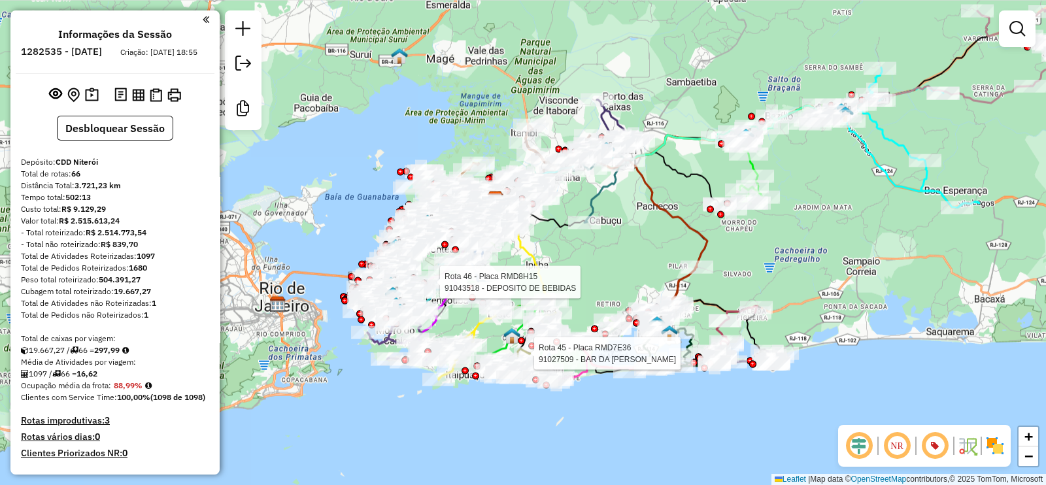
drag, startPoint x: 508, startPoint y: 278, endPoint x: 628, endPoint y: 250, distance: 123.0
click at [714, 256] on div "Rota 46 - Placa RMD8H15 91043518 - DEPOSITO DE BEBIDAS Rota 45 - Placa RMD7E36 …" at bounding box center [523, 242] width 1046 height 485
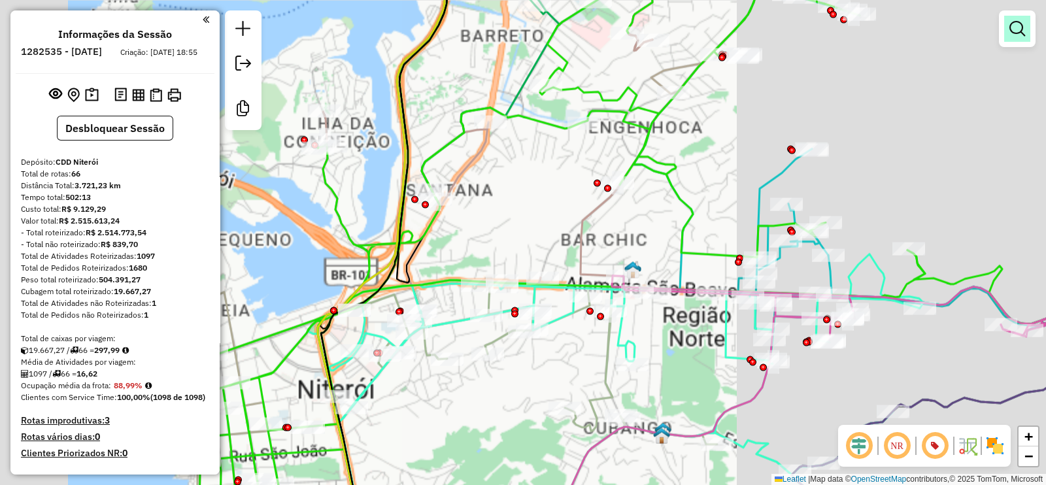
click at [1017, 29] on em at bounding box center [1017, 29] width 16 height 16
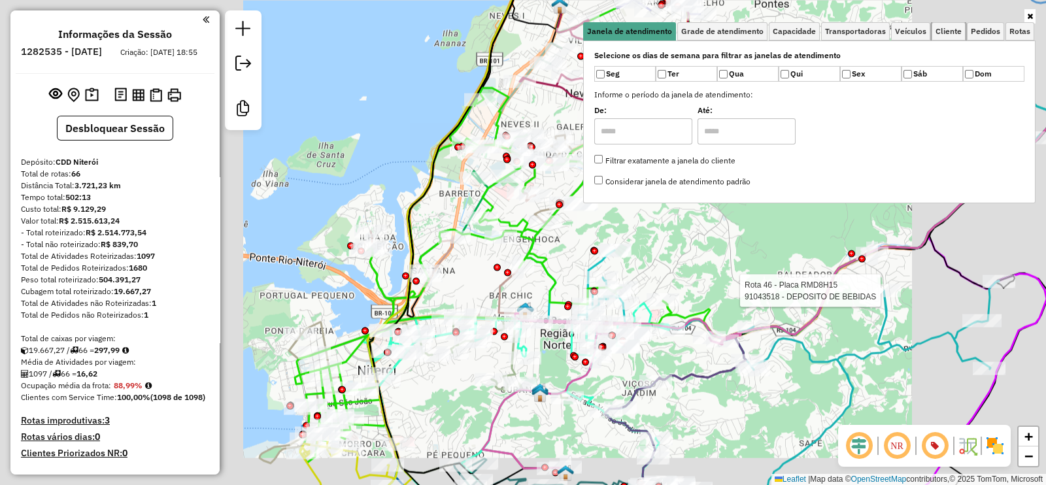
click at [944, 31] on span "Cliente" at bounding box center [948, 31] width 26 height 8
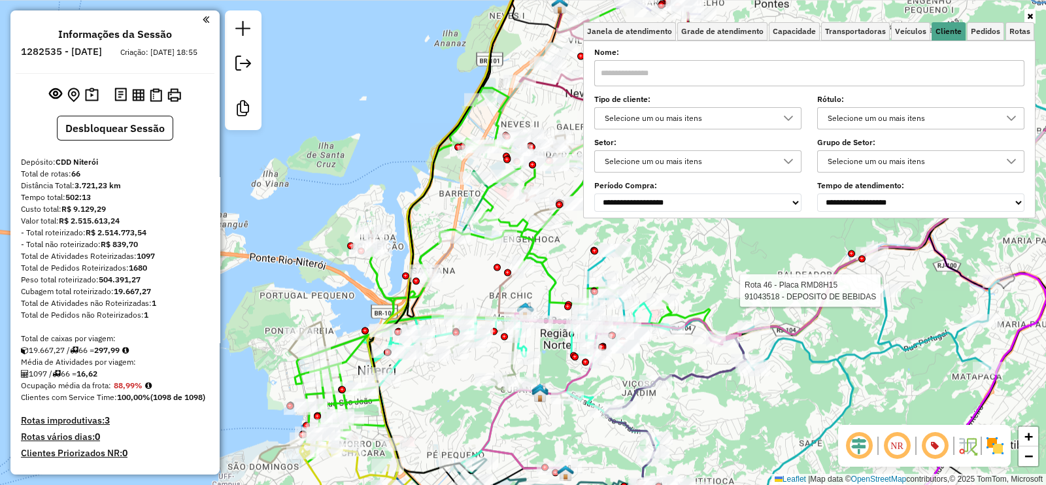
click at [706, 116] on div "Selecione um ou mais itens" at bounding box center [688, 118] width 176 height 21
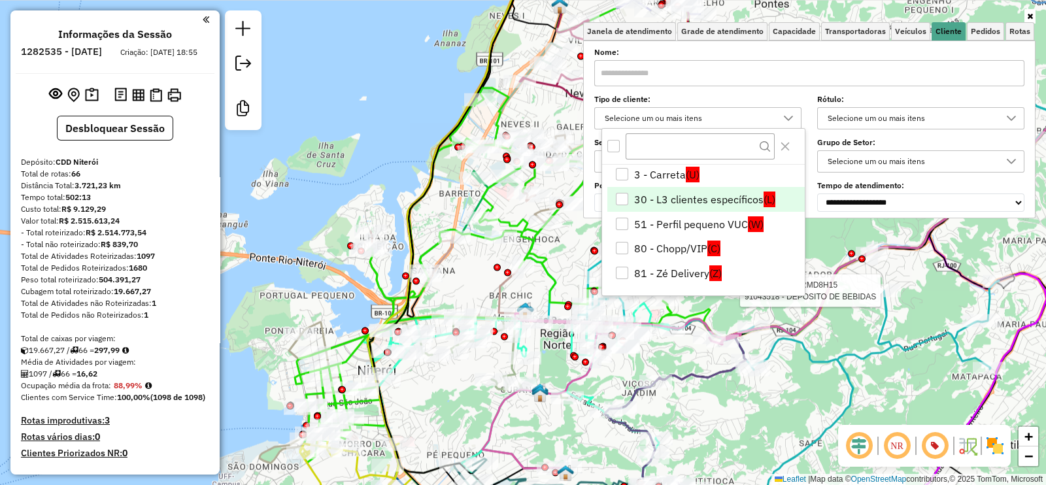
scroll to position [52, 0]
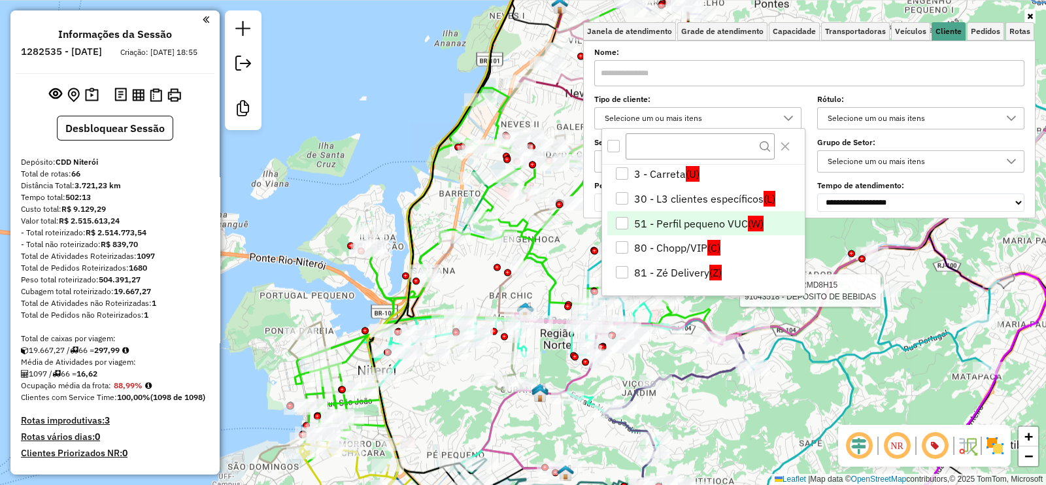
click at [646, 220] on li "51 - Perfil pequeno VUC (W)" at bounding box center [705, 223] width 197 height 25
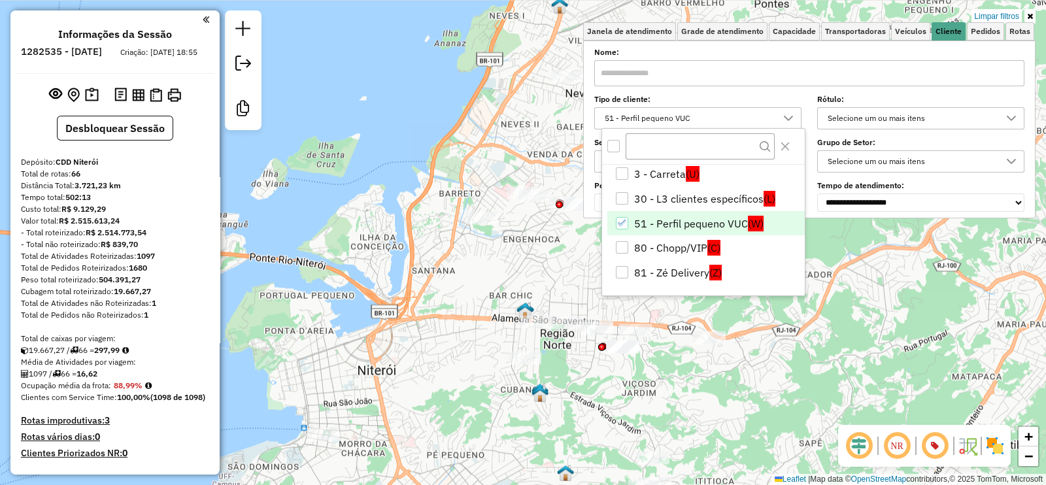
click at [479, 277] on div "Limpar filtros Janela de atendimento Grade de atendimento Capacidade Transporta…" at bounding box center [523, 242] width 1046 height 485
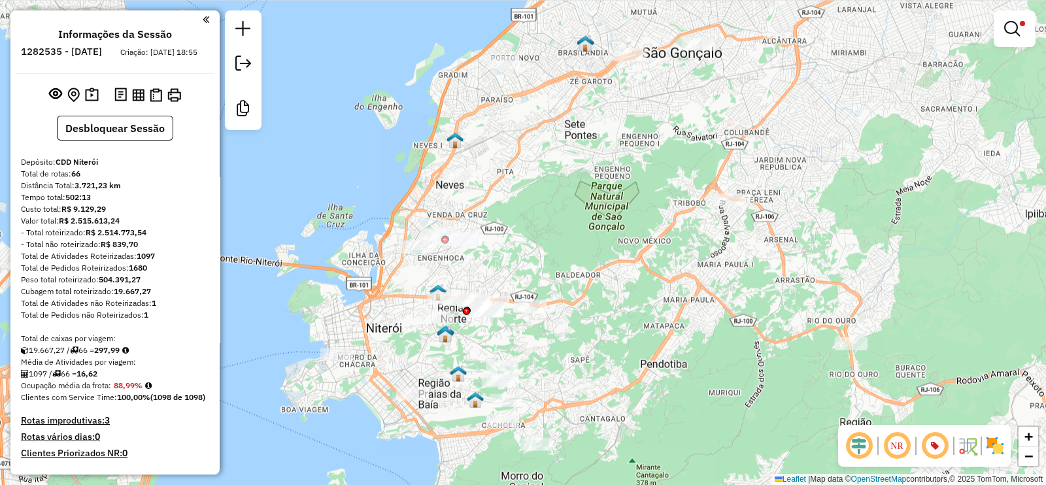
drag, startPoint x: 596, startPoint y: 258, endPoint x: 532, endPoint y: 256, distance: 64.1
click at [532, 256] on div "Limpar filtros Janela de atendimento Grade de atendimento Capacidade Transporta…" at bounding box center [523, 242] width 1046 height 485
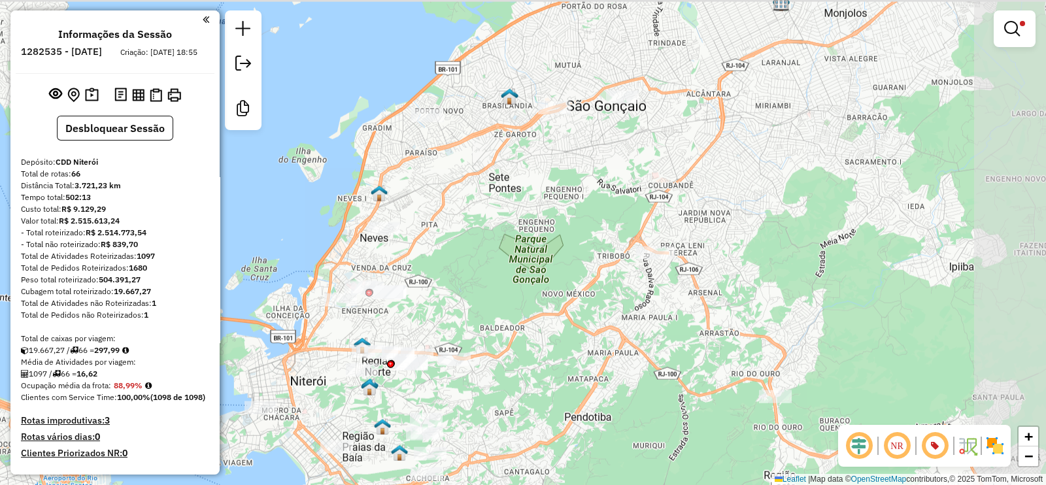
drag, startPoint x: 629, startPoint y: 165, endPoint x: 531, endPoint y: 263, distance: 138.6
click at [531, 263] on div "Limpar filtros Janela de atendimento Grade de atendimento Capacidade Transporta…" at bounding box center [523, 242] width 1046 height 485
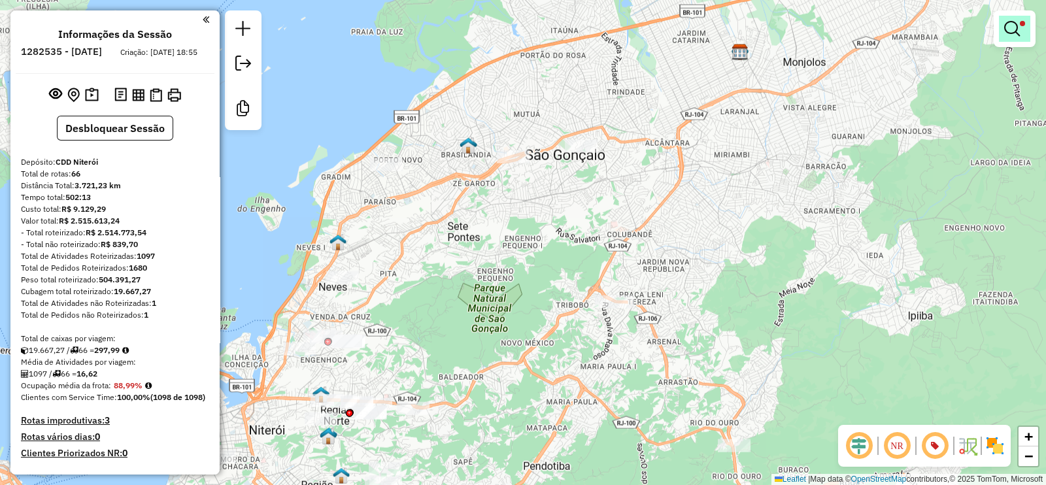
click at [1020, 24] on span at bounding box center [1022, 23] width 5 height 5
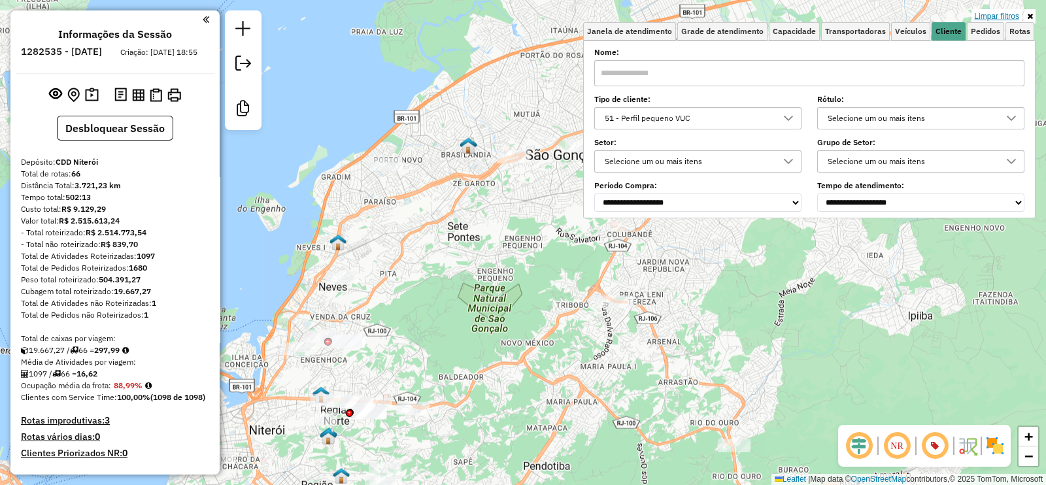
click at [995, 14] on link "Limpar filtros" at bounding box center [996, 16] width 50 height 14
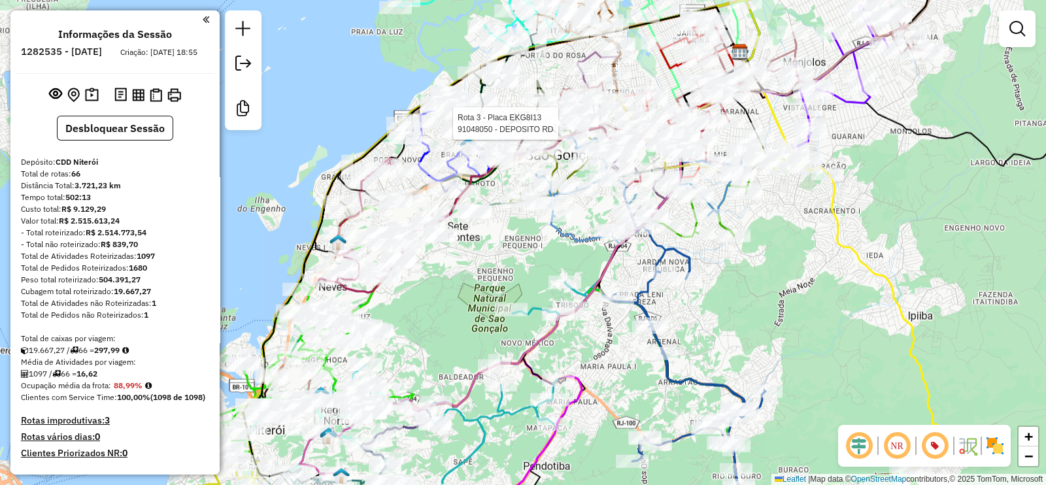
click at [571, 188] on div "Rota 3 - Placa EKG8I13 91048050 - DEPOSITO RD Janela de atendimento Grade de at…" at bounding box center [523, 242] width 1046 height 485
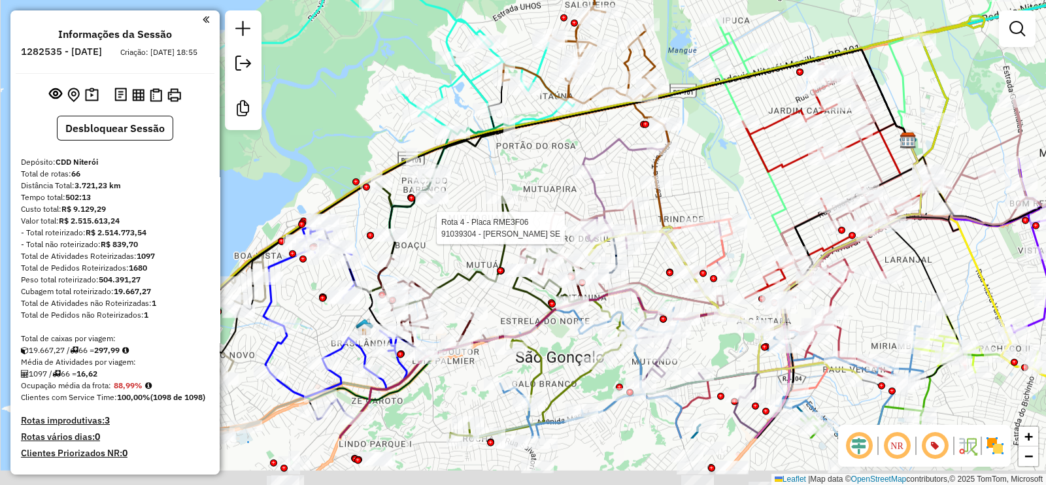
drag, startPoint x: 573, startPoint y: 283, endPoint x: 561, endPoint y: 189, distance: 94.9
click at [561, 189] on div "Rota 4 - Placa RME3F06 91039304 - [PERSON_NAME] SE Janela de atendimento Grade …" at bounding box center [523, 242] width 1046 height 485
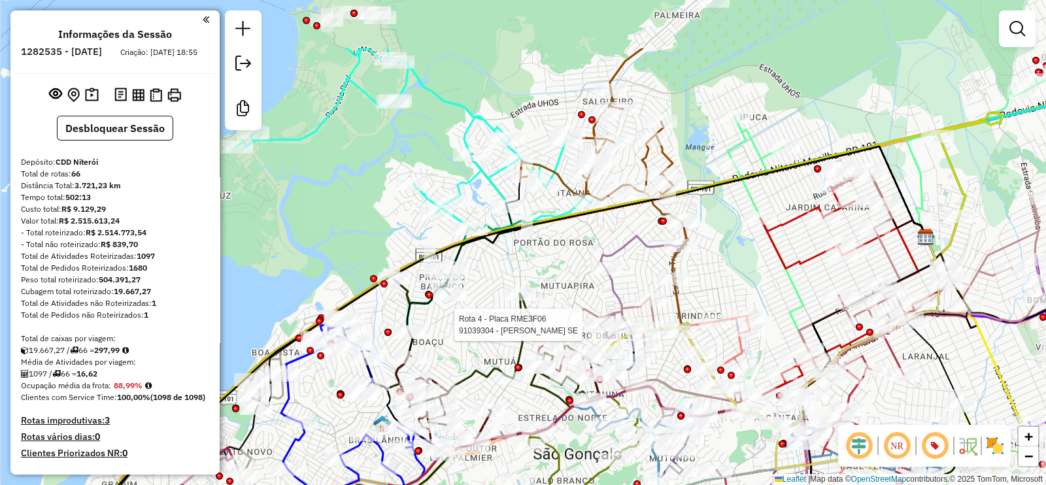
drag, startPoint x: 536, startPoint y: 181, endPoint x: 559, endPoint y: 253, distance: 75.4
click at [554, 278] on div "Rota 4 - Placa RME3F06 91039304 - [PERSON_NAME] SE Janela de atendimento Grade …" at bounding box center [523, 242] width 1046 height 485
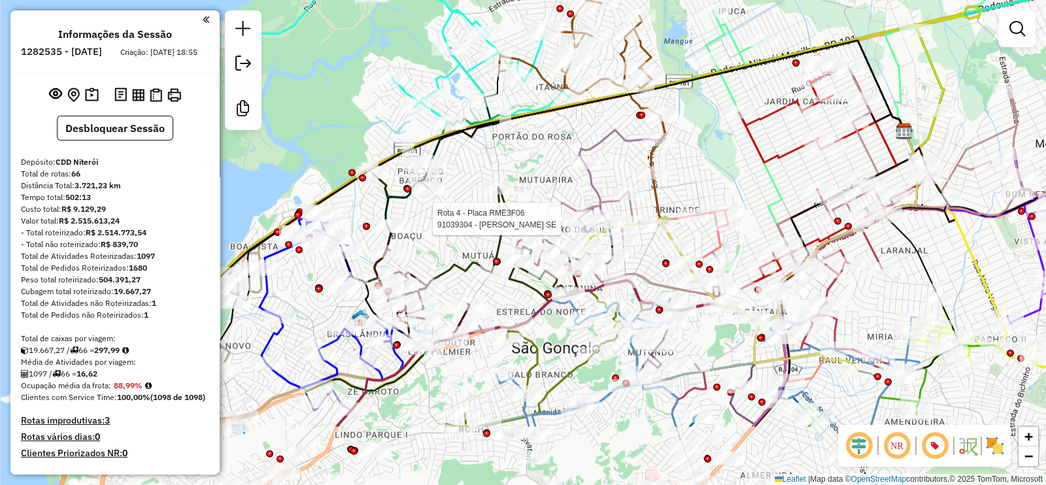
drag, startPoint x: 568, startPoint y: 291, endPoint x: 541, endPoint y: 175, distance: 119.4
click at [541, 175] on div "Rota 4 - Placa RME3F06 91039304 - [PERSON_NAME] SE Janela de atendimento Grade …" at bounding box center [523, 242] width 1046 height 485
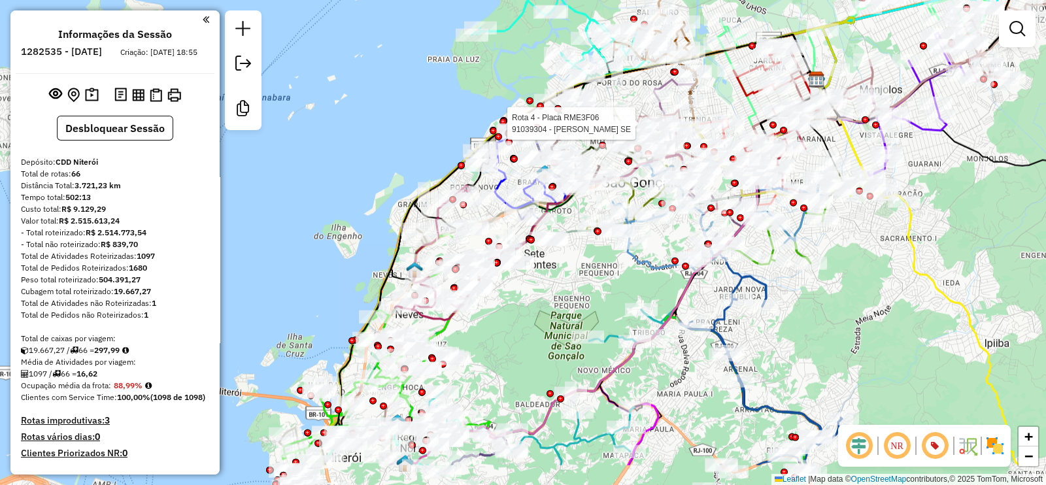
drag, startPoint x: 455, startPoint y: 346, endPoint x: 552, endPoint y: 277, distance: 119.1
click at [552, 277] on div "Rota 4 - Placa RME3F06 91039304 - [PERSON_NAME] SE Janela de atendimento Grade …" at bounding box center [523, 242] width 1046 height 485
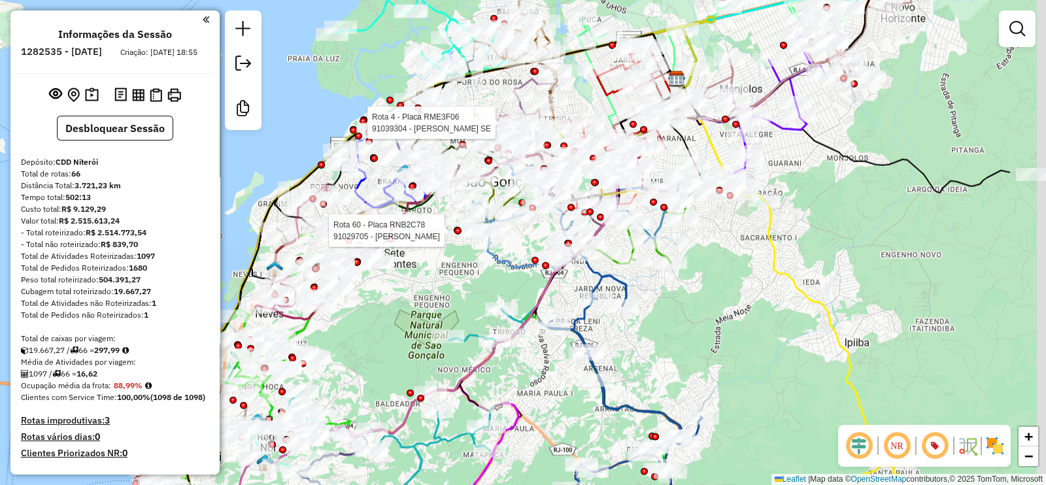
drag, startPoint x: 618, startPoint y: 282, endPoint x: 474, endPoint y: 282, distance: 143.8
click at [474, 282] on div "Rota 4 - Placa RME3F06 91039304 - EVERALDO PIMENTA SE Rota 60 - Placa RNB2C78 9…" at bounding box center [523, 242] width 1046 height 485
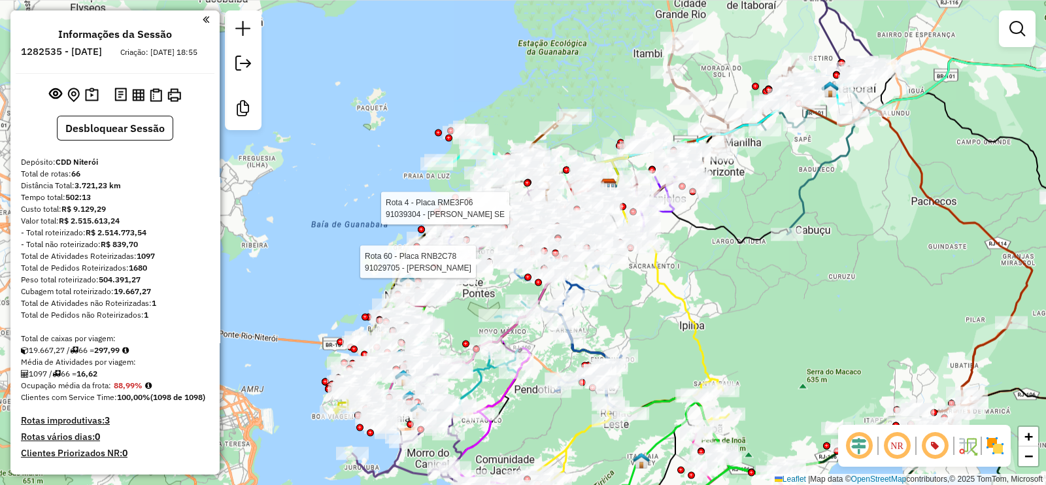
drag, startPoint x: 680, startPoint y: 348, endPoint x: 508, endPoint y: 226, distance: 210.9
click at [509, 227] on div "Rota 4 - Placa RME3F06 91039304 - EVERALDO PIMENTA SE Rota 60 - Placa RNB2C78 9…" at bounding box center [523, 242] width 1046 height 485
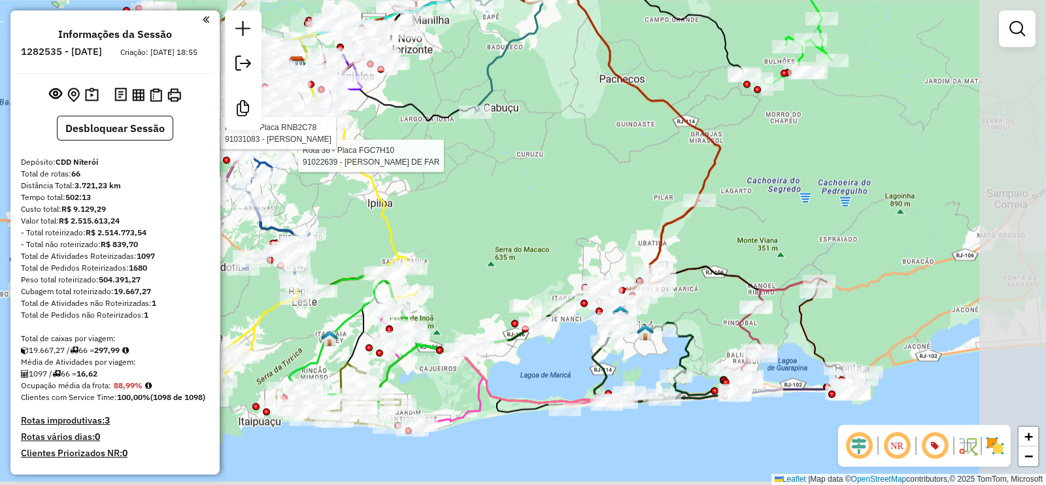
drag, startPoint x: 665, startPoint y: 258, endPoint x: 480, endPoint y: 225, distance: 187.3
click at [480, 225] on div "Rota 4 - Placa RME3F06 91039304 - [PERSON_NAME] SE Rota 60 - Placa RNB2C78 9102…" at bounding box center [523, 242] width 1046 height 485
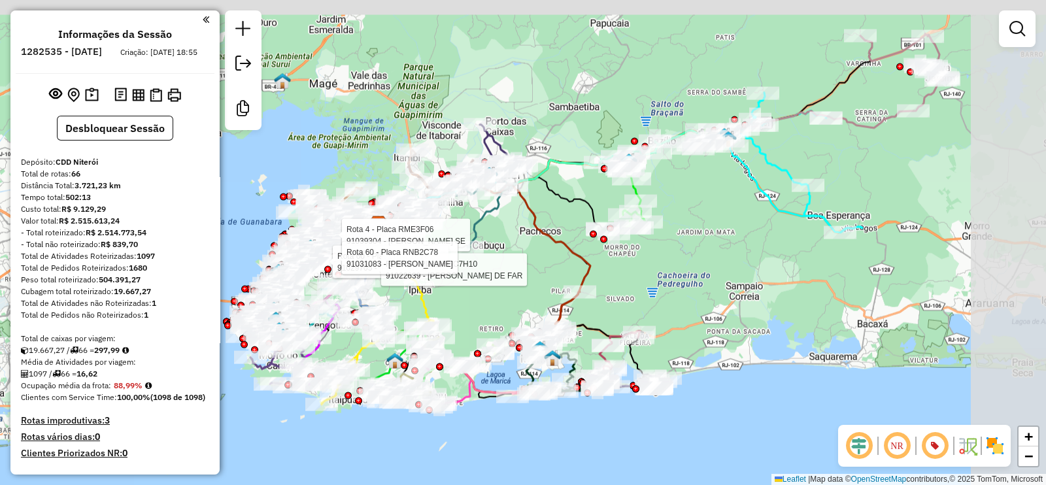
drag, startPoint x: 613, startPoint y: 215, endPoint x: 549, endPoint y: 278, distance: 89.7
click at [549, 278] on div "Rota 4 - Placa RME3F06 91039304 - [PERSON_NAME] SE Rota 60 - Placa RNB2C78 9102…" at bounding box center [523, 242] width 1046 height 485
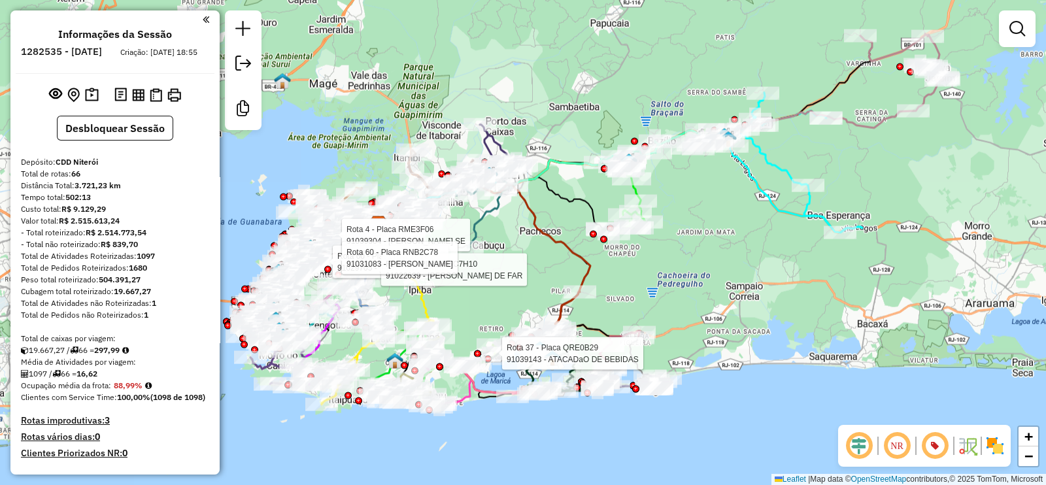
click at [737, 234] on div "Rota 4 - Placa RME3F06 91039304 - EVERALDO PIMENTA SE Rota 60 - Placa RNB2C78 9…" at bounding box center [523, 242] width 1046 height 485
